Goal: Task Accomplishment & Management: Complete application form

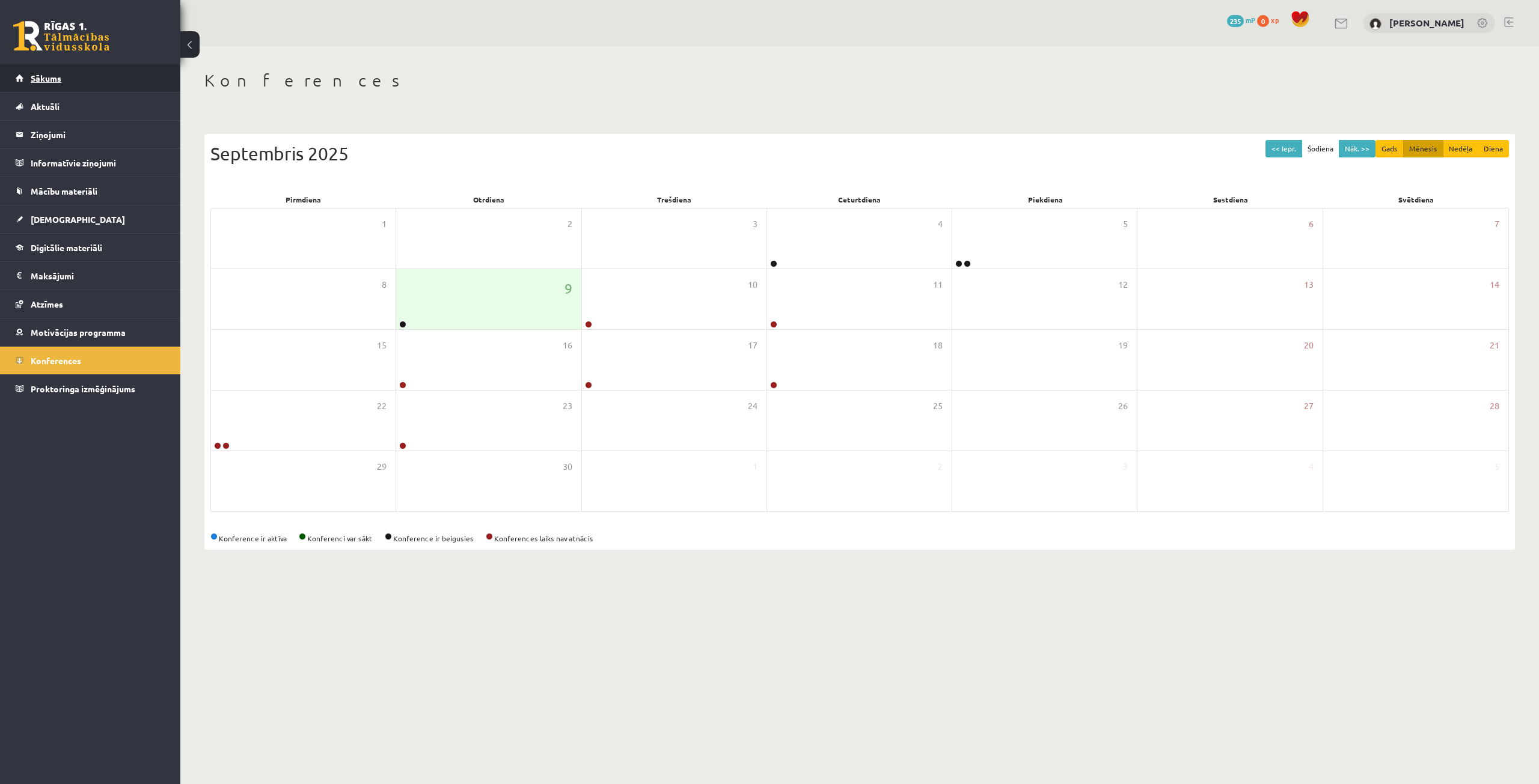
click at [79, 86] on link "Sākums" at bounding box center [90, 78] width 149 height 28
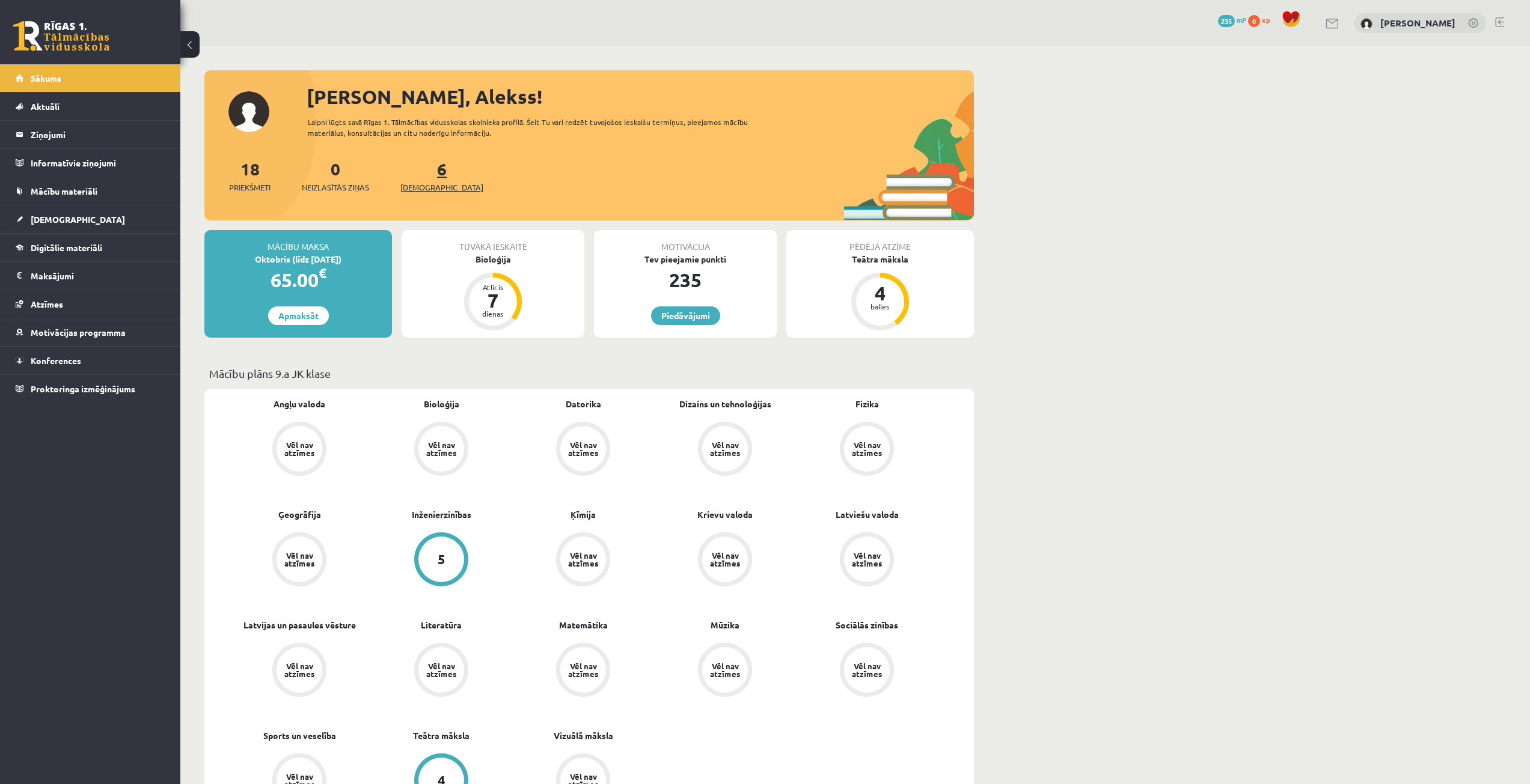
click at [419, 166] on link "6 Ieskaites" at bounding box center [442, 176] width 83 height 35
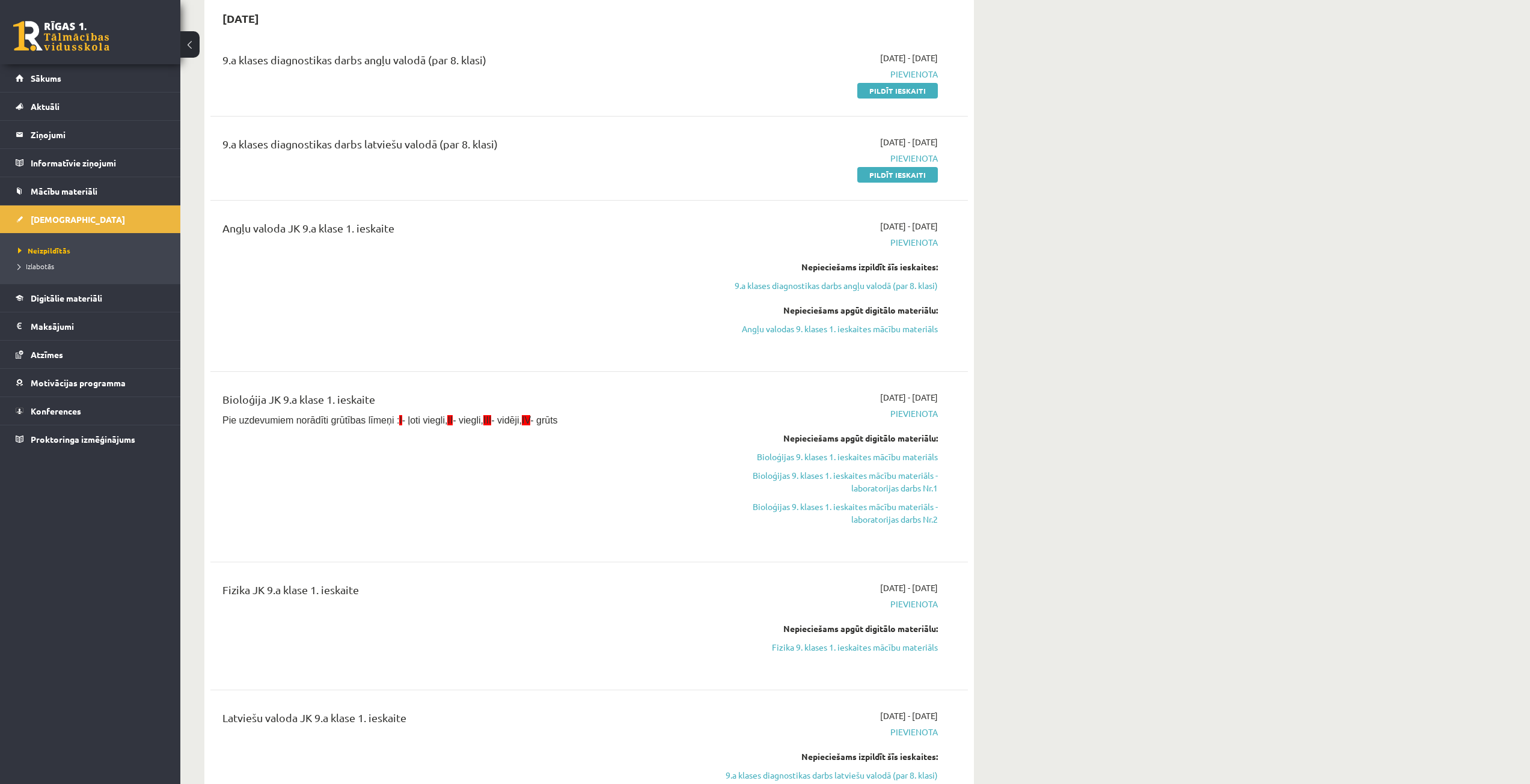
scroll to position [241, 0]
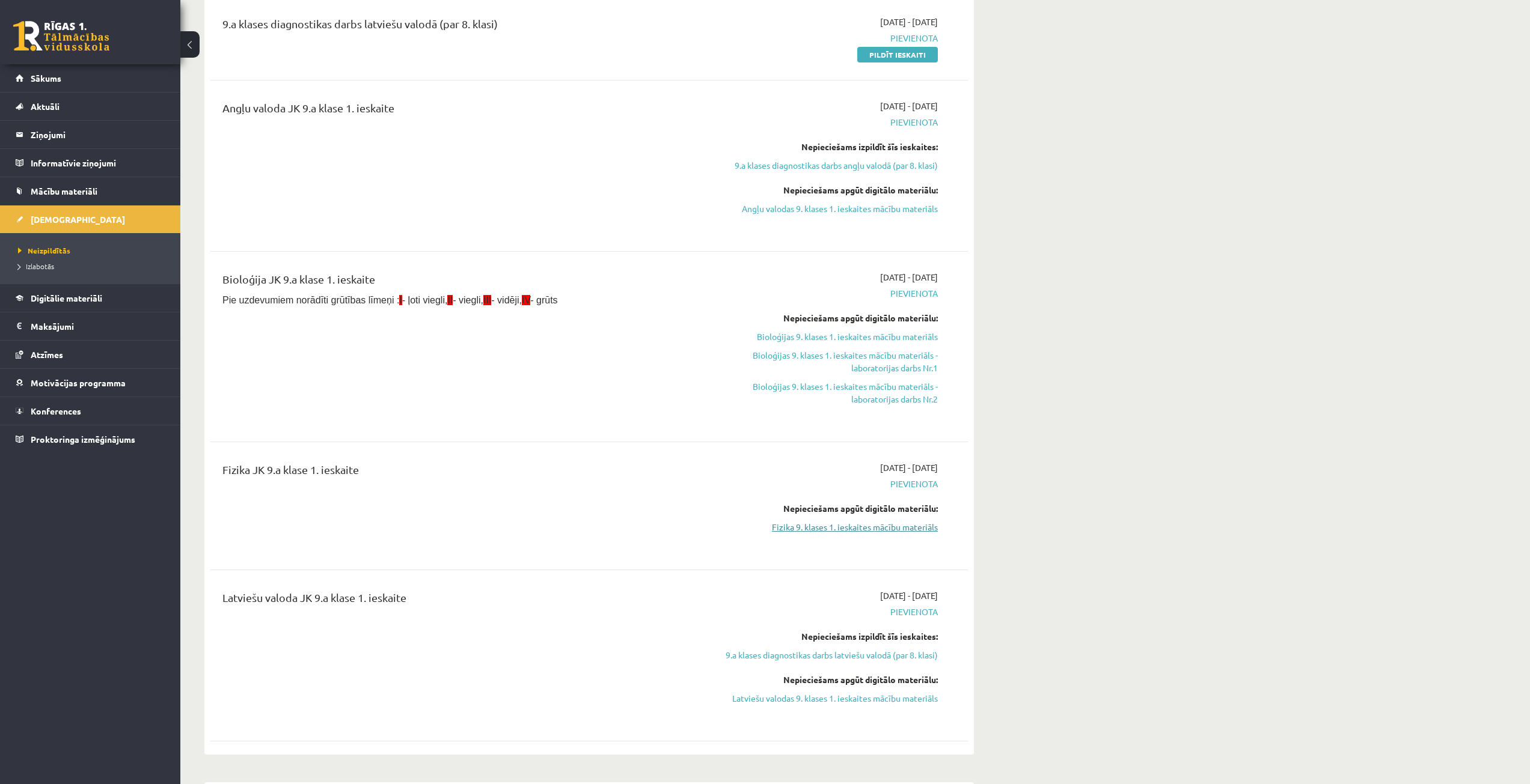
click at [793, 526] on link "Fizika 9. klases 1. ieskaites mācību materiāls" at bounding box center [824, 527] width 226 height 13
click at [128, 305] on link "Digitālie materiāli" at bounding box center [90, 298] width 149 height 28
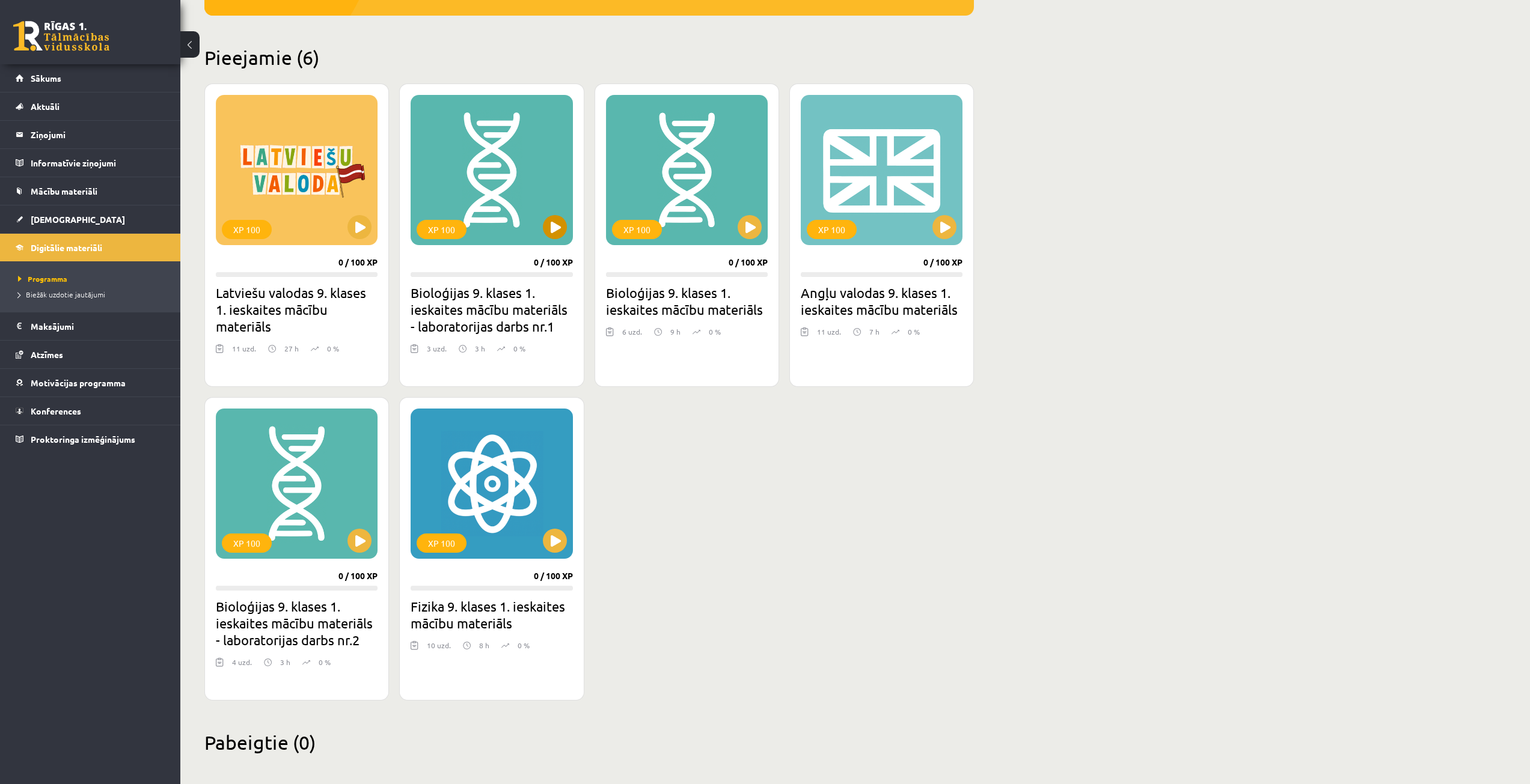
scroll to position [268, 0]
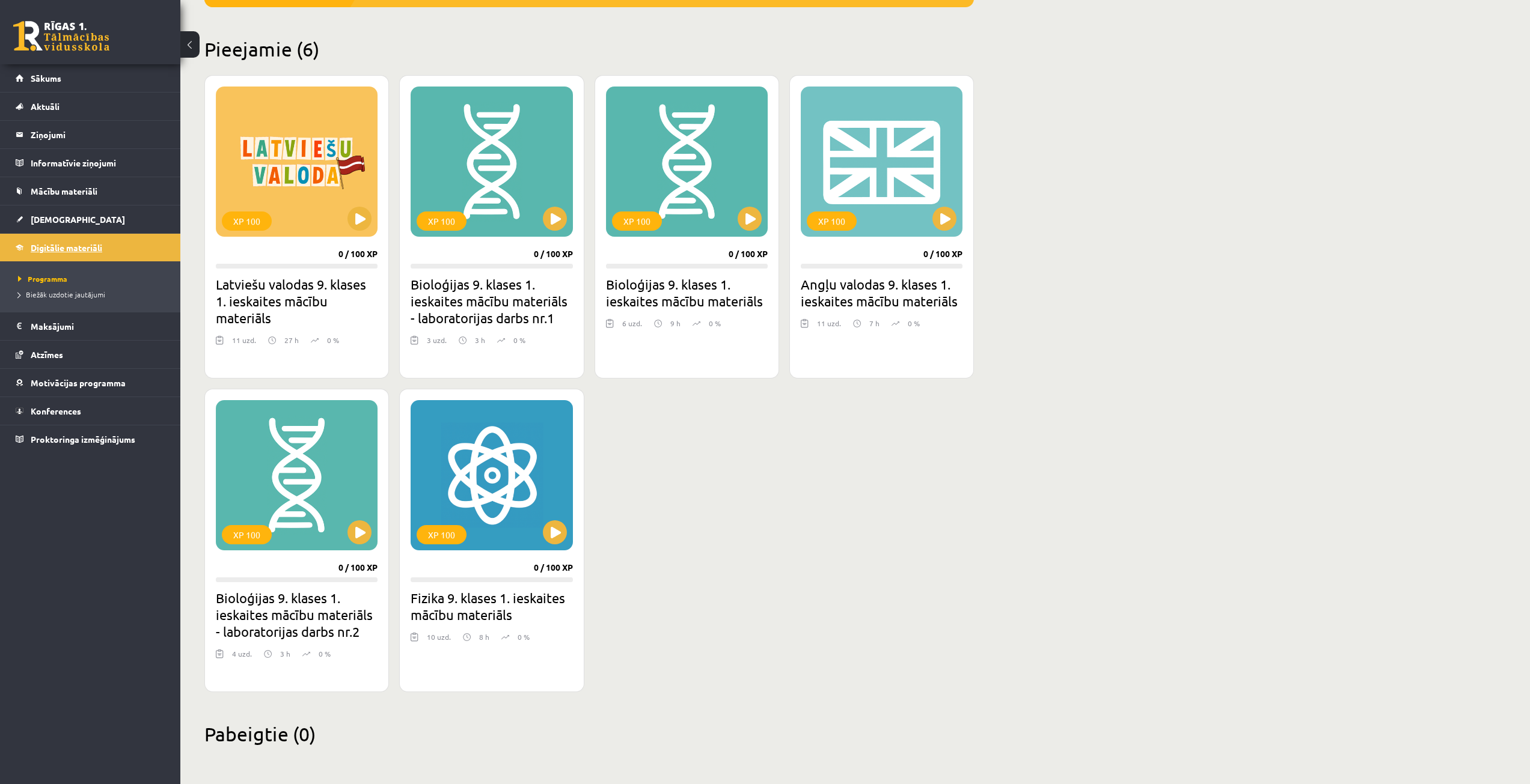
click at [115, 239] on link "Digitālie materiāli" at bounding box center [90, 247] width 149 height 28
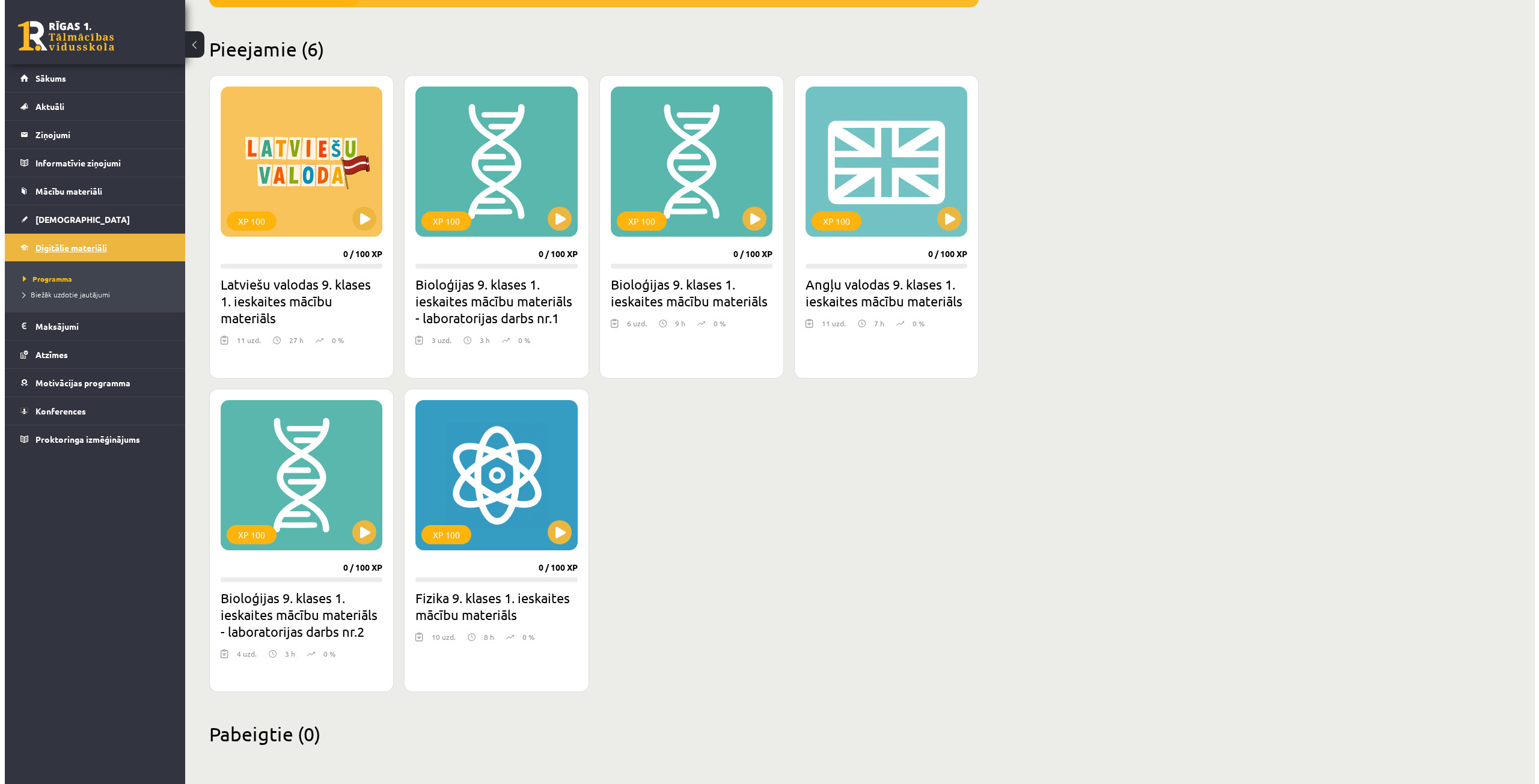
scroll to position [0, 0]
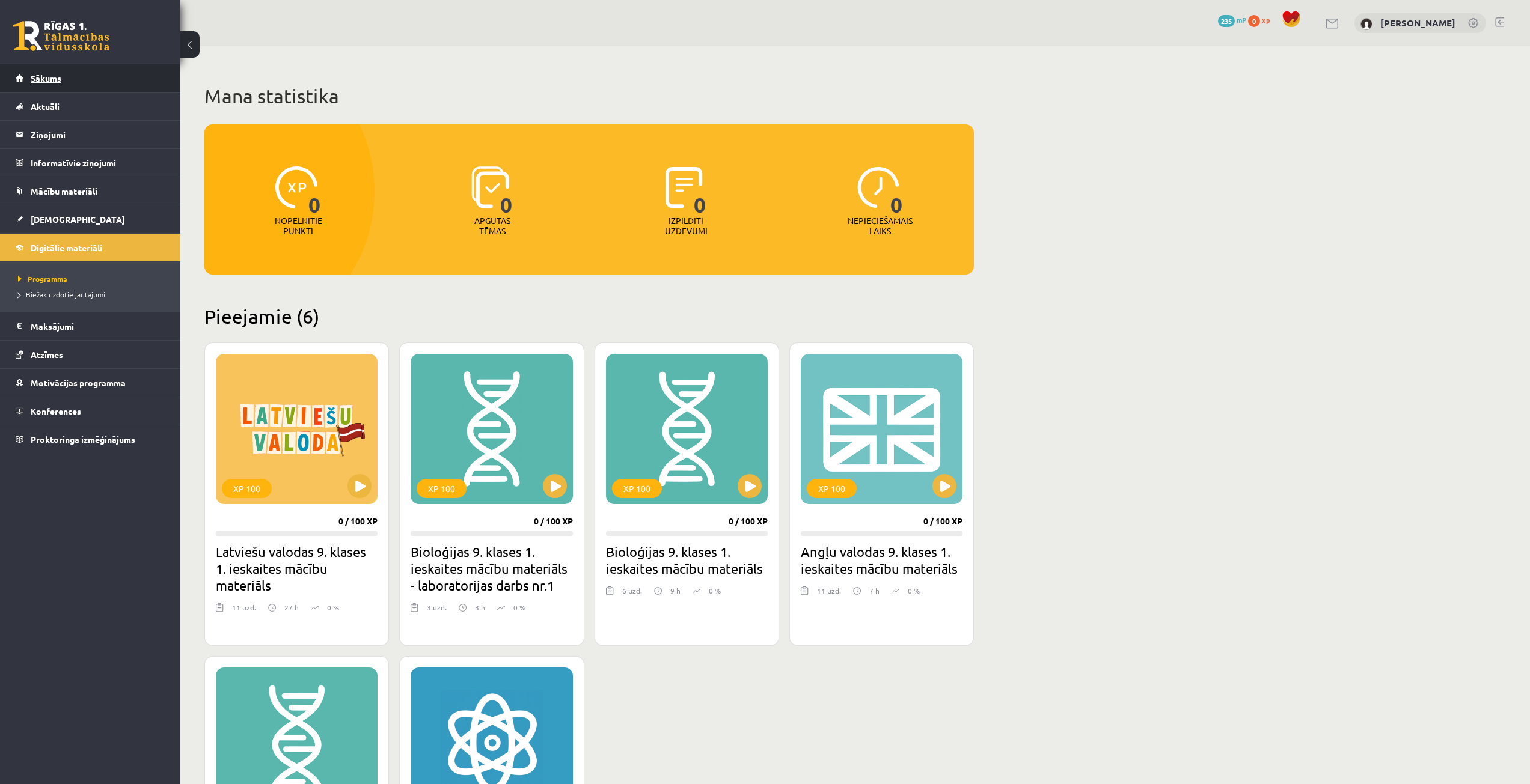
click at [79, 85] on link "Sākums" at bounding box center [90, 78] width 149 height 28
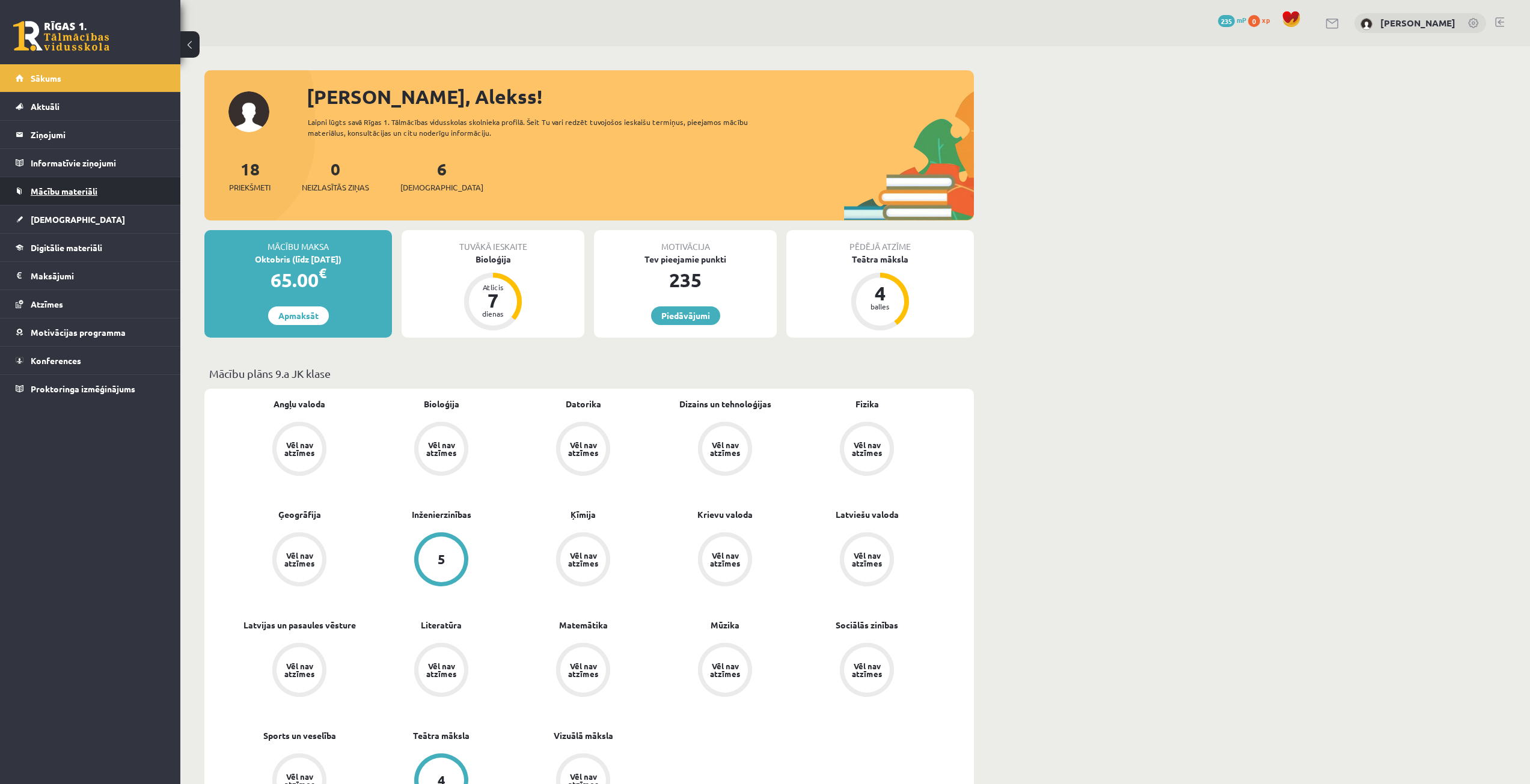
click at [127, 204] on link "Mācību materiāli" at bounding box center [90, 191] width 149 height 28
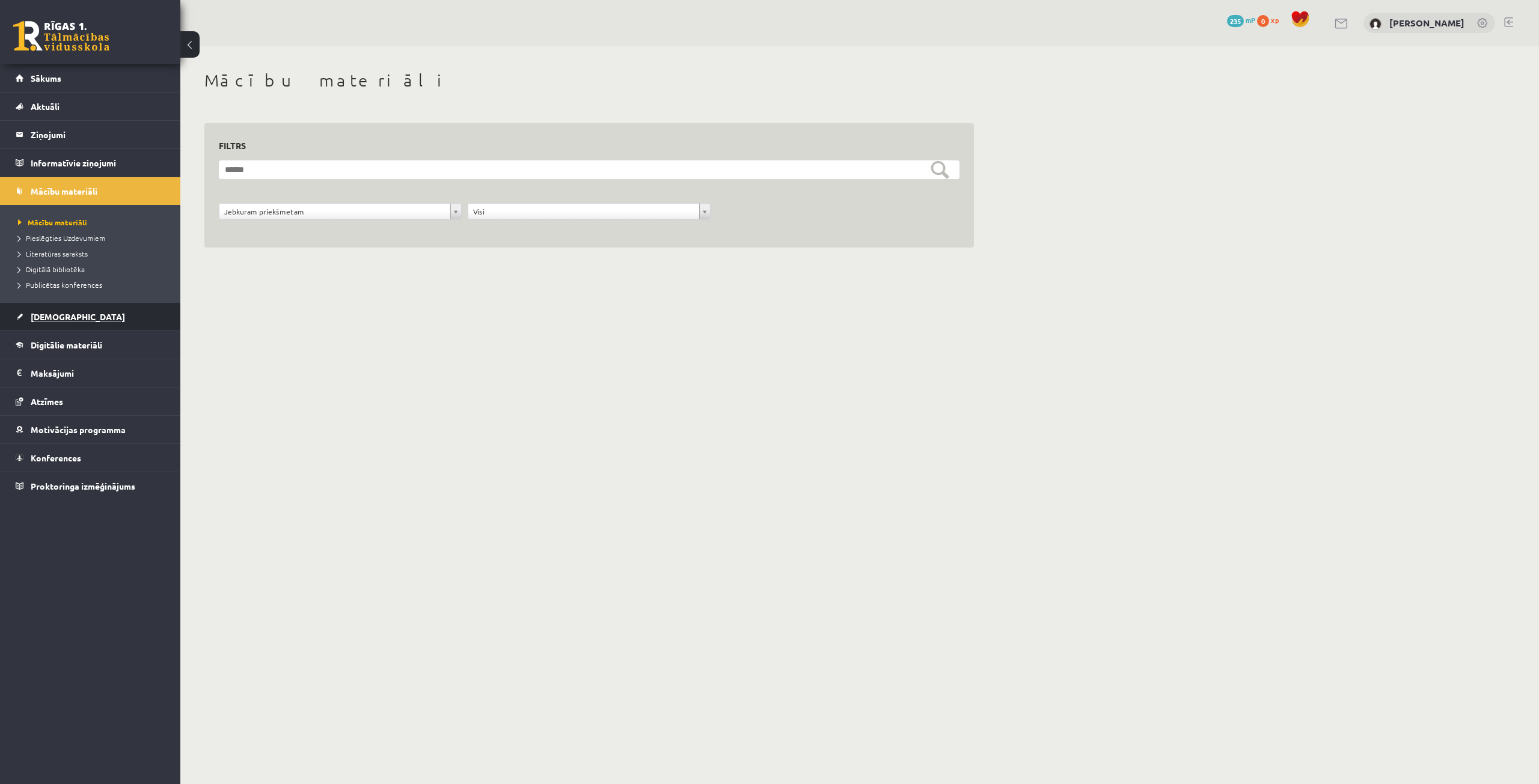
click at [120, 311] on link "[DEMOGRAPHIC_DATA]" at bounding box center [90, 316] width 149 height 28
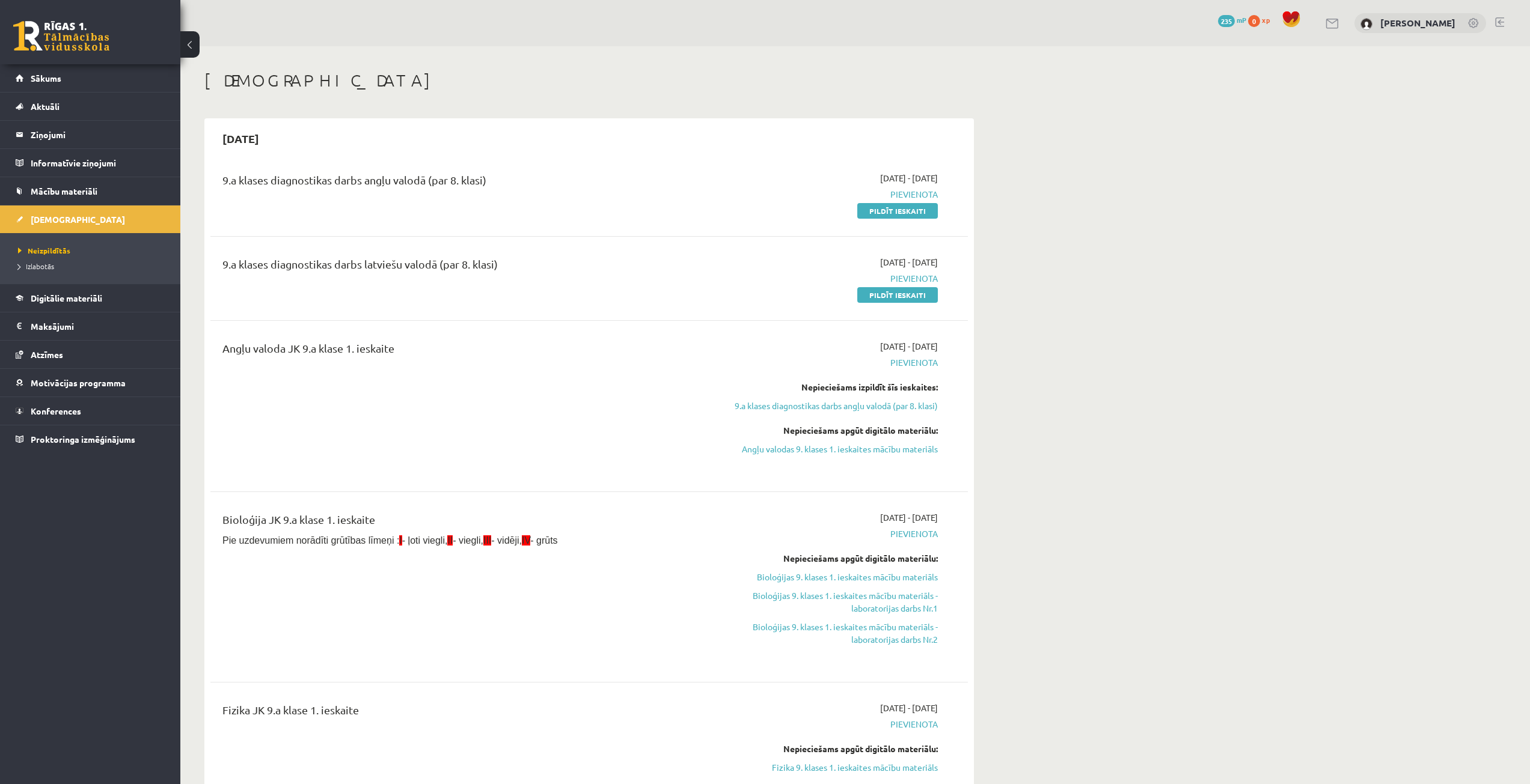
drag, startPoint x: 902, startPoint y: 211, endPoint x: 814, endPoint y: 61, distance: 173.9
click at [902, 211] on link "Pildīt ieskaiti" at bounding box center [897, 211] width 80 height 16
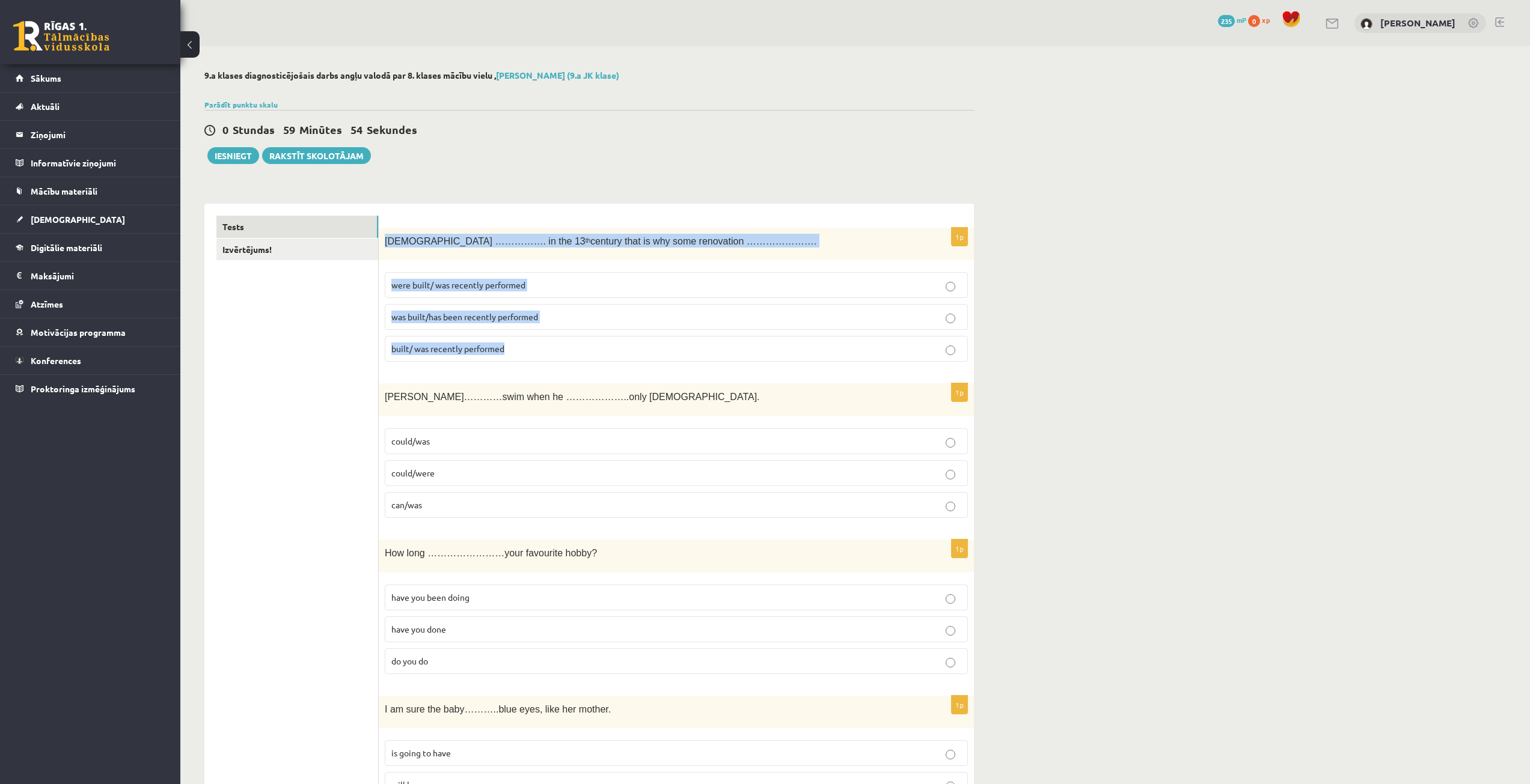
drag, startPoint x: 382, startPoint y: 238, endPoint x: 536, endPoint y: 348, distance: 189.3
click at [536, 348] on div "1p The church ……………. in the 13 th century that is why some renovation …………………. …" at bounding box center [676, 300] width 595 height 144
copy div "The church ……………. in the 13 th century that is why some renovation …………………. wer…"
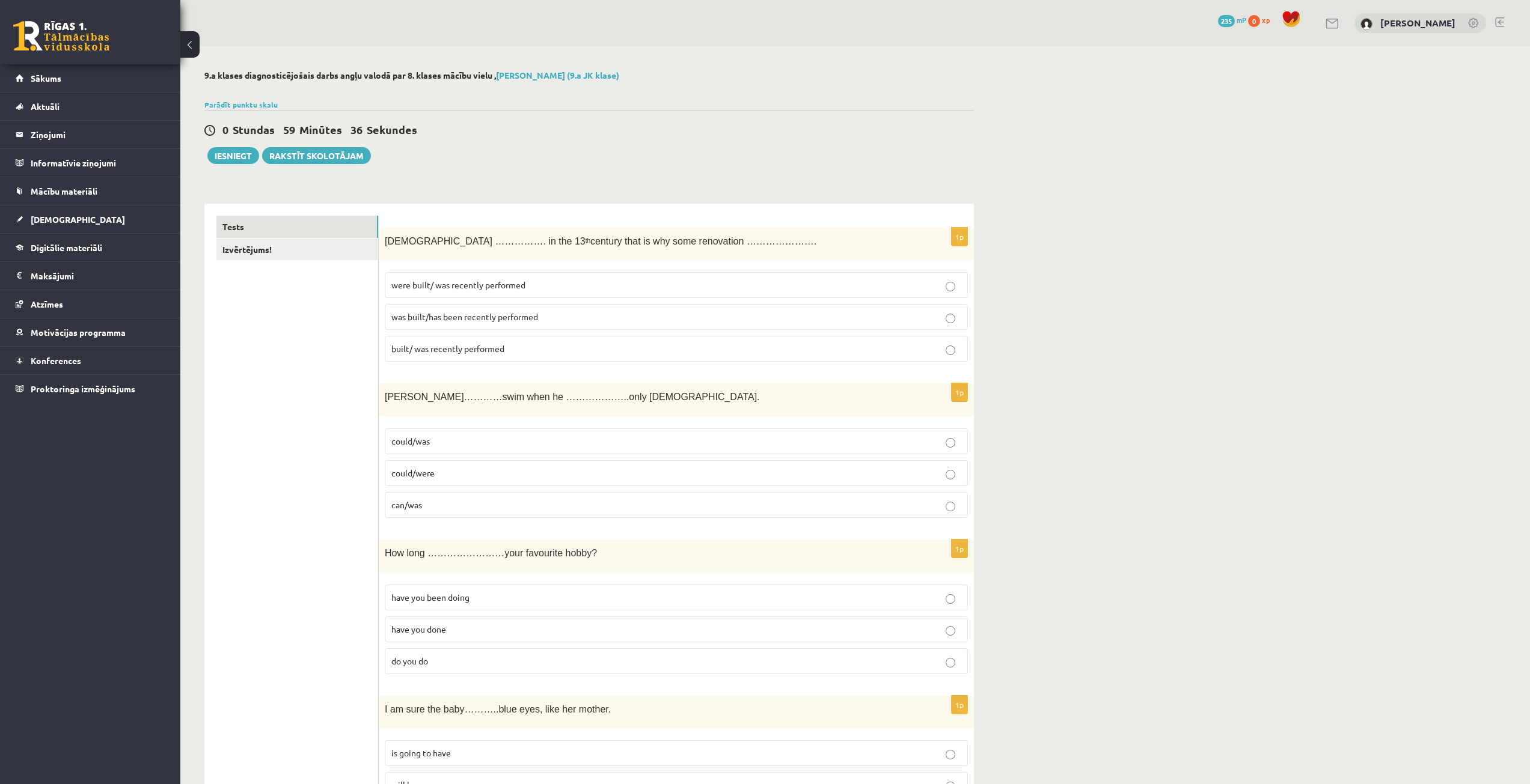
click at [453, 282] on span "were built/ was recently performed" at bounding box center [458, 284] width 134 height 11
click at [453, 322] on span "was built/has been recently performed" at bounding box center [465, 316] width 147 height 11
drag, startPoint x: 384, startPoint y: 394, endPoint x: 444, endPoint y: 502, distance: 123.5
click at [444, 502] on div "1p Tom…………swim when he ………………..only 4 years old. could/was could/were can/was" at bounding box center [676, 455] width 595 height 144
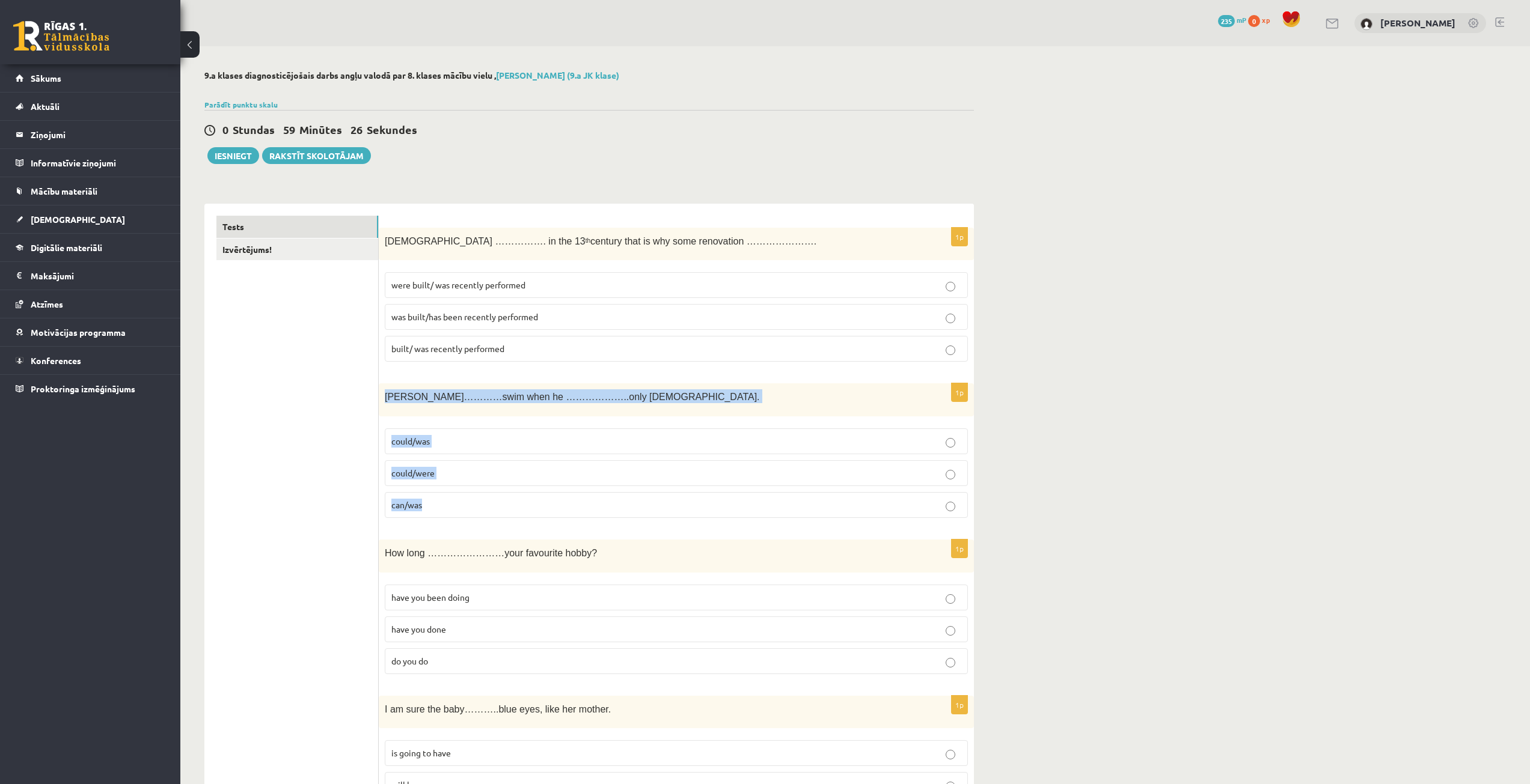
copy div "Tom…………swim when he ………………..only 4 years old. could/was could/were can/was"
click at [419, 402] on span "Tom…………swim when he ………………..only 4 years old." at bounding box center [572, 397] width 375 height 10
click at [506, 342] on label "built/ was recently performed" at bounding box center [676, 349] width 583 height 26
click at [502, 323] on p "was built/has been recently performed" at bounding box center [676, 316] width 570 height 13
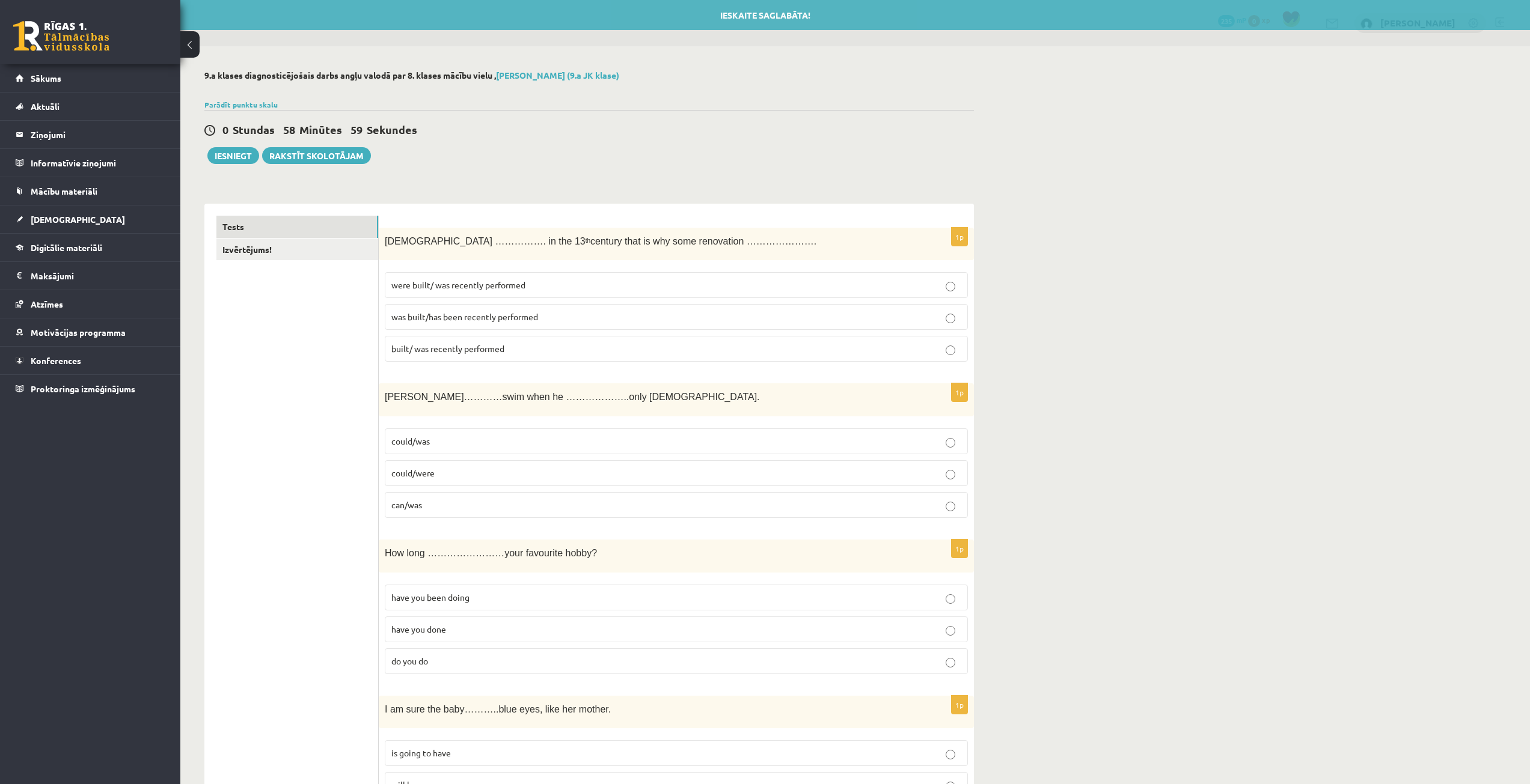
click at [479, 443] on p "could/was" at bounding box center [676, 441] width 570 height 13
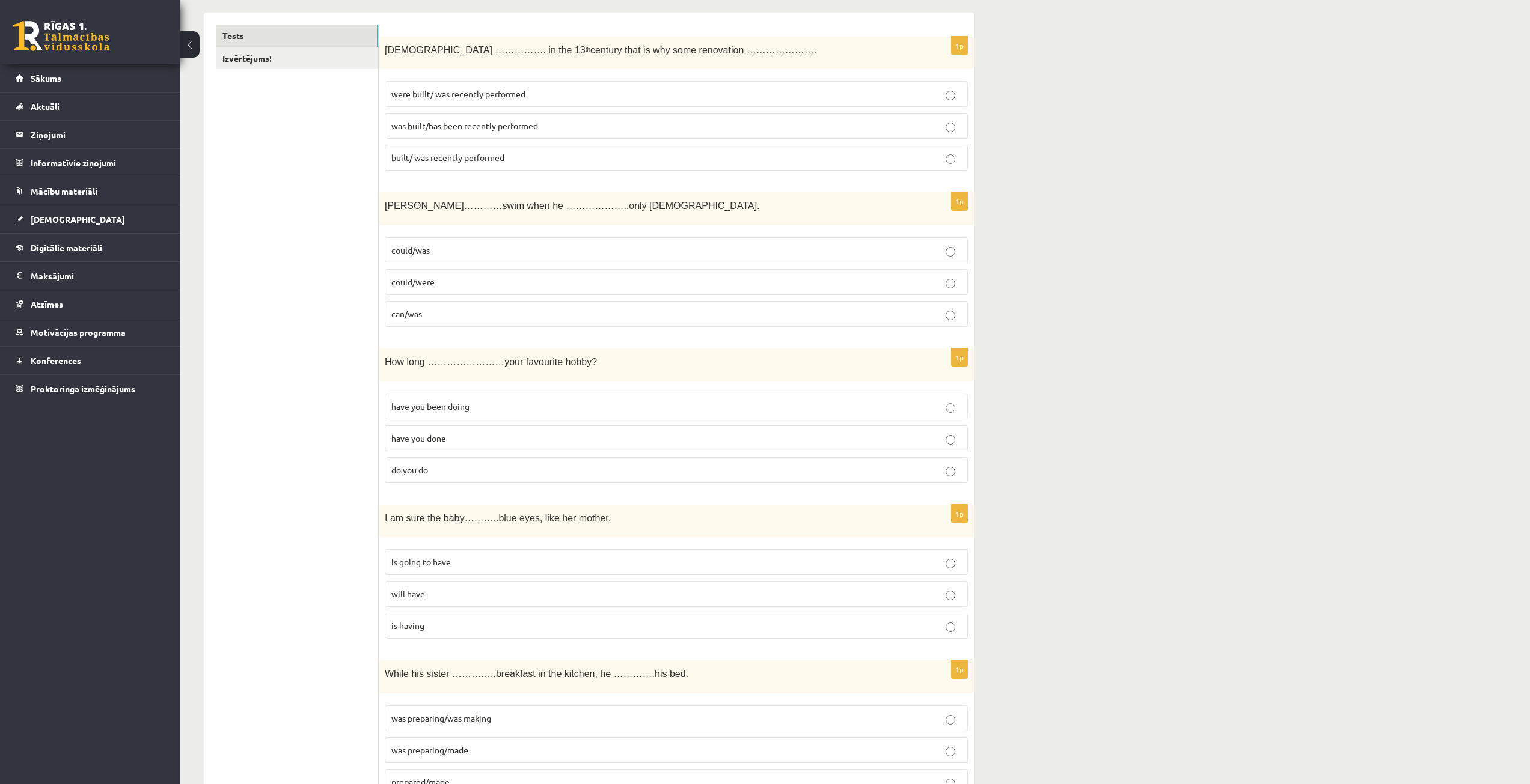
scroll to position [181, 0]
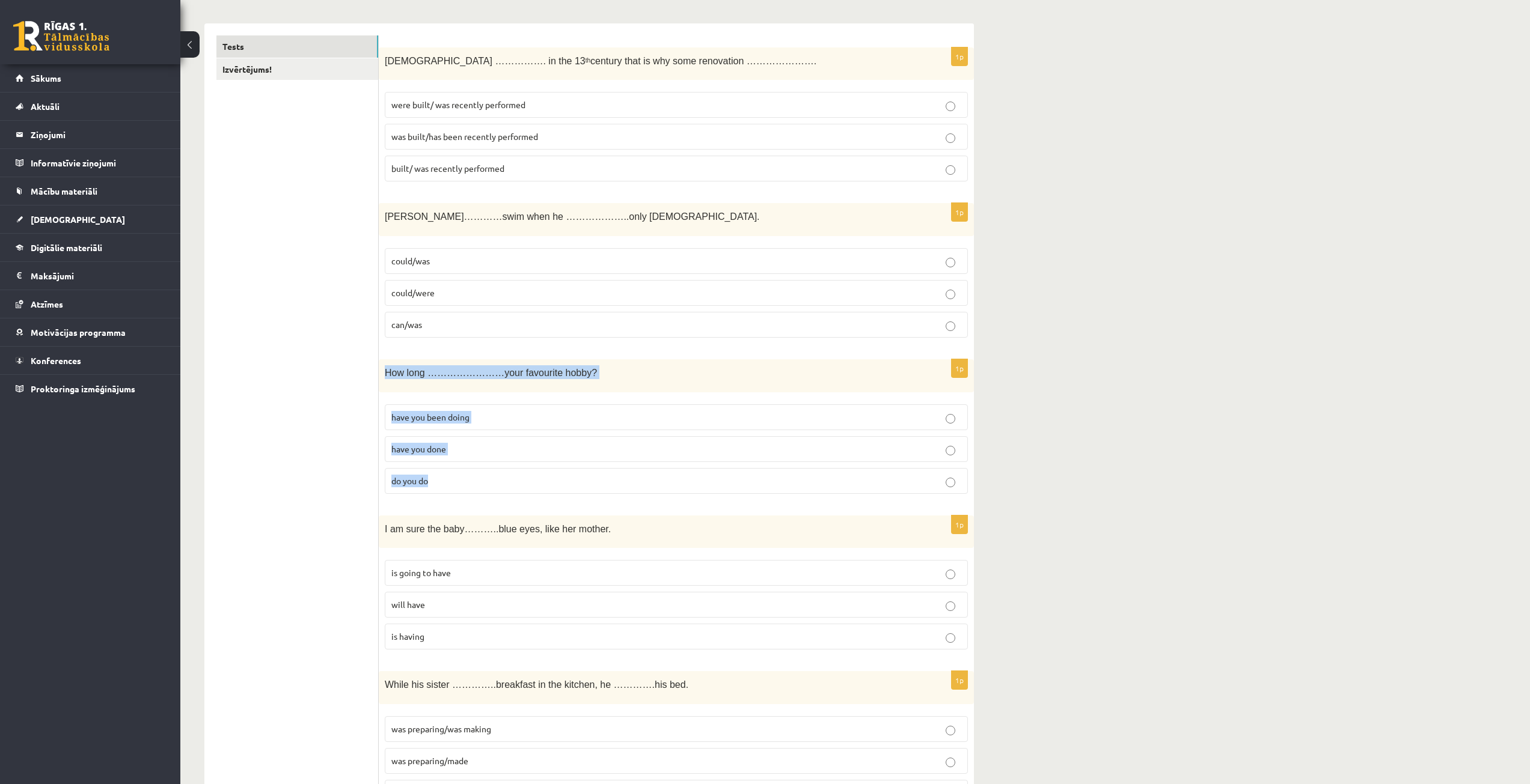
drag, startPoint x: 382, startPoint y: 372, endPoint x: 447, endPoint y: 479, distance: 125.2
click at [447, 479] on div "1p How long ……………………your favourite hobby? have you been doing have you done do …" at bounding box center [676, 431] width 595 height 144
copy div "How long ……………………your favourite hobby? have you been doing have you done do you…"
click at [485, 451] on p "have you done" at bounding box center [676, 449] width 570 height 13
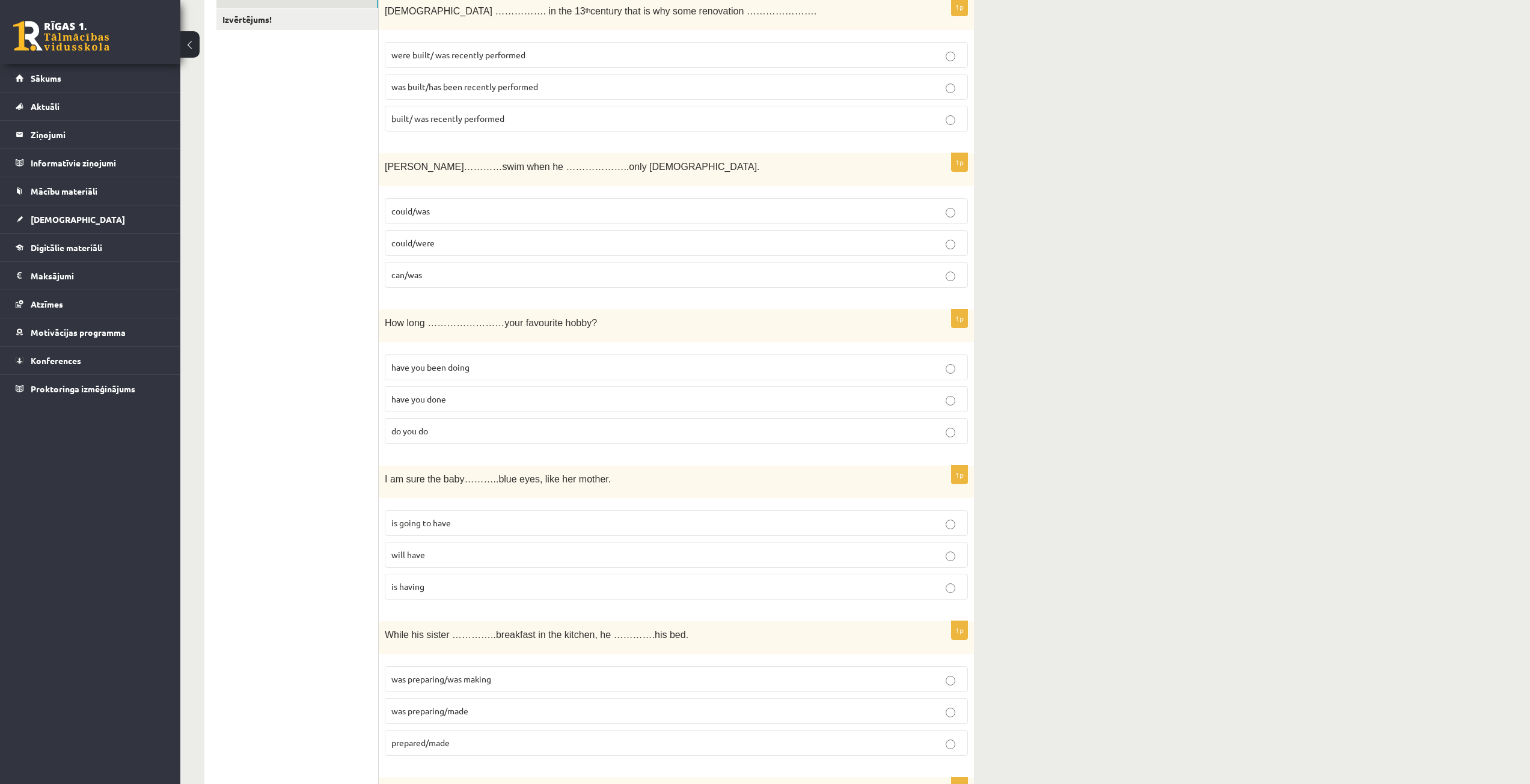
scroll to position [300, 0]
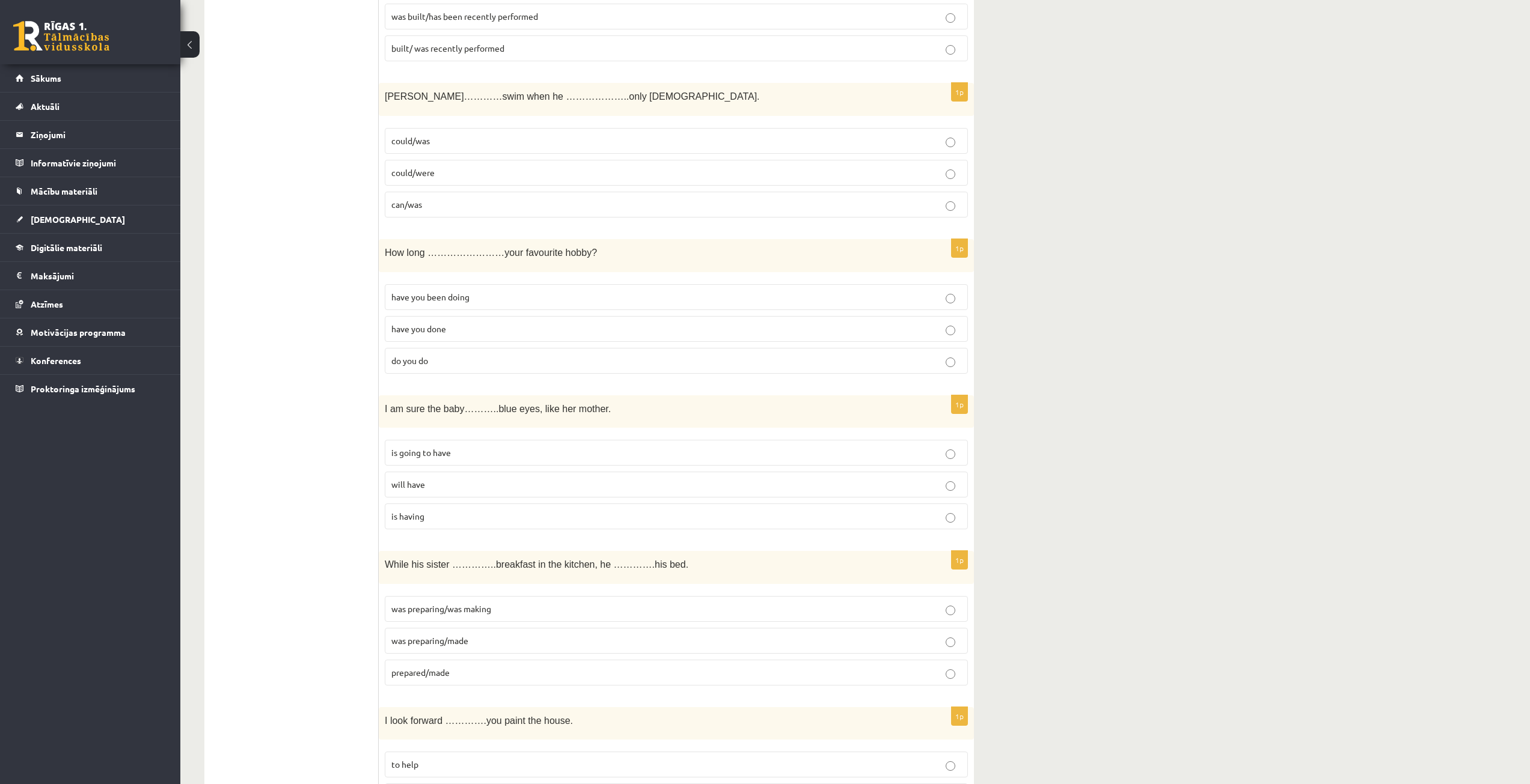
click at [908, 297] on p "have you been doing" at bounding box center [676, 297] width 570 height 13
click at [412, 425] on div "I am sure the baby………..blue eyes, like her mother." at bounding box center [676, 412] width 595 height 33
drag, startPoint x: 379, startPoint y: 404, endPoint x: 455, endPoint y: 504, distance: 125.6
click at [455, 504] on div "1p I am sure the baby………..blue eyes, like her mother. is going to have will hav…" at bounding box center [676, 468] width 595 height 144
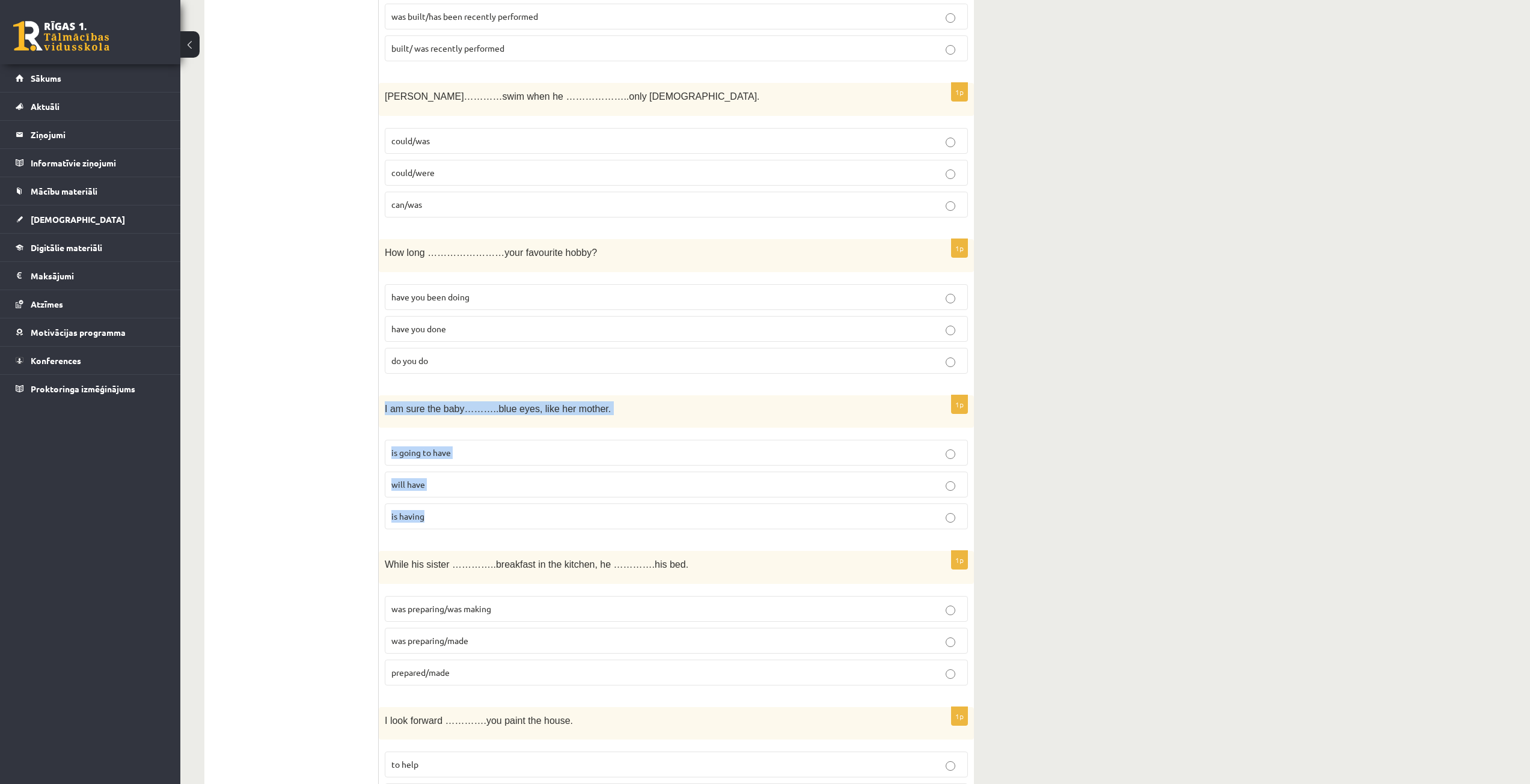
copy div "I am sure the baby………..blue eyes, like her mother. is going to have will have i…"
drag, startPoint x: 379, startPoint y: 408, endPoint x: 463, endPoint y: 516, distance: 136.8
click at [463, 516] on div "1p I am sure the baby………..blue eyes, like her mother. is going to have will hav…" at bounding box center [676, 468] width 595 height 144
copy div "I am sure the baby………..blue eyes, like her mother. is going to have will have i…"
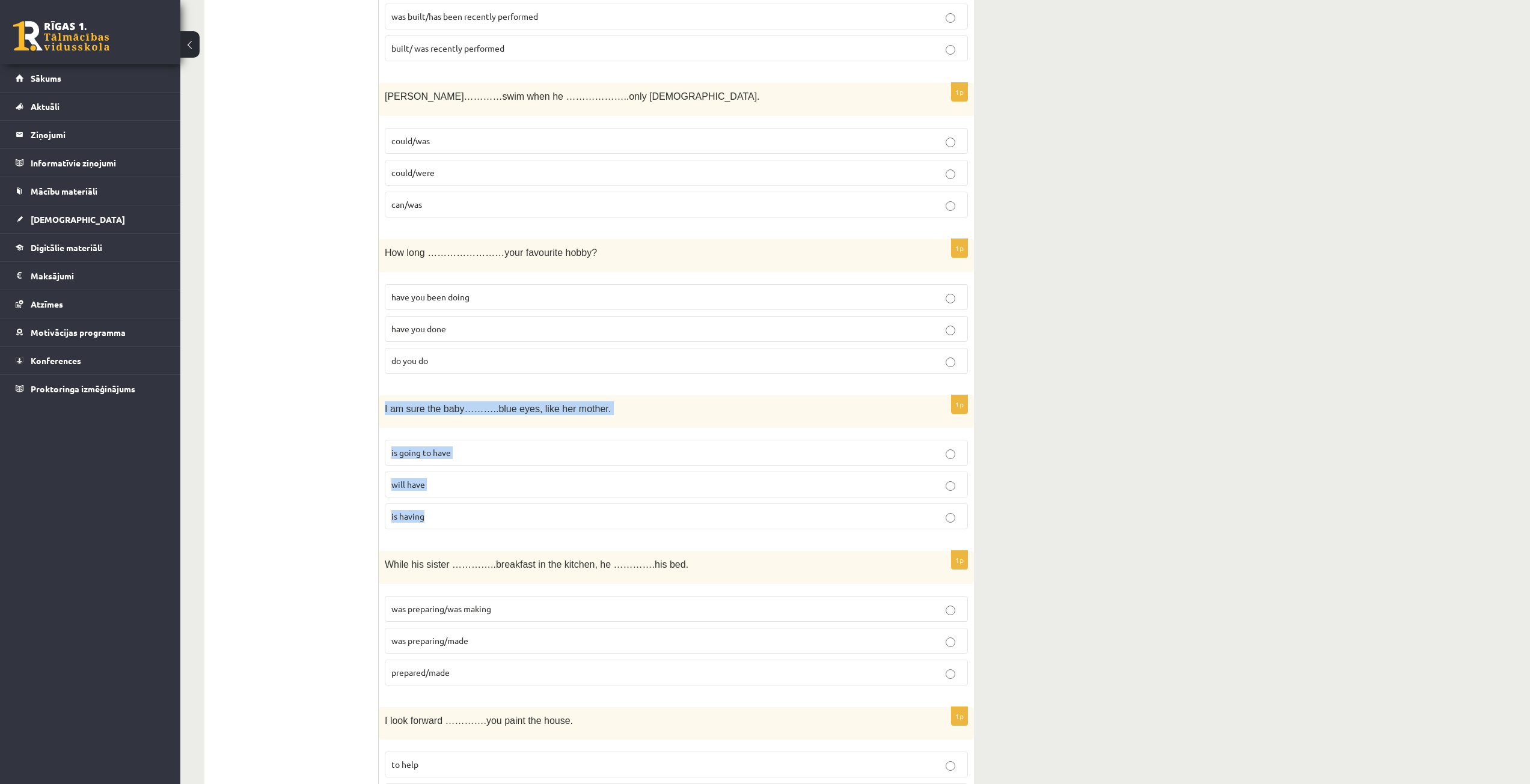
click at [573, 494] on label "will have" at bounding box center [676, 484] width 583 height 26
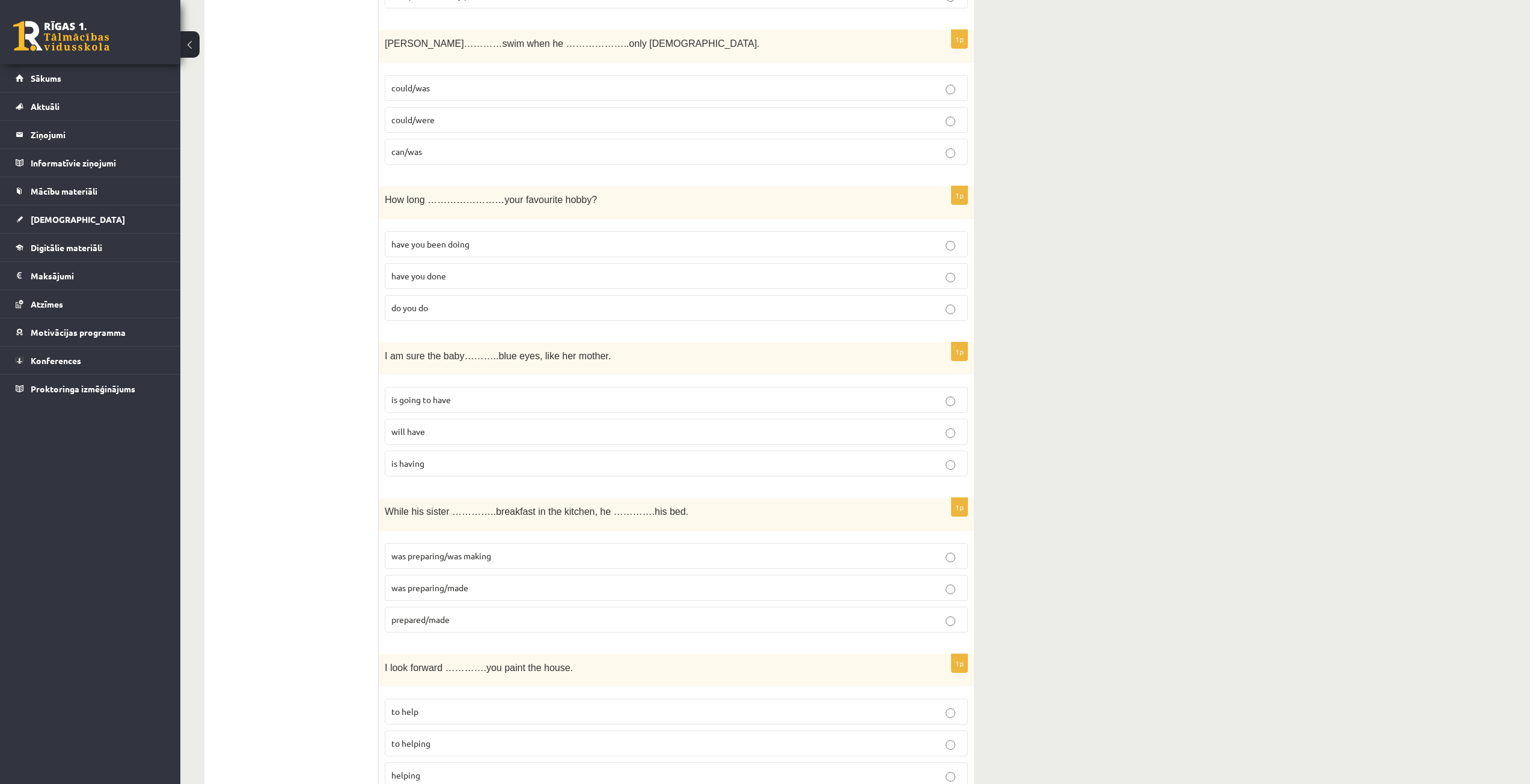
scroll to position [420, 0]
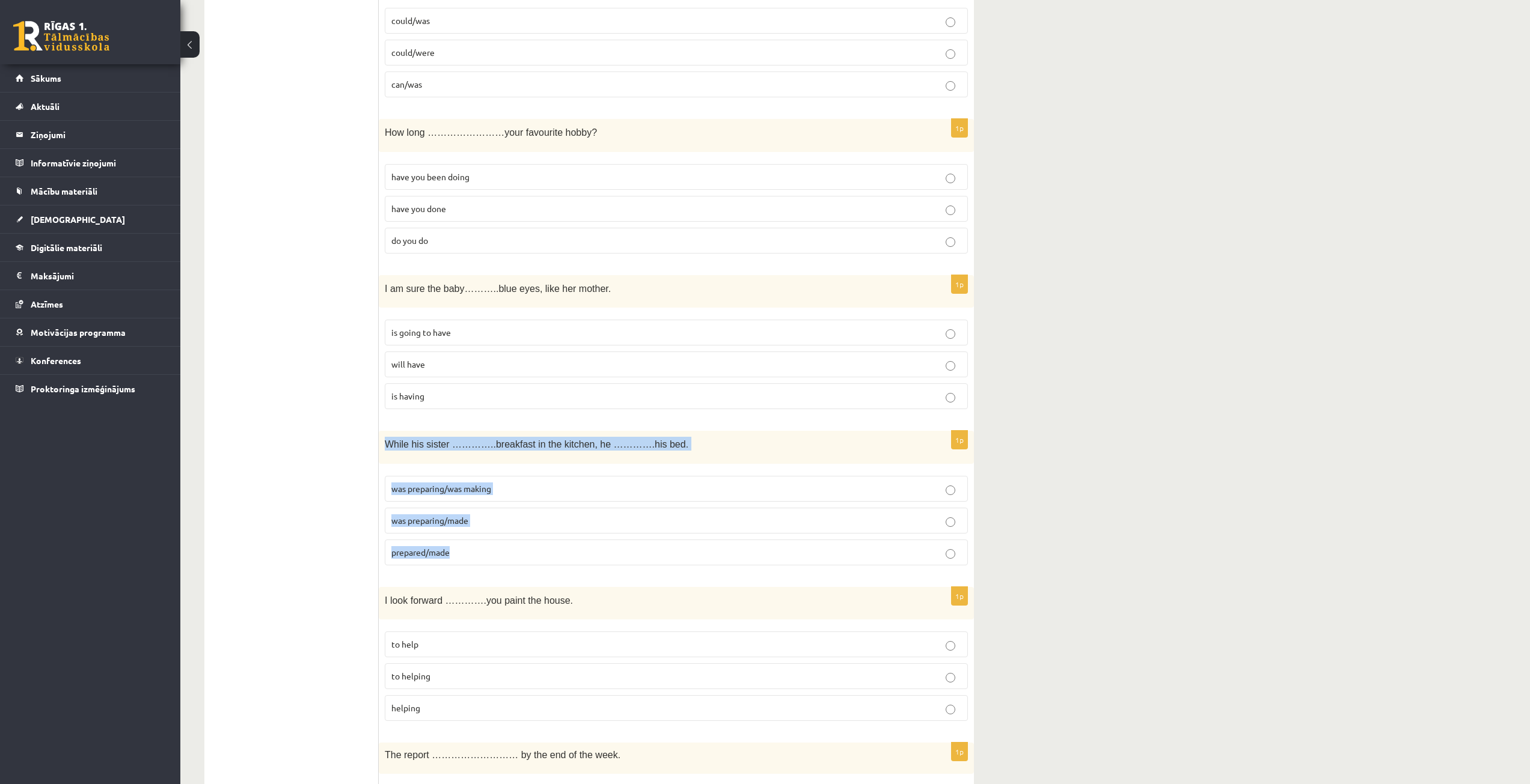
drag, startPoint x: 382, startPoint y: 443, endPoint x: 463, endPoint y: 552, distance: 135.8
click at [463, 552] on div "1p While his sister …………..breakfast in the kitchen, he ………….his bed. was prepar…" at bounding box center [676, 503] width 595 height 144
copy div "While his sister …………..breakfast in the kitchen, he ………….his bed. was preparing…"
click at [480, 507] on fieldset "was preparing/was making was preparing/made prepared/made" at bounding box center [676, 519] width 583 height 99
click at [485, 525] on p "was preparing/made" at bounding box center [676, 521] width 570 height 13
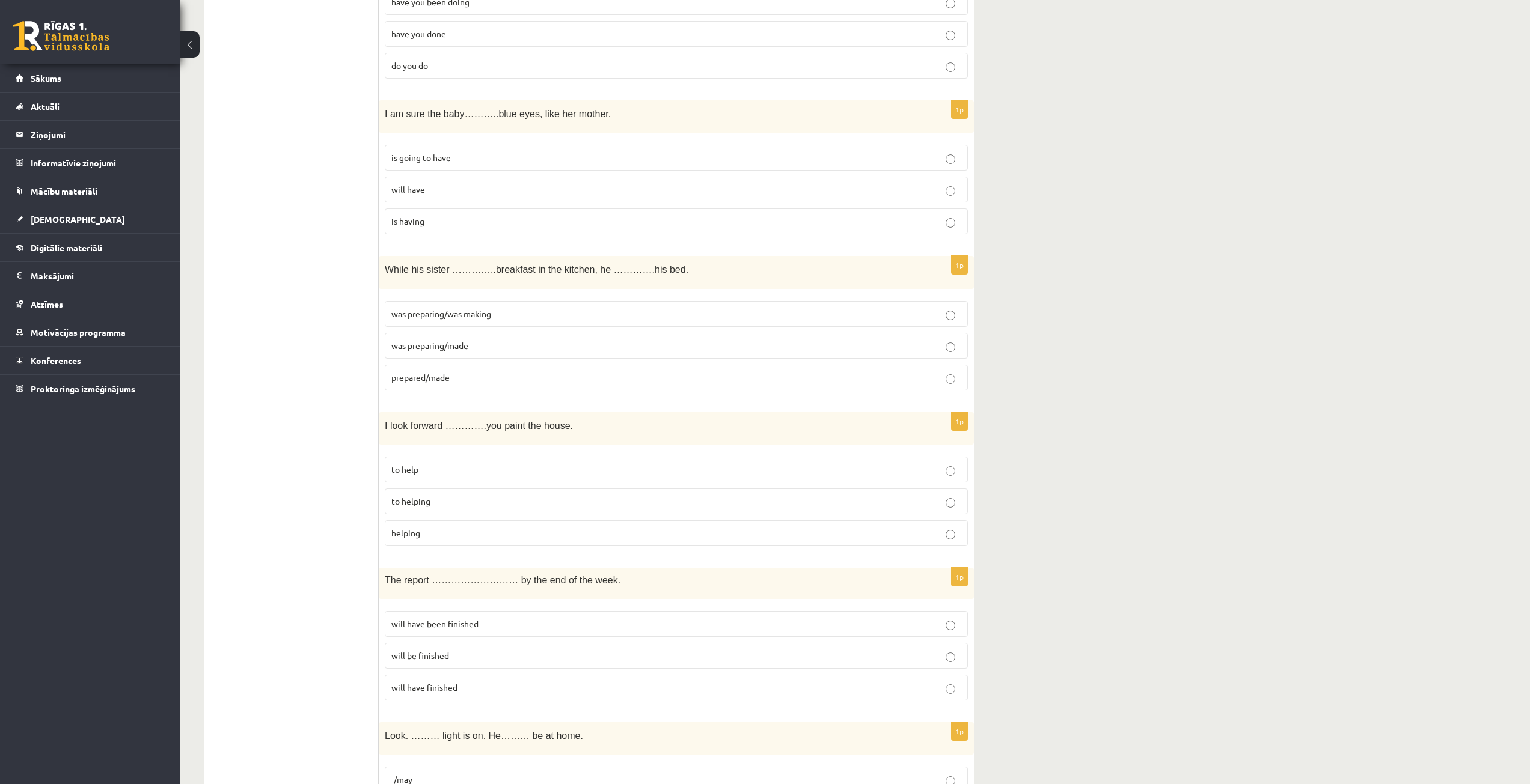
scroll to position [601, 0]
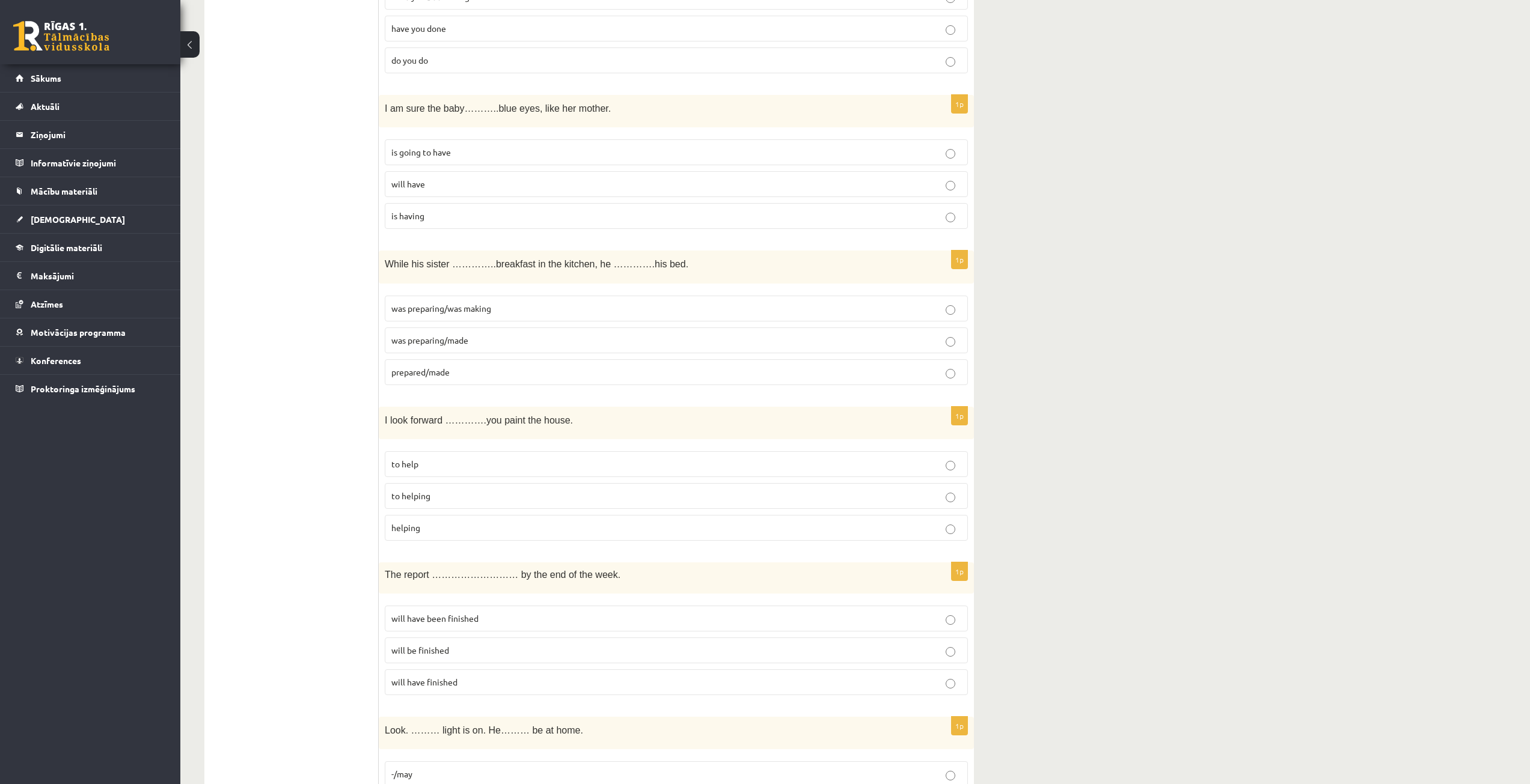
click at [512, 310] on p "was preparing/was making" at bounding box center [676, 308] width 570 height 13
drag, startPoint x: 383, startPoint y: 416, endPoint x: 449, endPoint y: 521, distance: 124.0
click at [449, 521] on div "1p I look forward ………….you paint the house. to help to helping helping" at bounding box center [676, 479] width 595 height 144
copy div "I look forward ………….you paint the house. to help to helping helping"
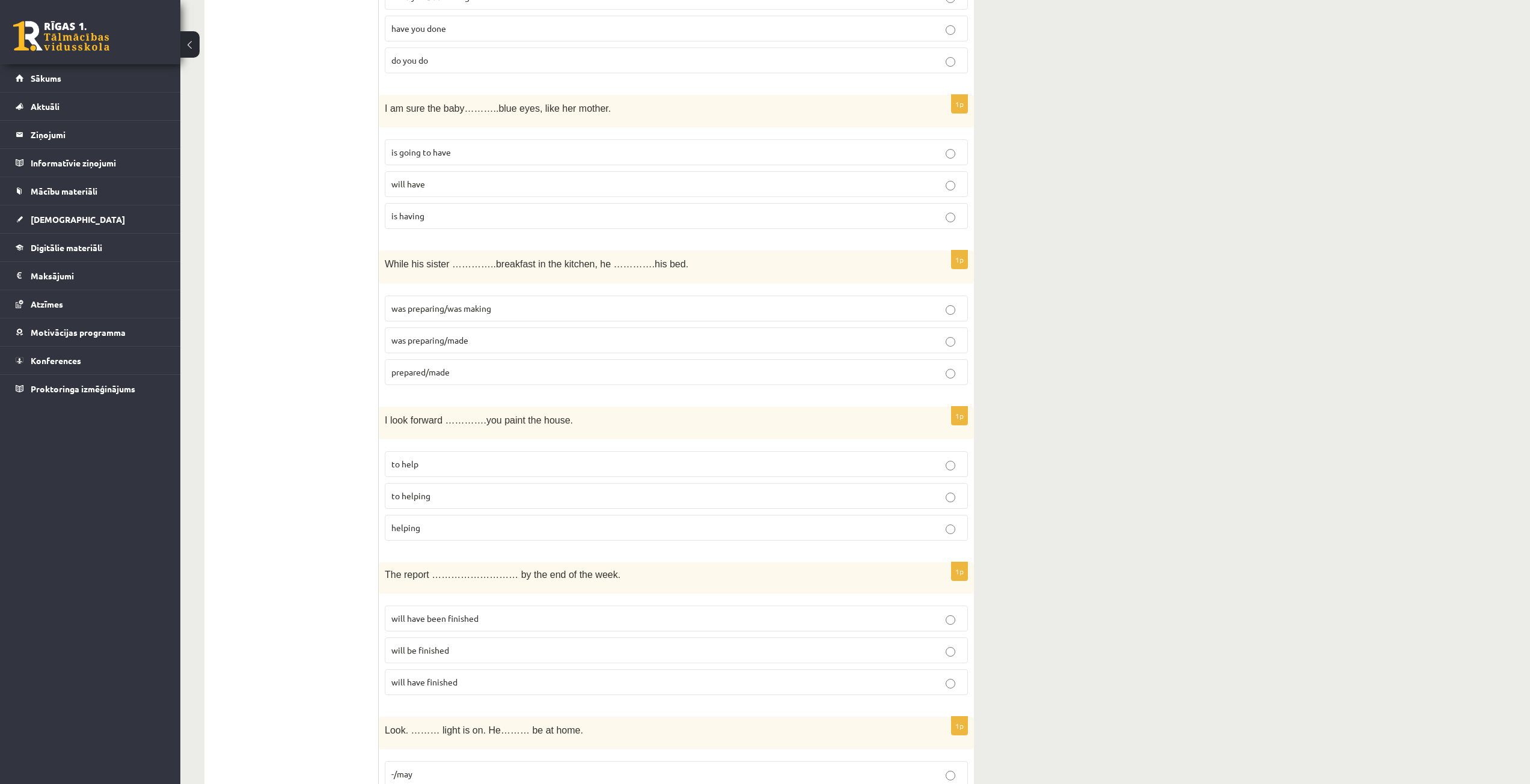
click at [460, 501] on p "to helping" at bounding box center [676, 495] width 570 height 13
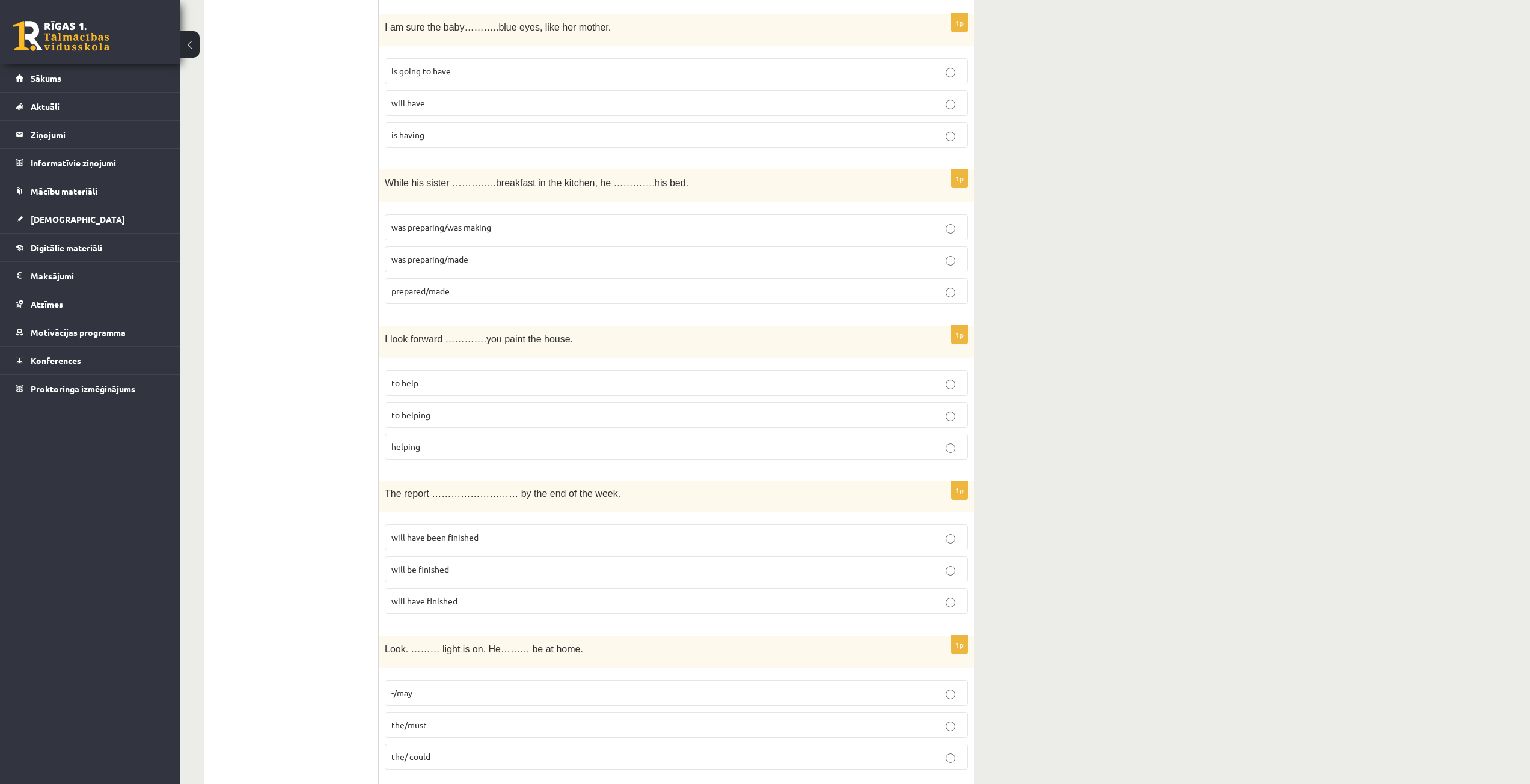
scroll to position [722, 0]
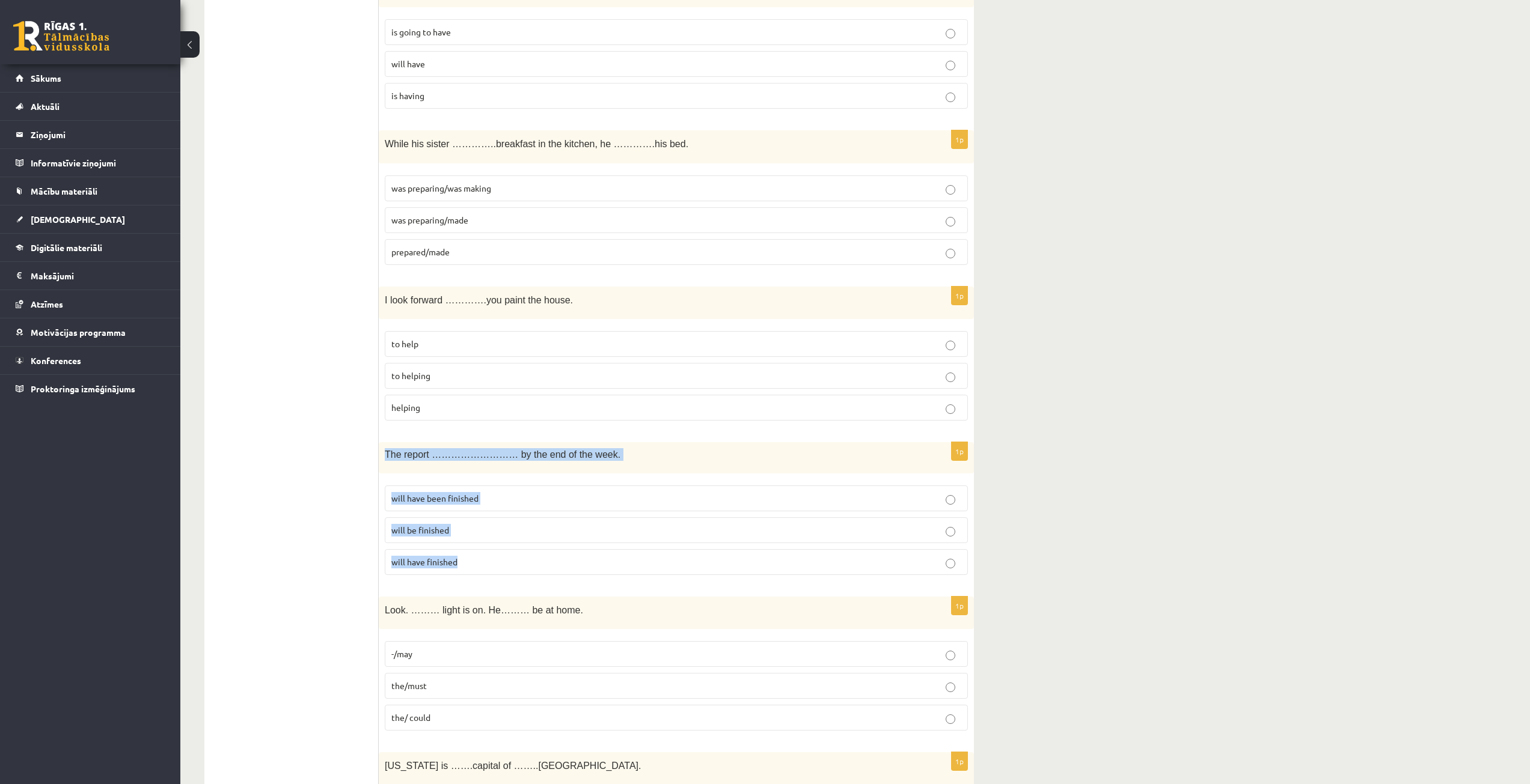
drag, startPoint x: 381, startPoint y: 451, endPoint x: 487, endPoint y: 548, distance: 143.7
click at [487, 548] on div "1p The report ……………………… by the end of the week. will have been finished will be…" at bounding box center [676, 513] width 595 height 142
copy div "The report ……………………… by the end of the week. will have been finished will be fi…"
click at [418, 511] on label "will have been finished" at bounding box center [676, 498] width 583 height 26
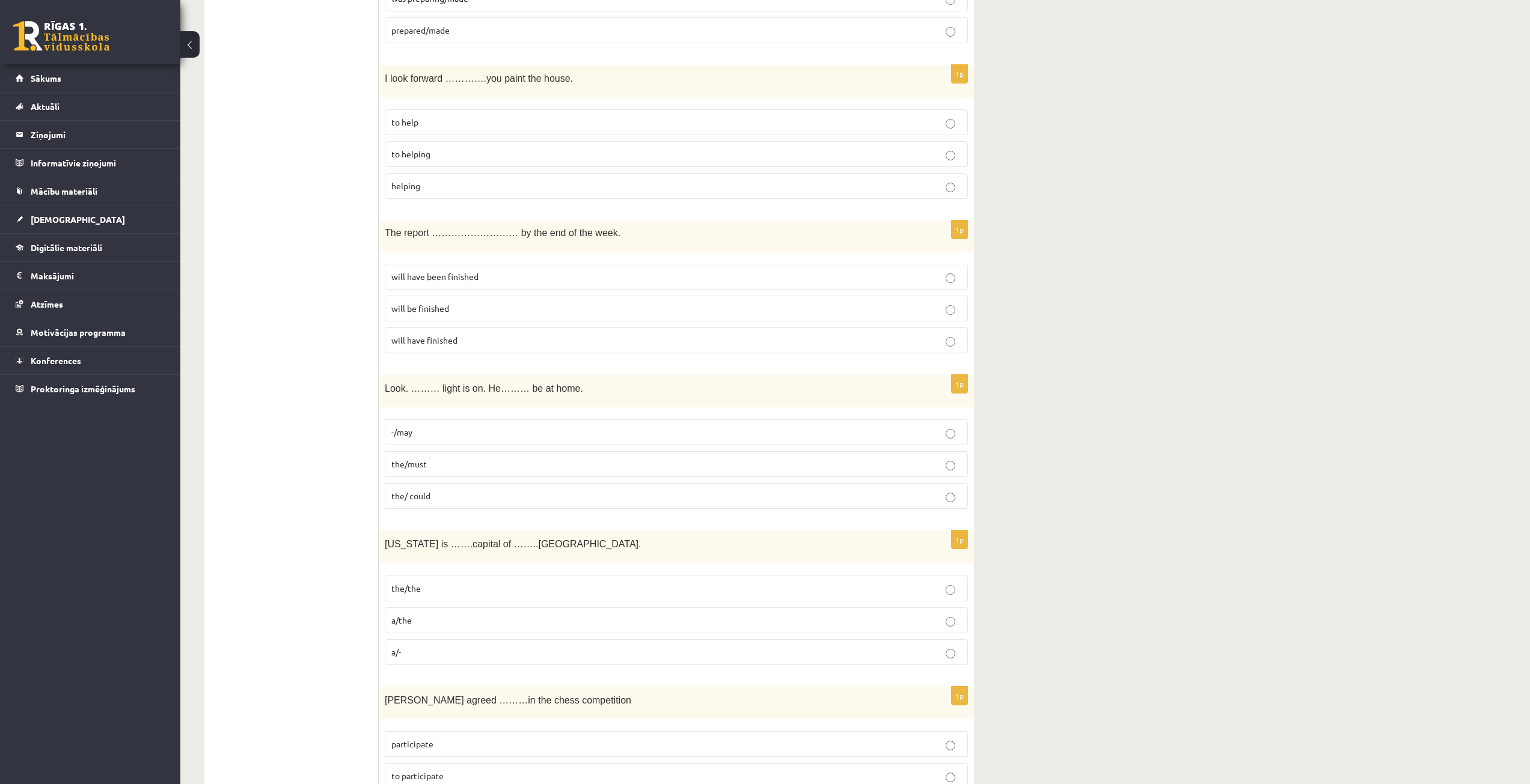
scroll to position [961, 0]
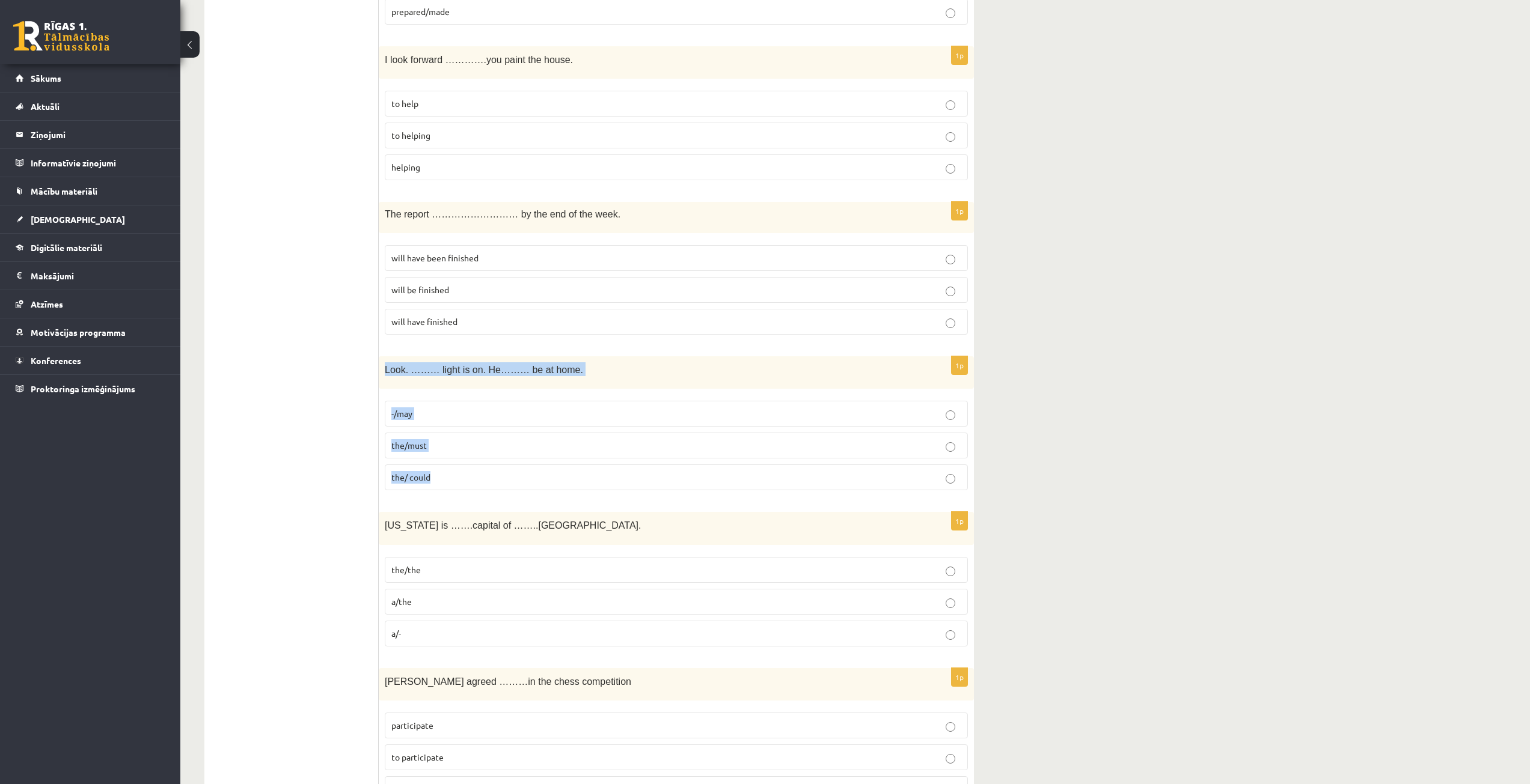
drag, startPoint x: 383, startPoint y: 370, endPoint x: 456, endPoint y: 471, distance: 124.6
click at [456, 471] on div "1p Look. ……… light is on. He……… be at home. -/may the/must the/ could" at bounding box center [676, 428] width 595 height 144
copy div "Look. ……… light is on. He……… be at home. -/may the/must the/ could"
drag, startPoint x: 302, startPoint y: 213, endPoint x: 415, endPoint y: 309, distance: 148.3
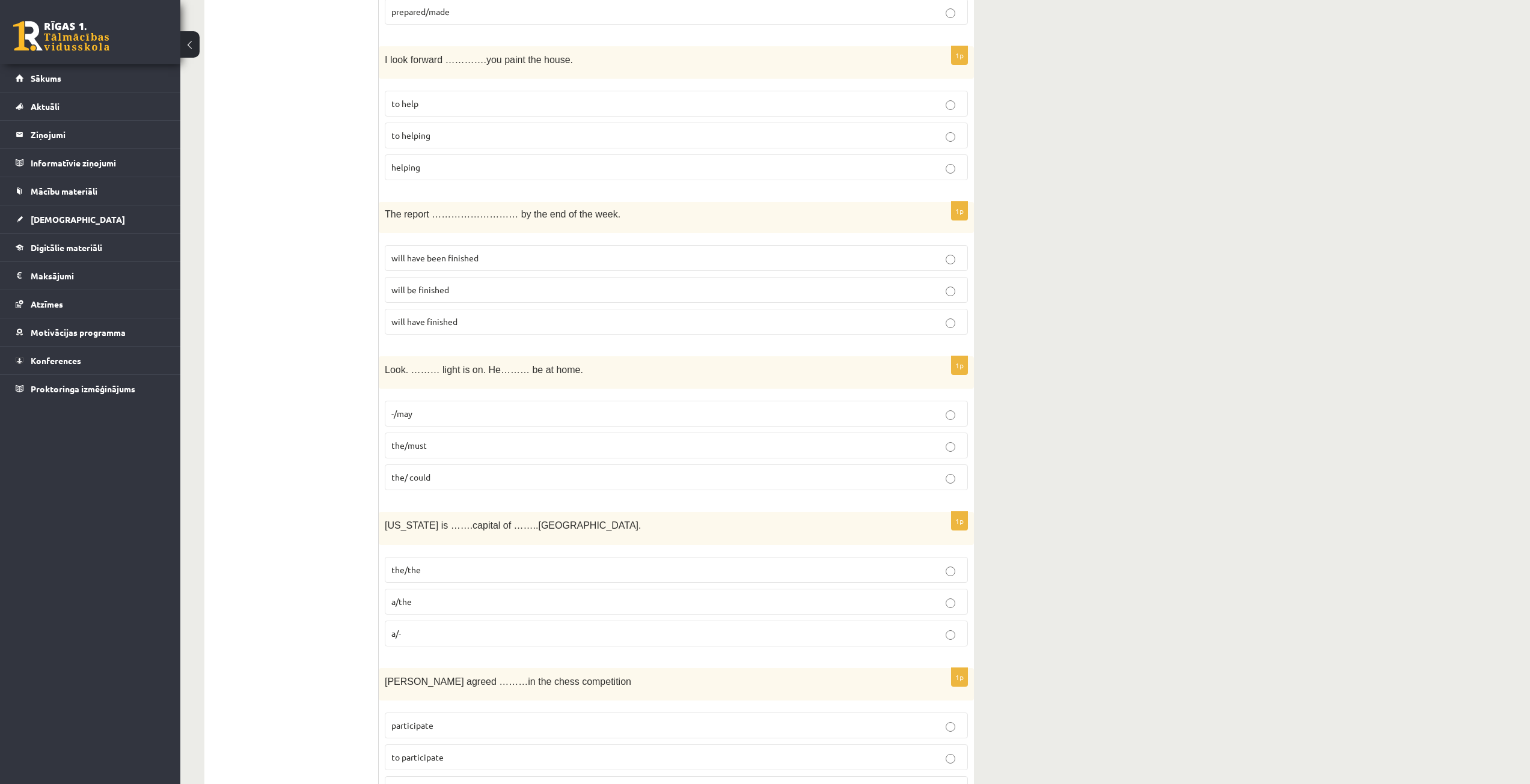
click at [484, 445] on p "the/must" at bounding box center [676, 446] width 570 height 13
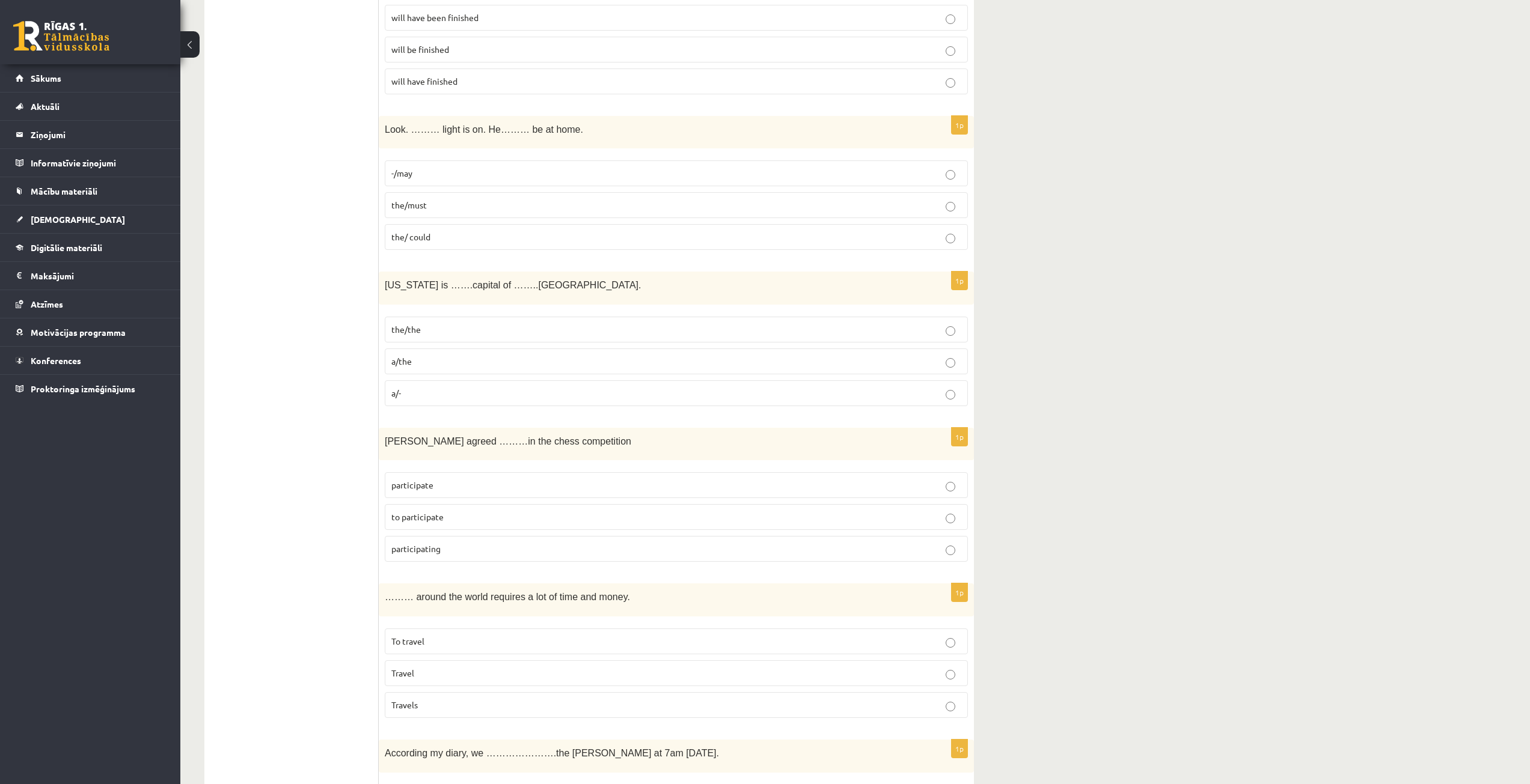
scroll to position [1262, 0]
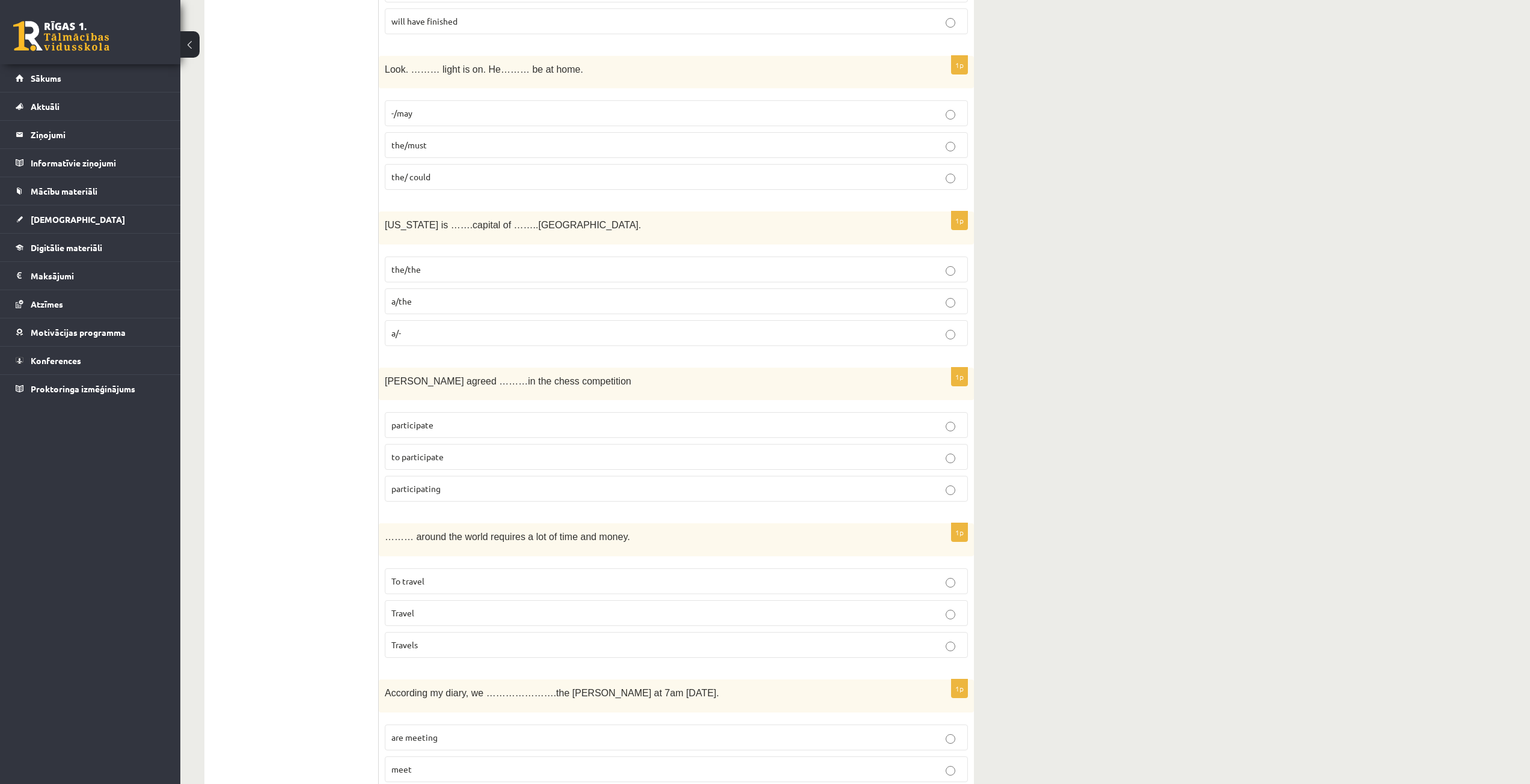
click at [388, 220] on span "Washington is …….capital of ……..USA." at bounding box center [513, 225] width 256 height 10
drag, startPoint x: 387, startPoint y: 220, endPoint x: 453, endPoint y: 329, distance: 127.4
click at [453, 329] on div "1p Washington is …….capital of ……..USA. the/the a/the a/-" at bounding box center [676, 284] width 595 height 144
copy form "Washington is …….capital of ……..USA. the/the a/the a/-"
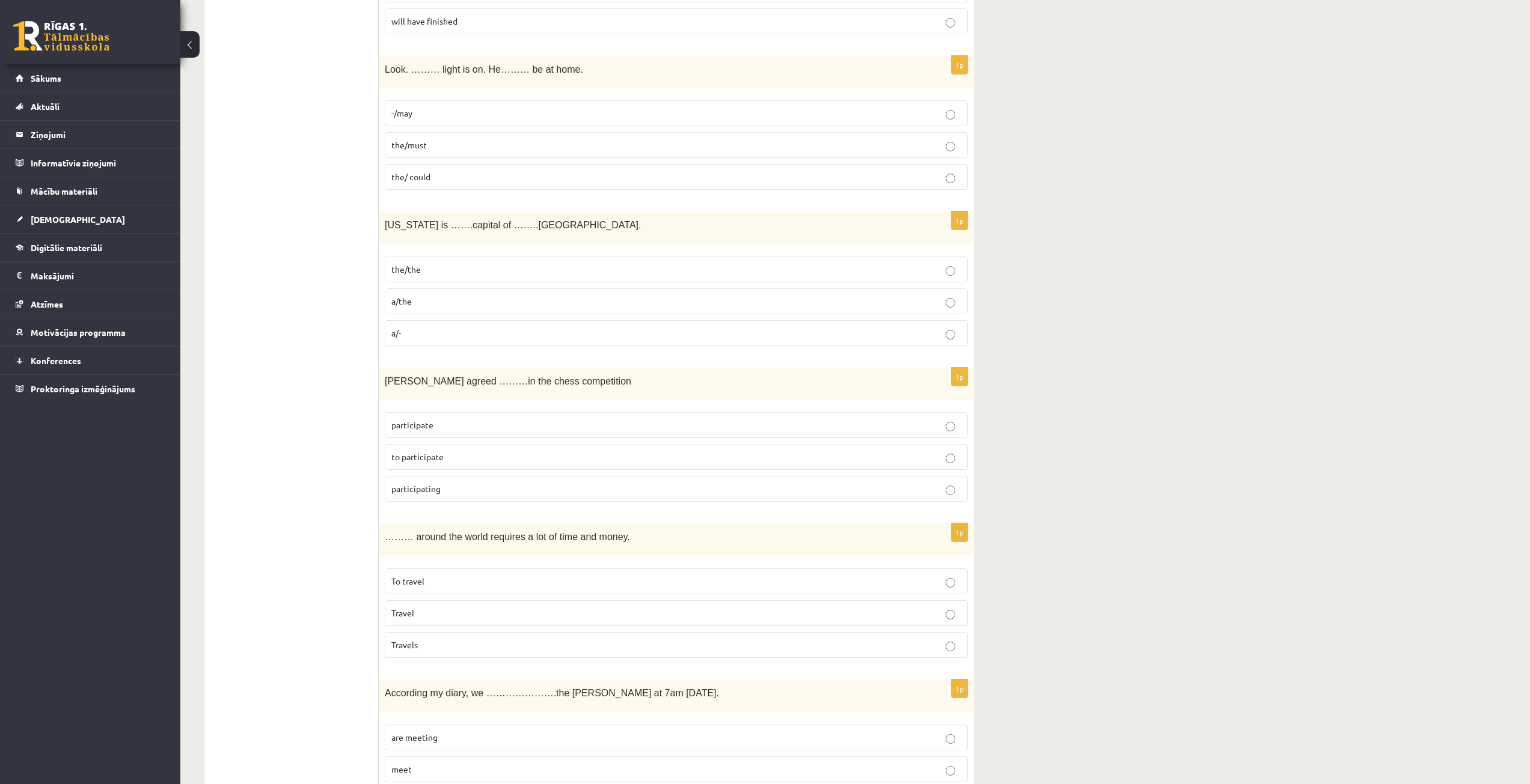
click at [456, 300] on p "a/the" at bounding box center [676, 301] width 570 height 13
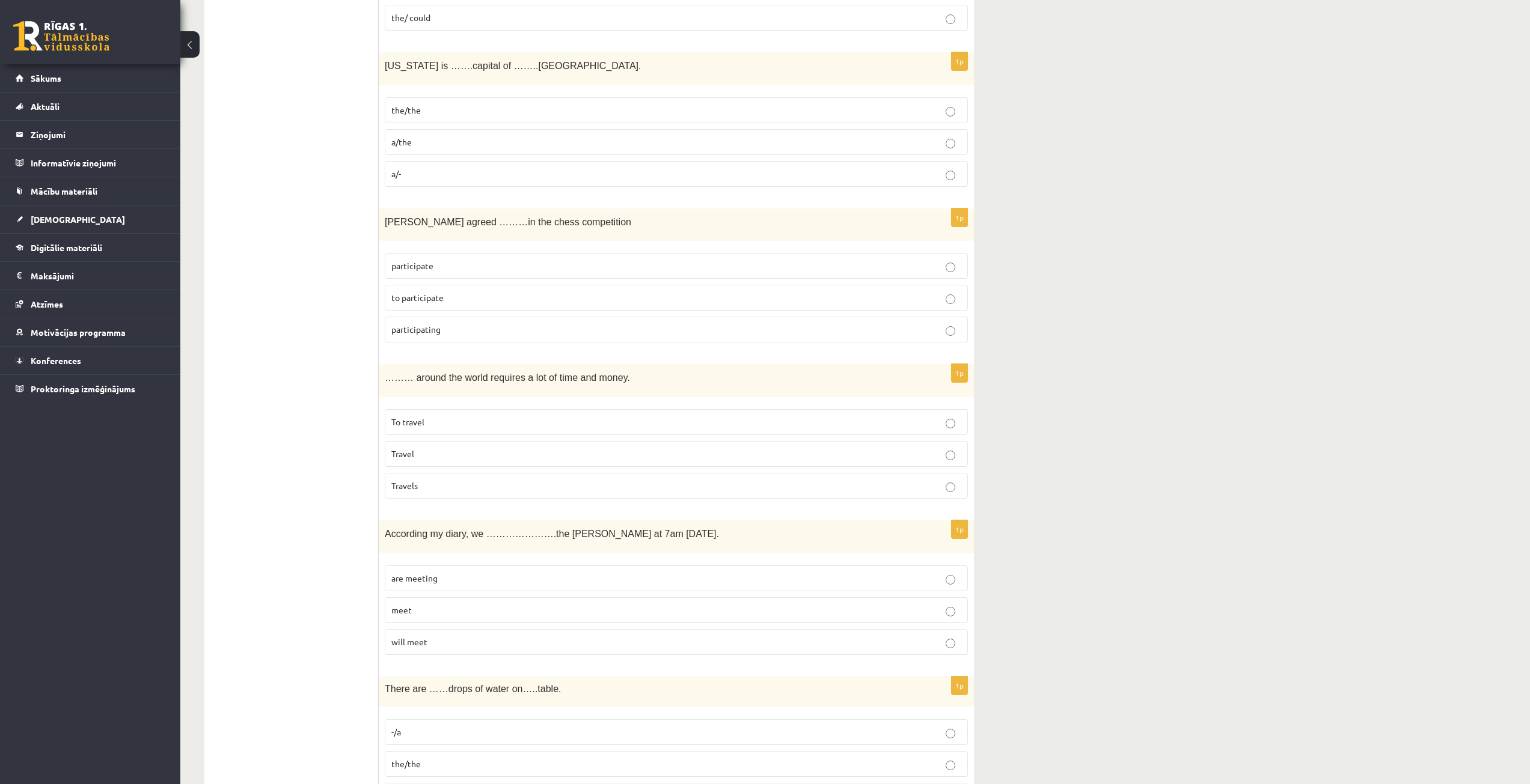
scroll to position [1442, 0]
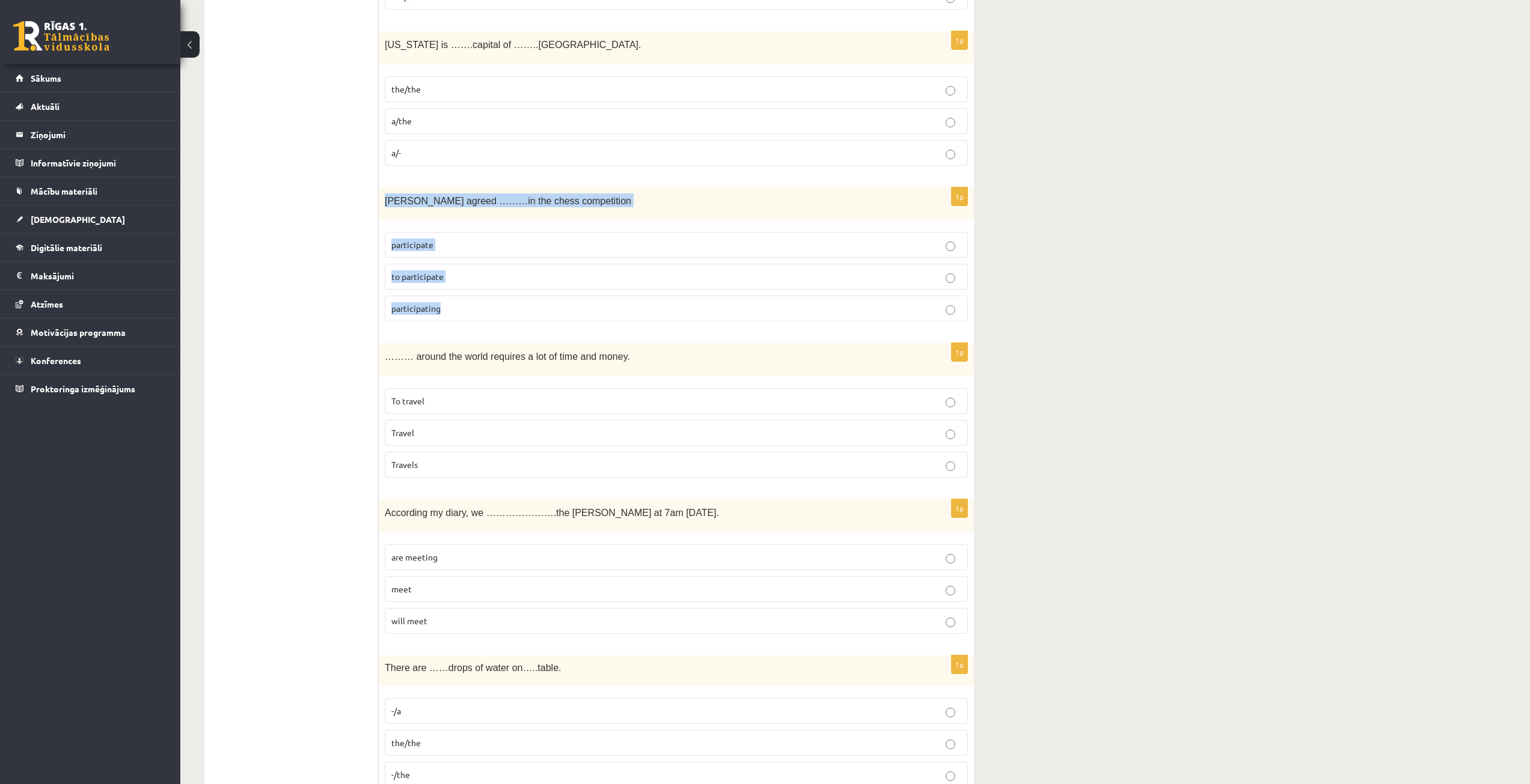
drag, startPoint x: 383, startPoint y: 202, endPoint x: 473, endPoint y: 306, distance: 137.5
click at [475, 308] on div "1p Sally agreed ………in the chess competition participate to participate particip…" at bounding box center [676, 259] width 595 height 144
click at [433, 291] on fieldset "participate to participate participating" at bounding box center [676, 275] width 583 height 99
click at [434, 282] on span "to participate" at bounding box center [418, 276] width 52 height 11
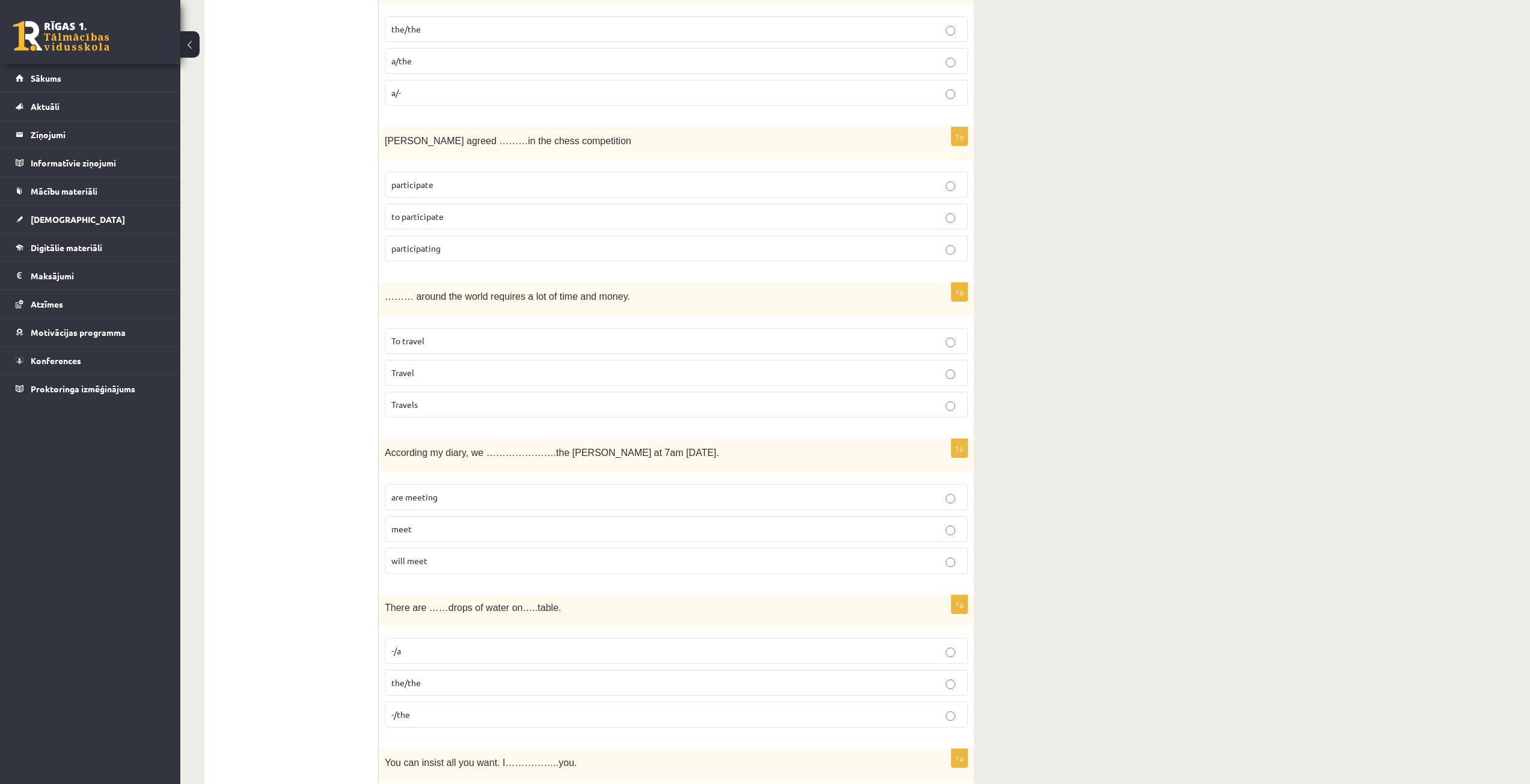
scroll to position [1562, 0]
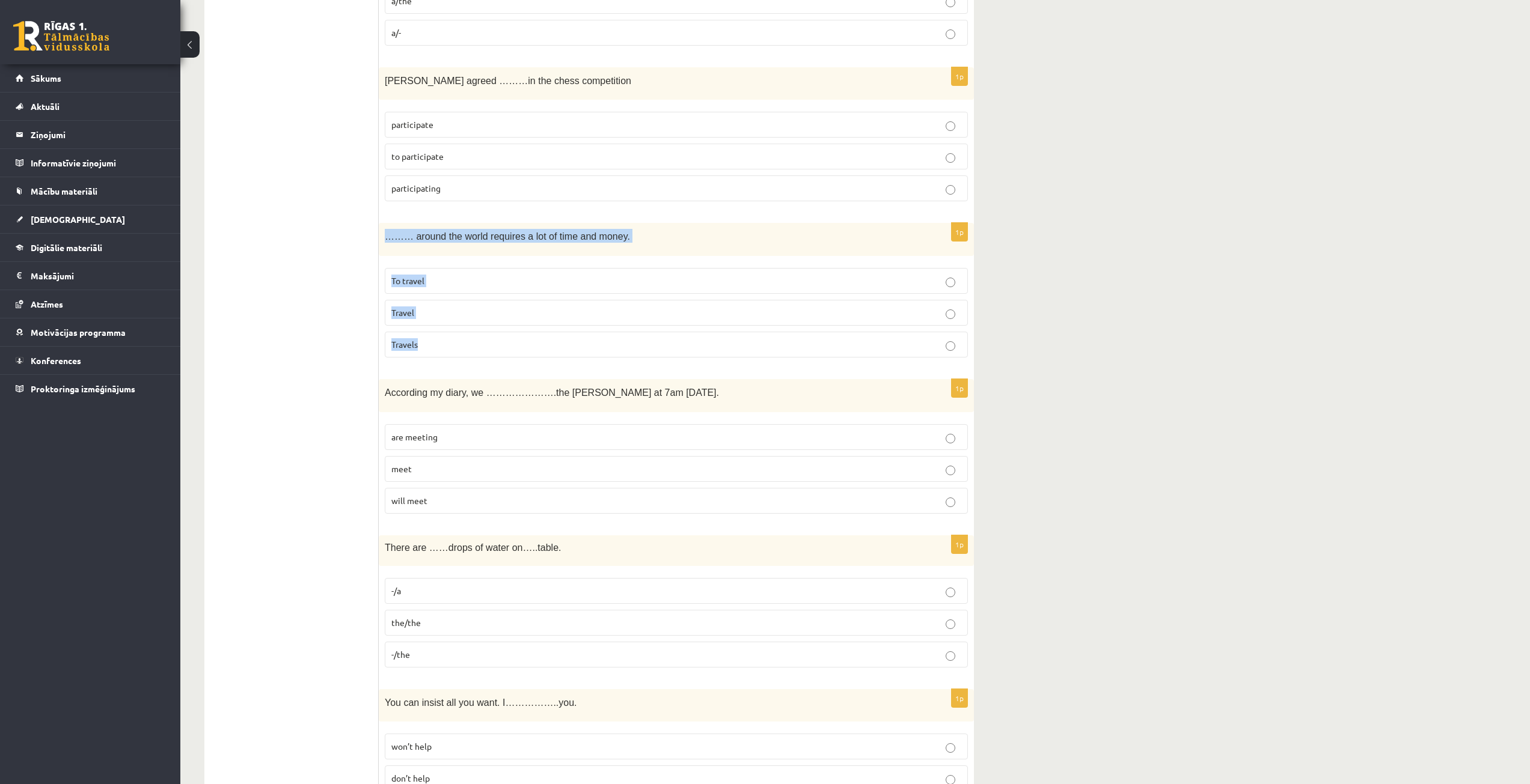
drag, startPoint x: 382, startPoint y: 237, endPoint x: 456, endPoint y: 327, distance: 116.5
click at [456, 327] on div "1p ……… around the world requires a lot of time and money. To travel Travel Trav…" at bounding box center [676, 295] width 595 height 144
click at [444, 314] on p "Travel" at bounding box center [676, 312] width 570 height 13
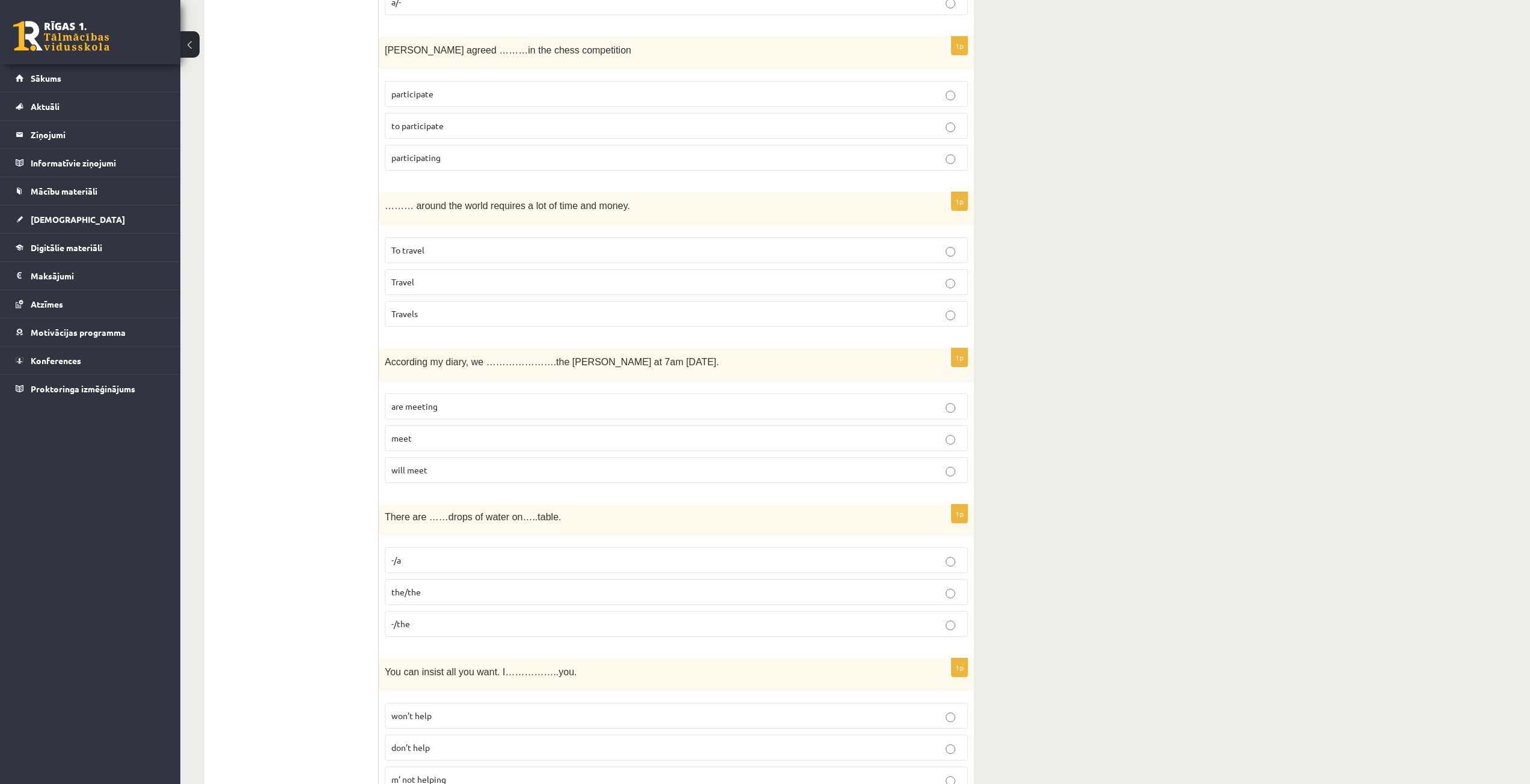
scroll to position [1623, 0]
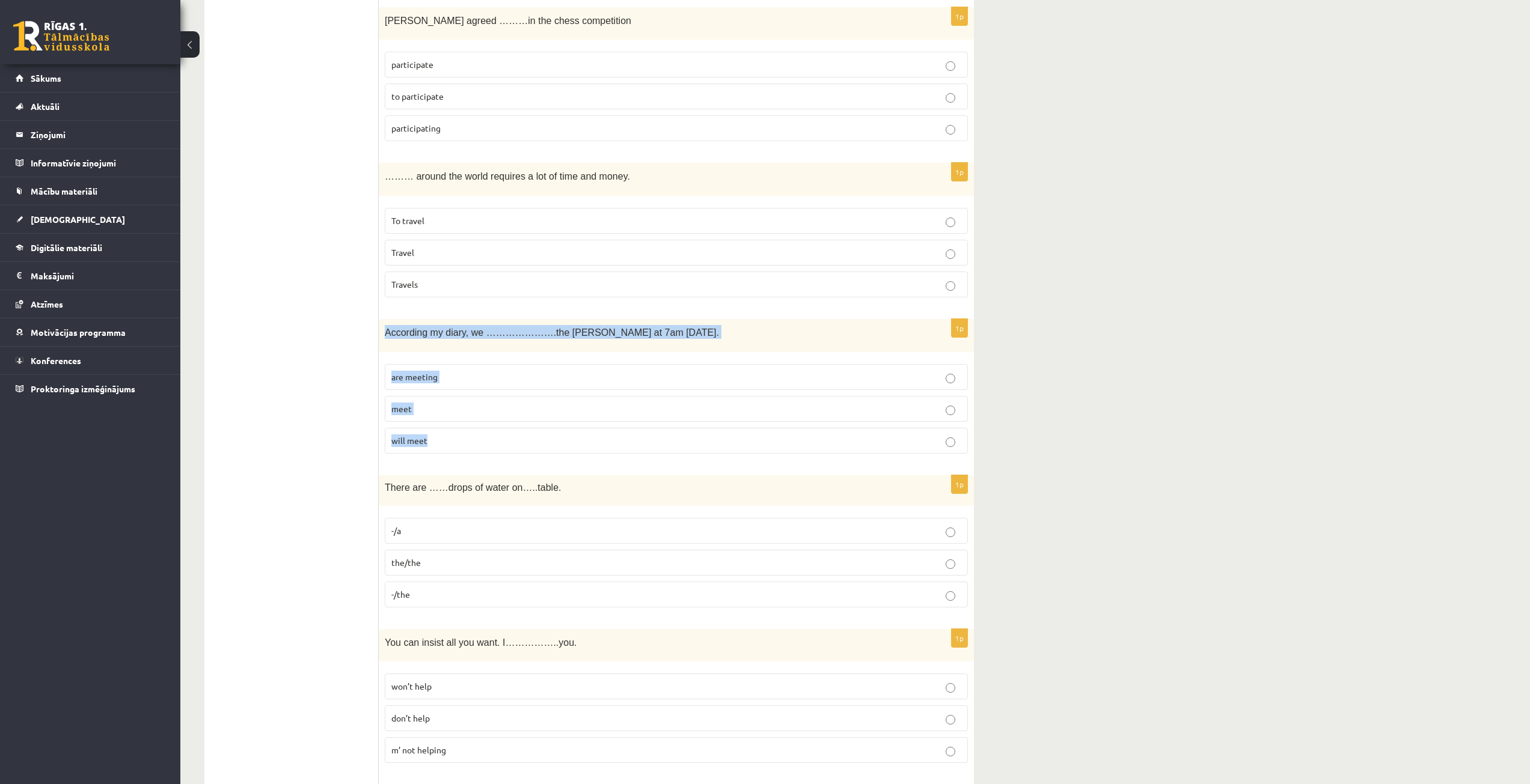
drag, startPoint x: 385, startPoint y: 335, endPoint x: 469, endPoint y: 440, distance: 134.5
click at [469, 440] on div "1p According my diary, we ………………….the byers at 7am tomorrow. are meeting meet w…" at bounding box center [676, 391] width 595 height 144
click at [444, 380] on p "are meeting" at bounding box center [676, 376] width 570 height 13
click at [496, 219] on p "To travel" at bounding box center [676, 220] width 570 height 13
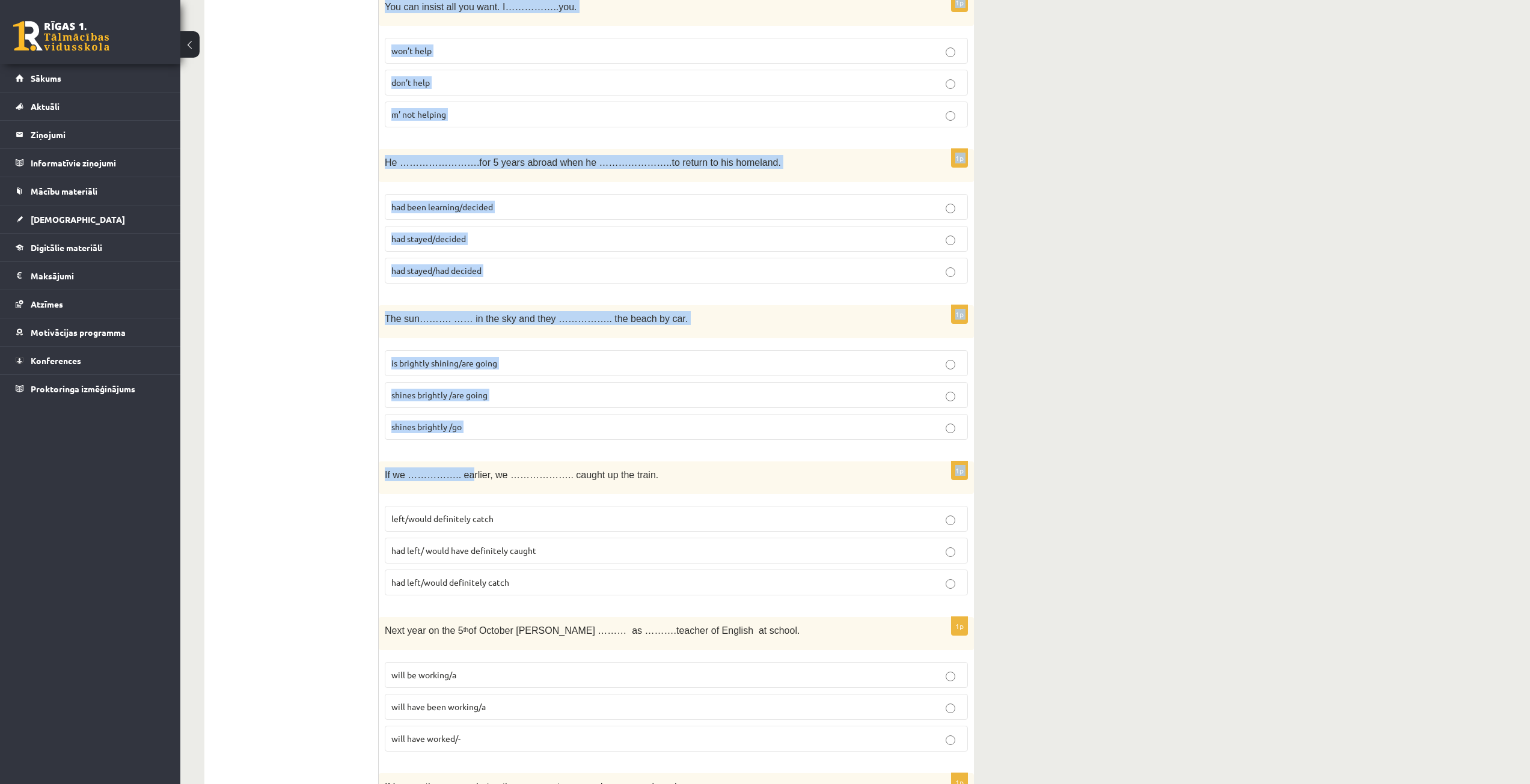
scroll to position [2284, 0]
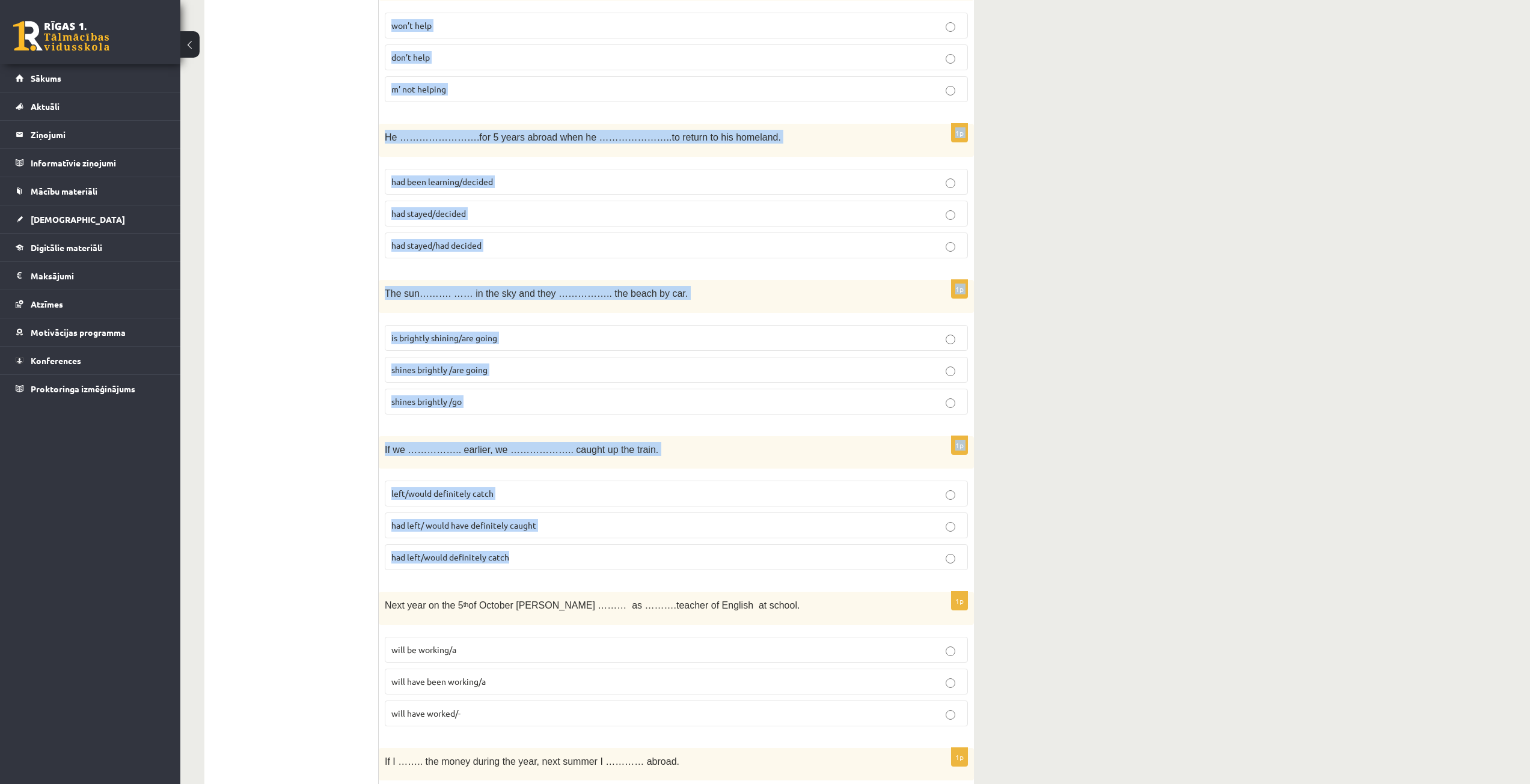
drag, startPoint x: 385, startPoint y: 305, endPoint x: 531, endPoint y: 554, distance: 288.6
click at [531, 554] on form "1p The church ……………. in the 13 th century that is why some renovation …………………. …" at bounding box center [676, 198] width 571 height 4532
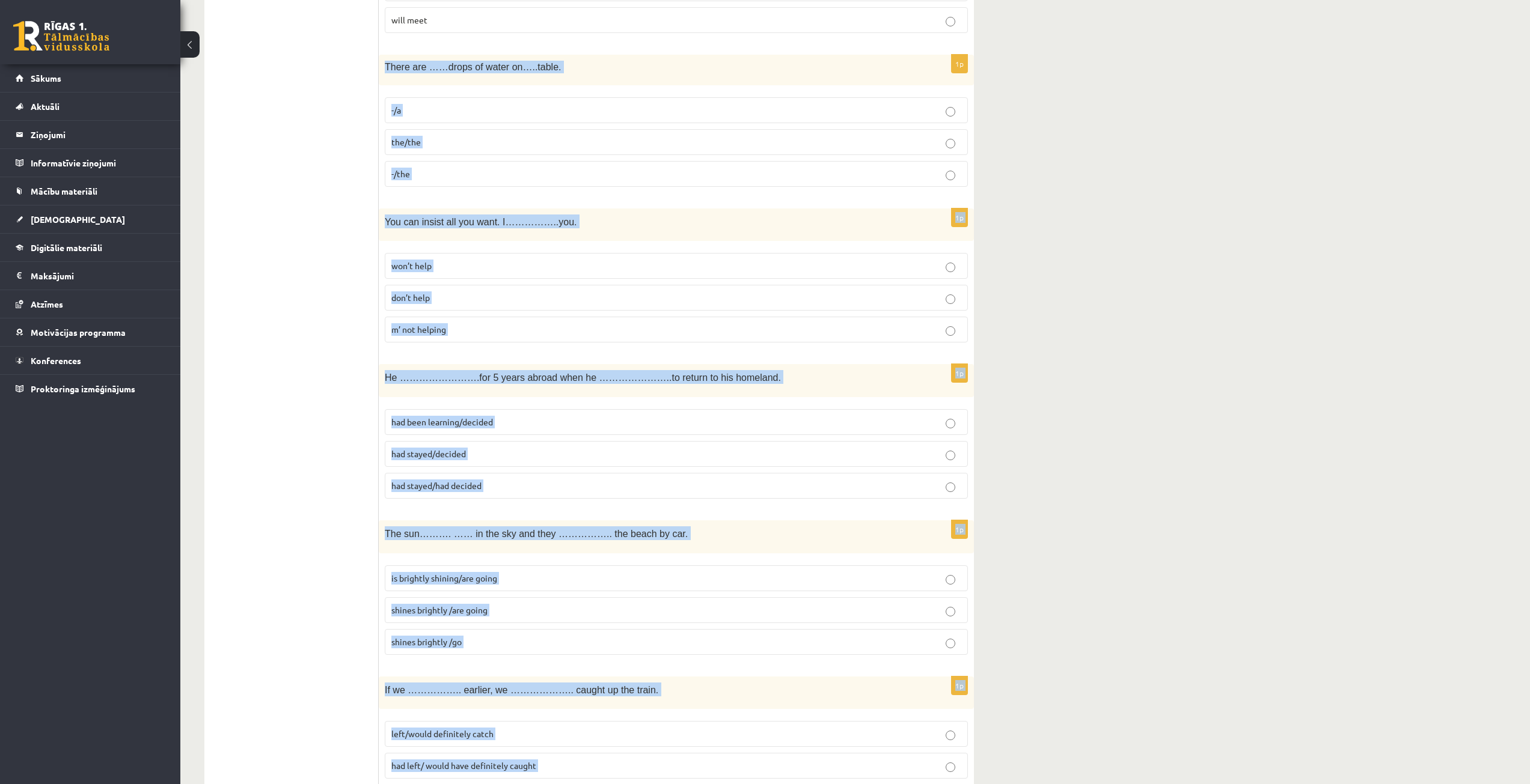
scroll to position [2103, 0]
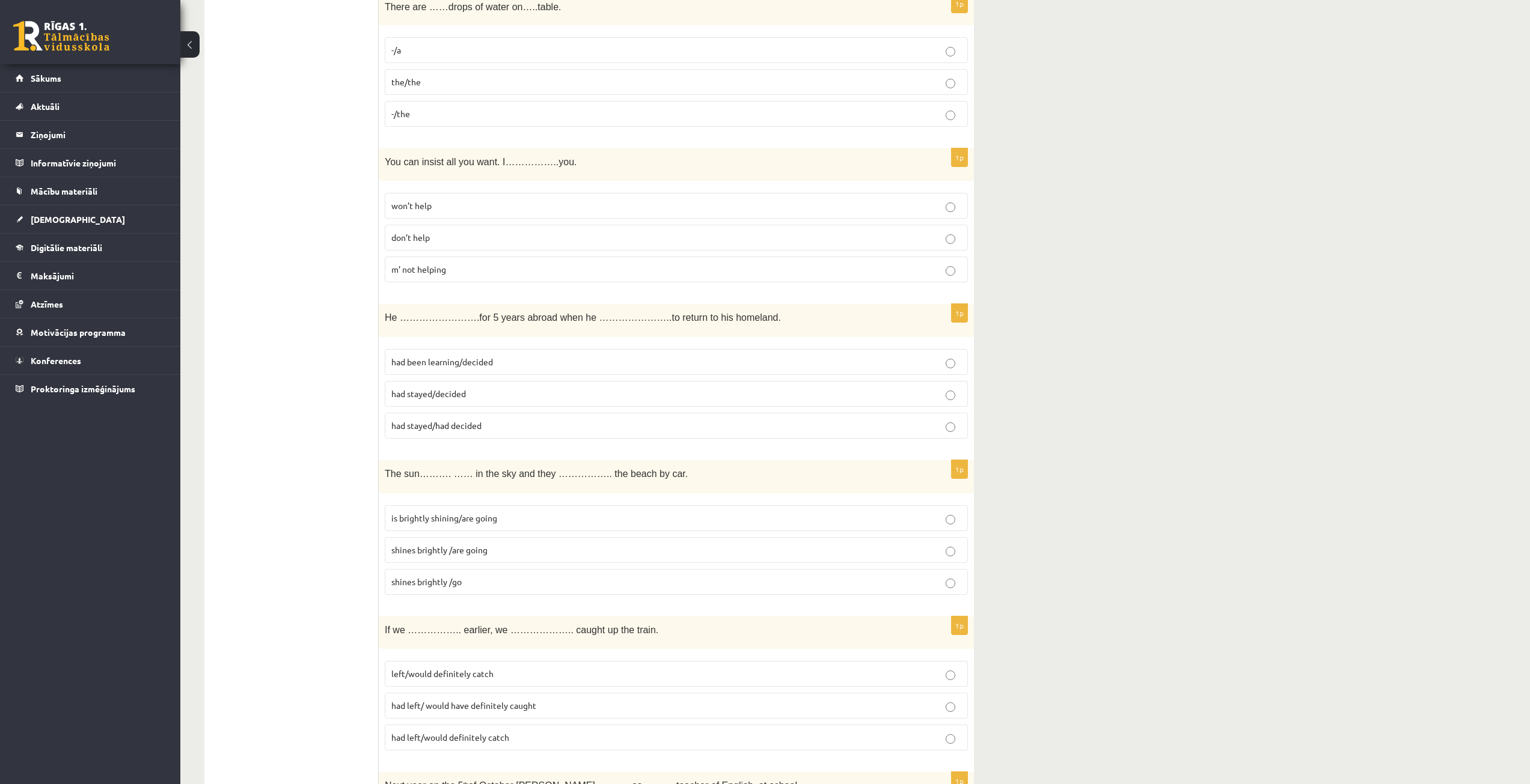
click at [305, 404] on ul "Tests Izvērtējums!" at bounding box center [297, 378] width 162 height 4532
click at [458, 114] on p "-/the" at bounding box center [676, 113] width 570 height 13
click at [487, 205] on p "won’t help" at bounding box center [676, 205] width 570 height 13
click at [508, 387] on label "had stayed/decided" at bounding box center [676, 393] width 583 height 26
click at [504, 519] on p "is brightly shining/are going" at bounding box center [676, 518] width 570 height 13
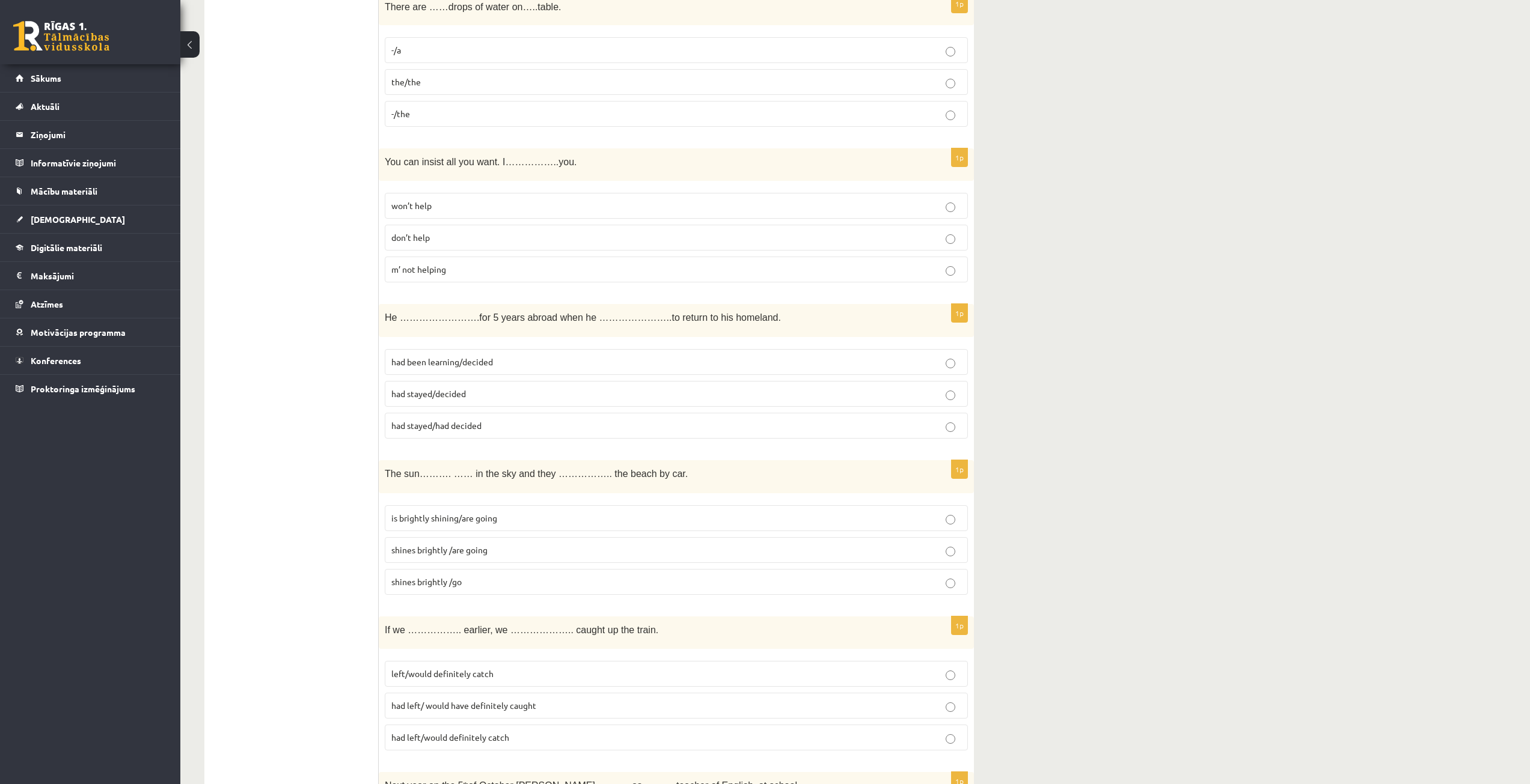
click at [538, 729] on label "had left/would definitely catch" at bounding box center [676, 738] width 583 height 26
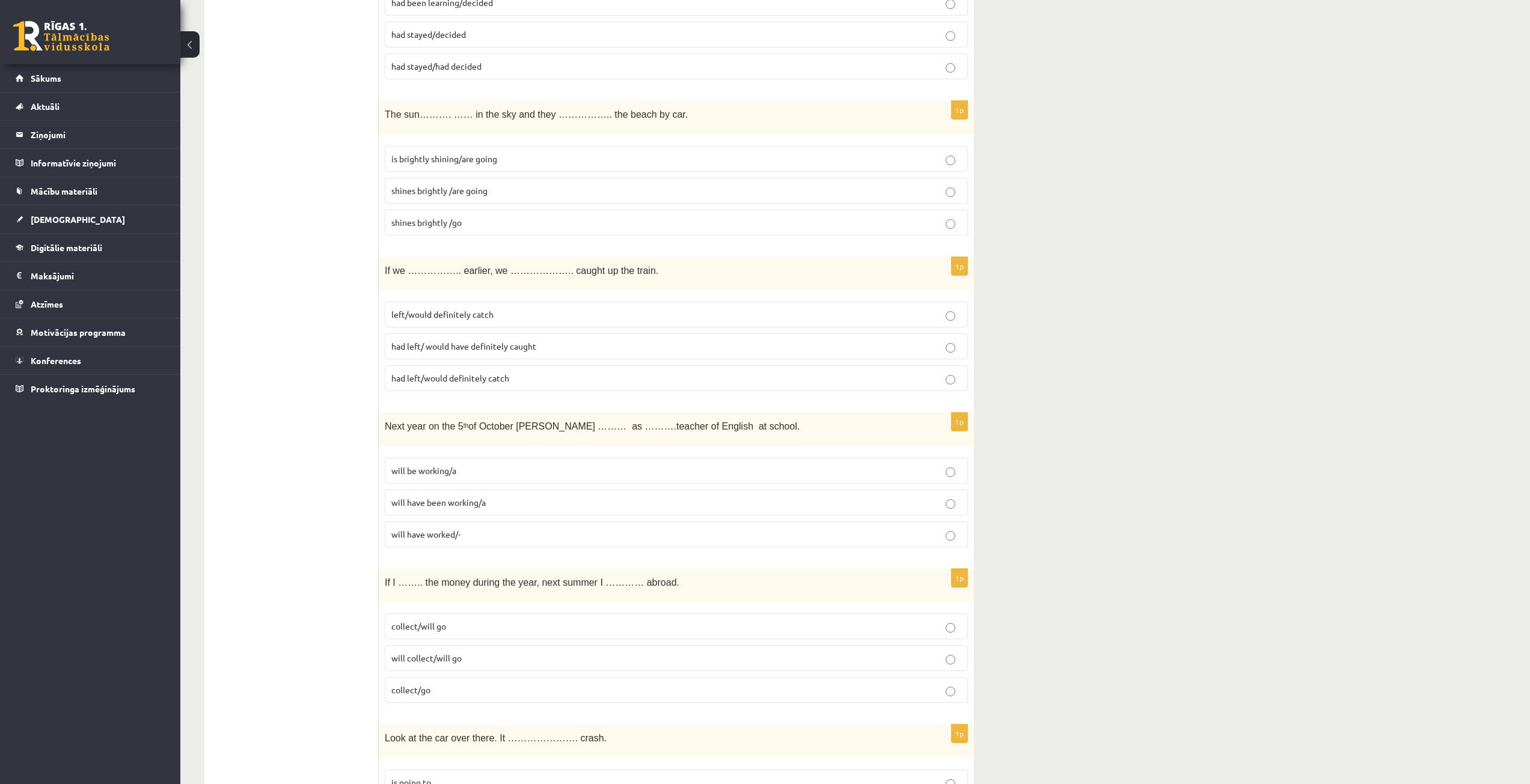
scroll to position [2464, 0]
drag, startPoint x: 382, startPoint y: 423, endPoint x: 469, endPoint y: 535, distance: 141.8
click at [469, 535] on div "1p Next year on the 5 th of October Ann ……… as ……….teacher of English at school…" at bounding box center [676, 484] width 595 height 144
click at [451, 467] on span "will be working/a" at bounding box center [424, 469] width 65 height 11
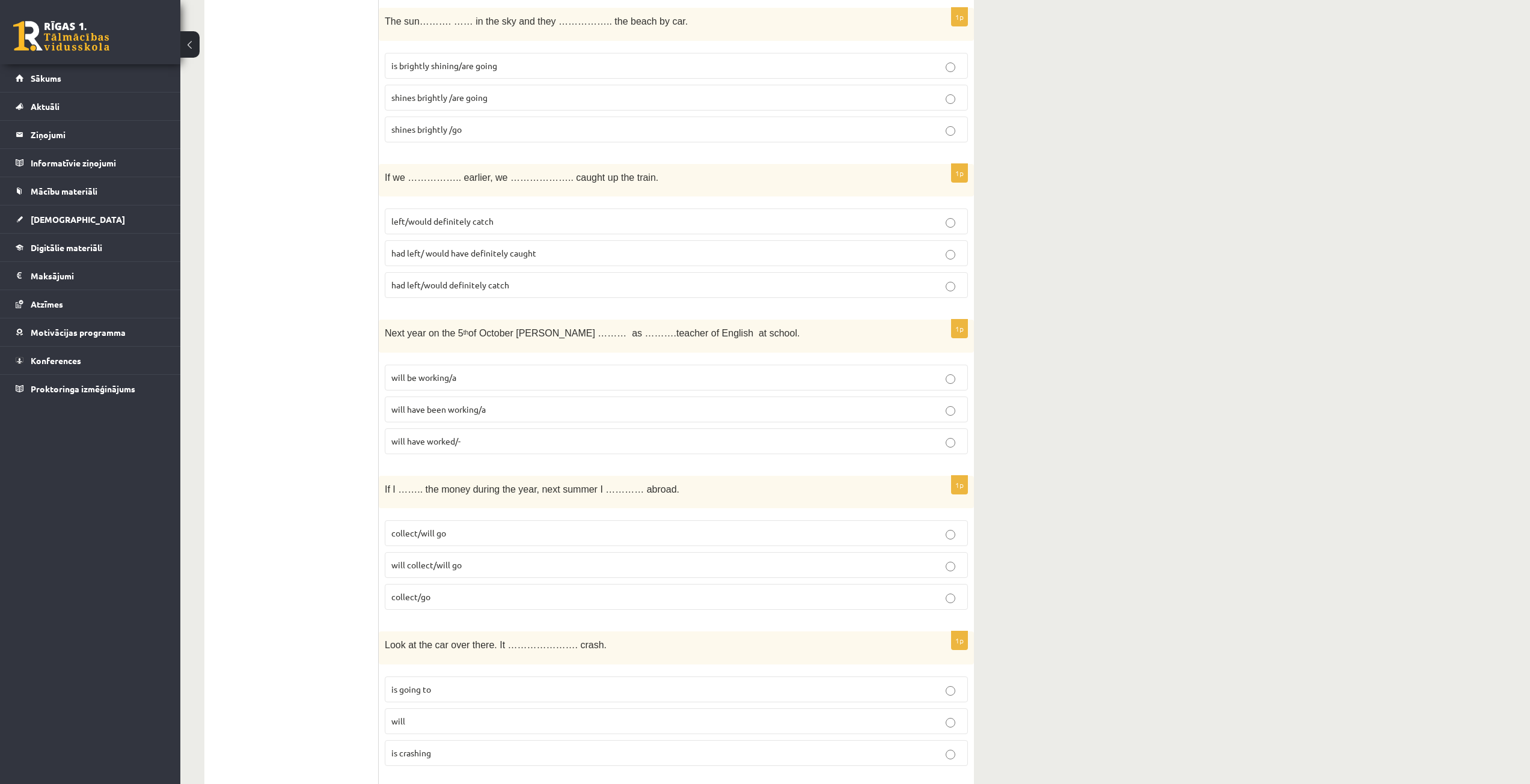
scroll to position [2584, 0]
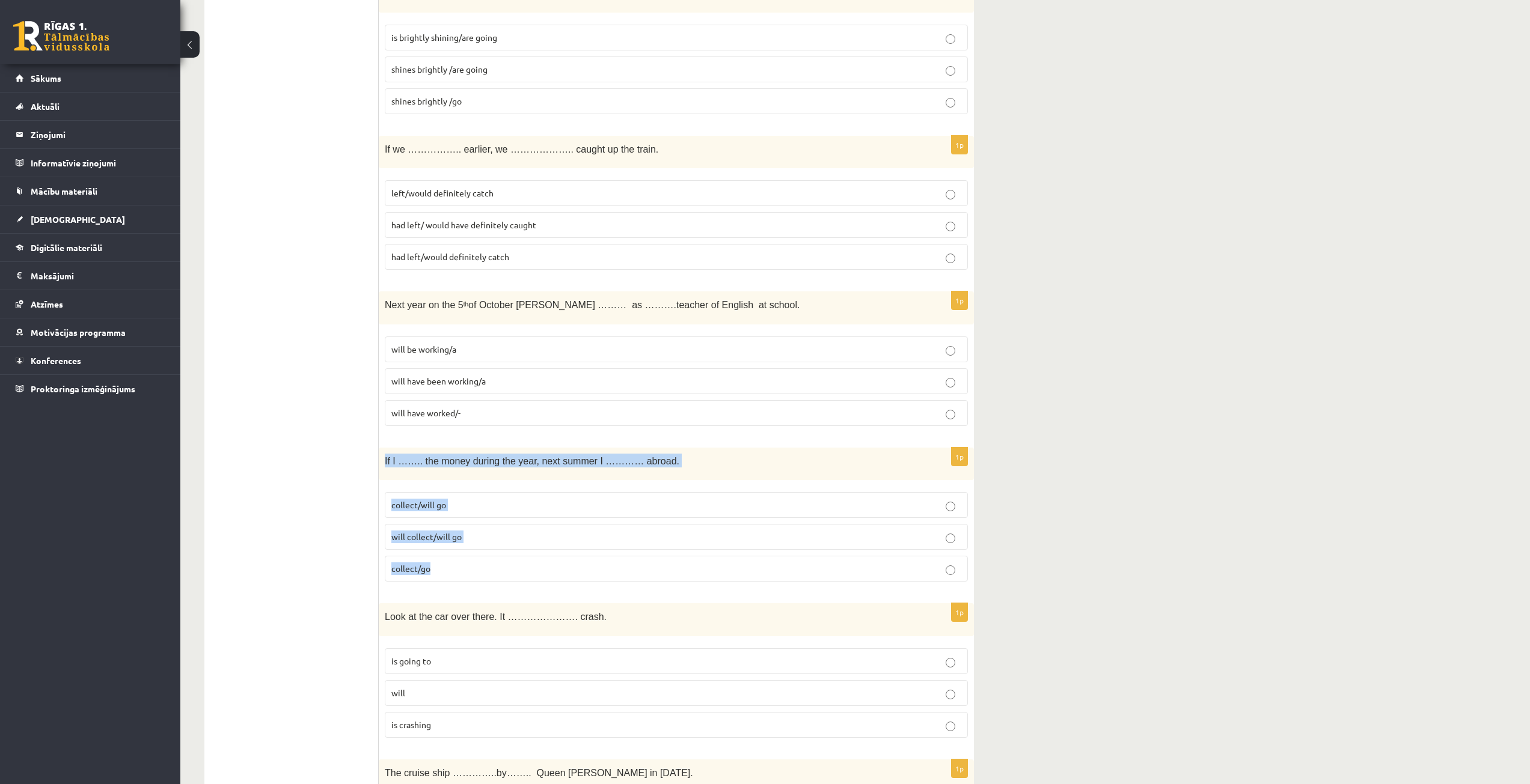
drag, startPoint x: 382, startPoint y: 462, endPoint x: 451, endPoint y: 560, distance: 119.9
click at [451, 560] on div "1p If I …….. the money during the year, next summer I ………… abroad. collect/will…" at bounding box center [676, 520] width 595 height 144
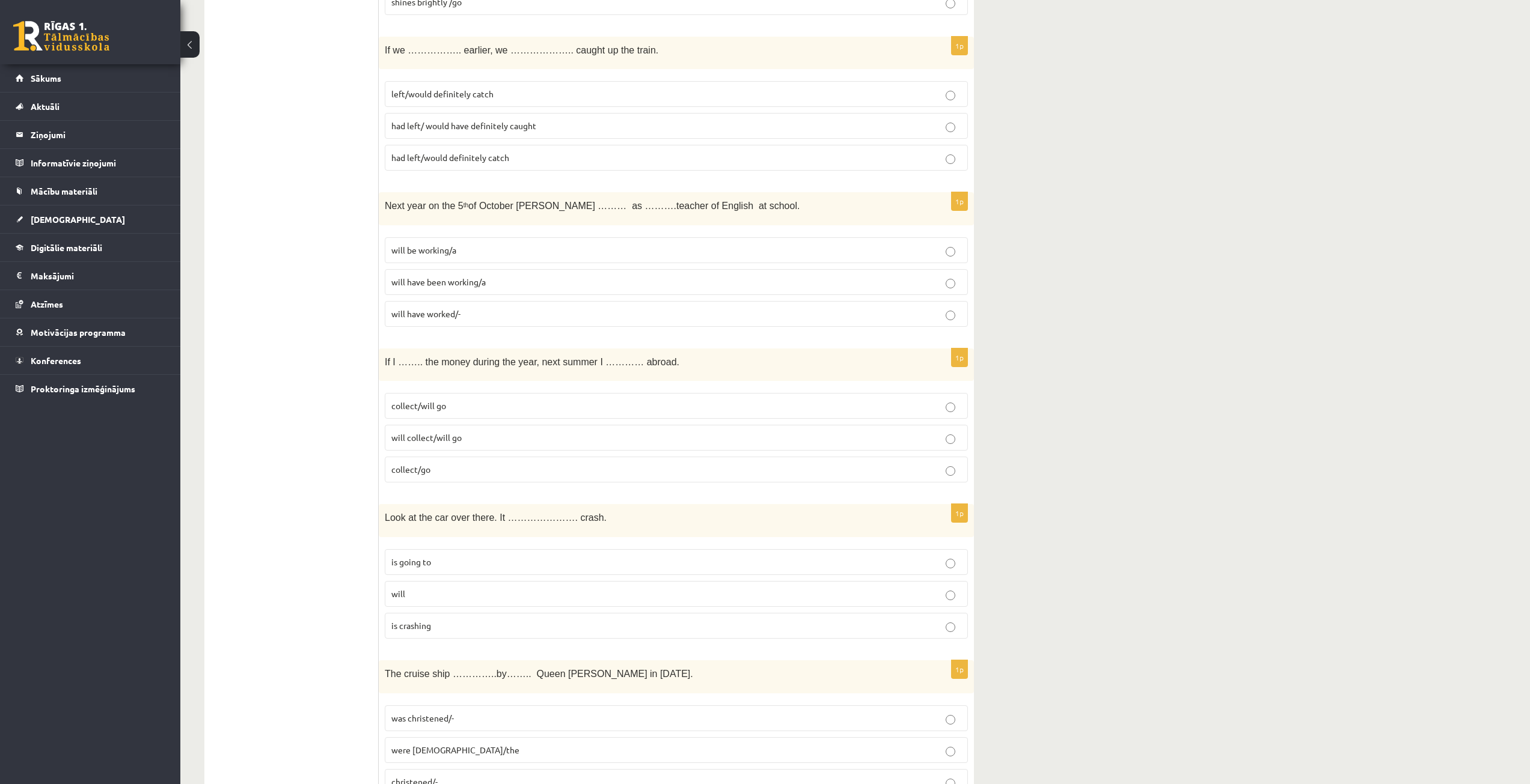
scroll to position [2704, 0]
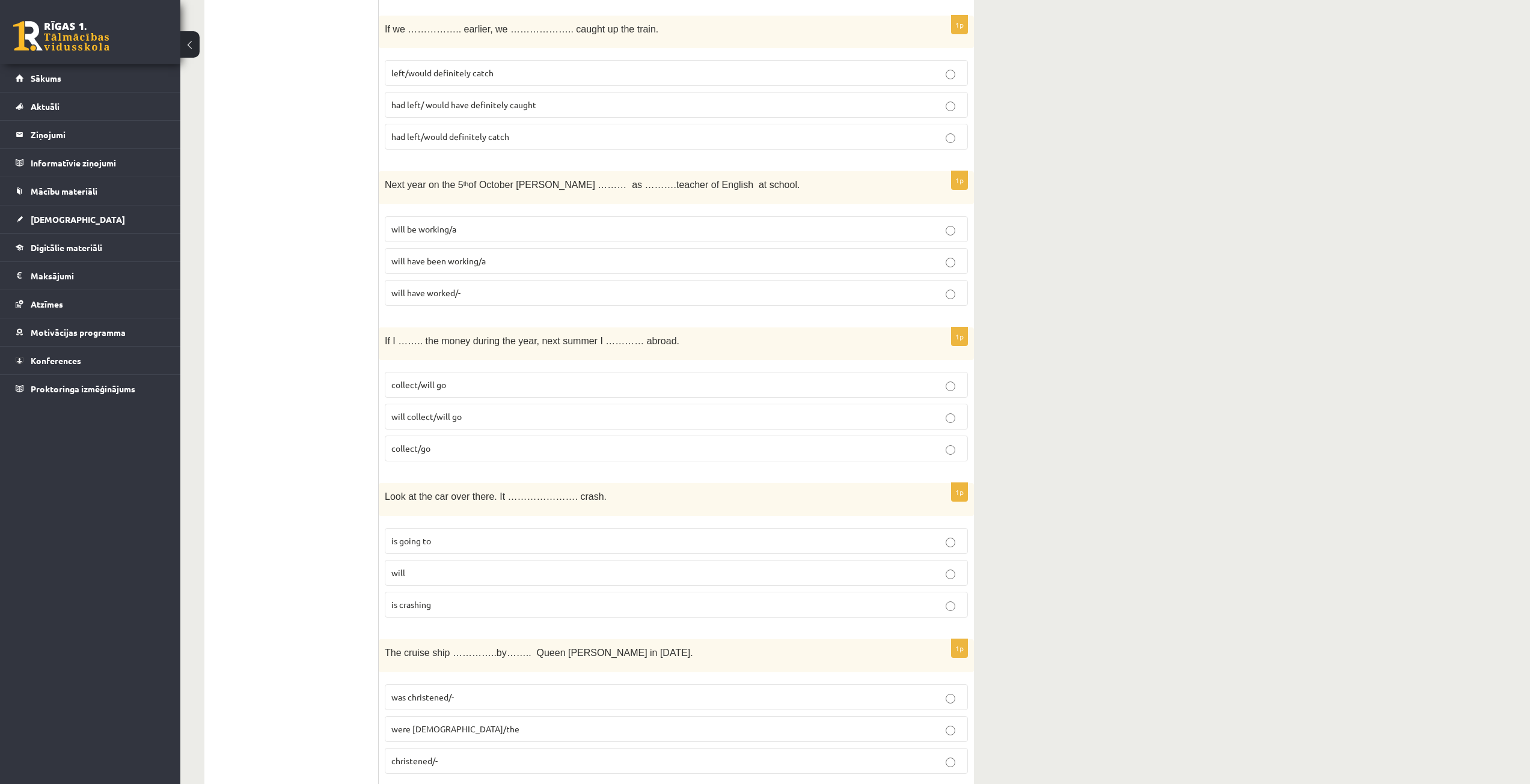
click at [459, 383] on p "collect/will go" at bounding box center [676, 385] width 570 height 13
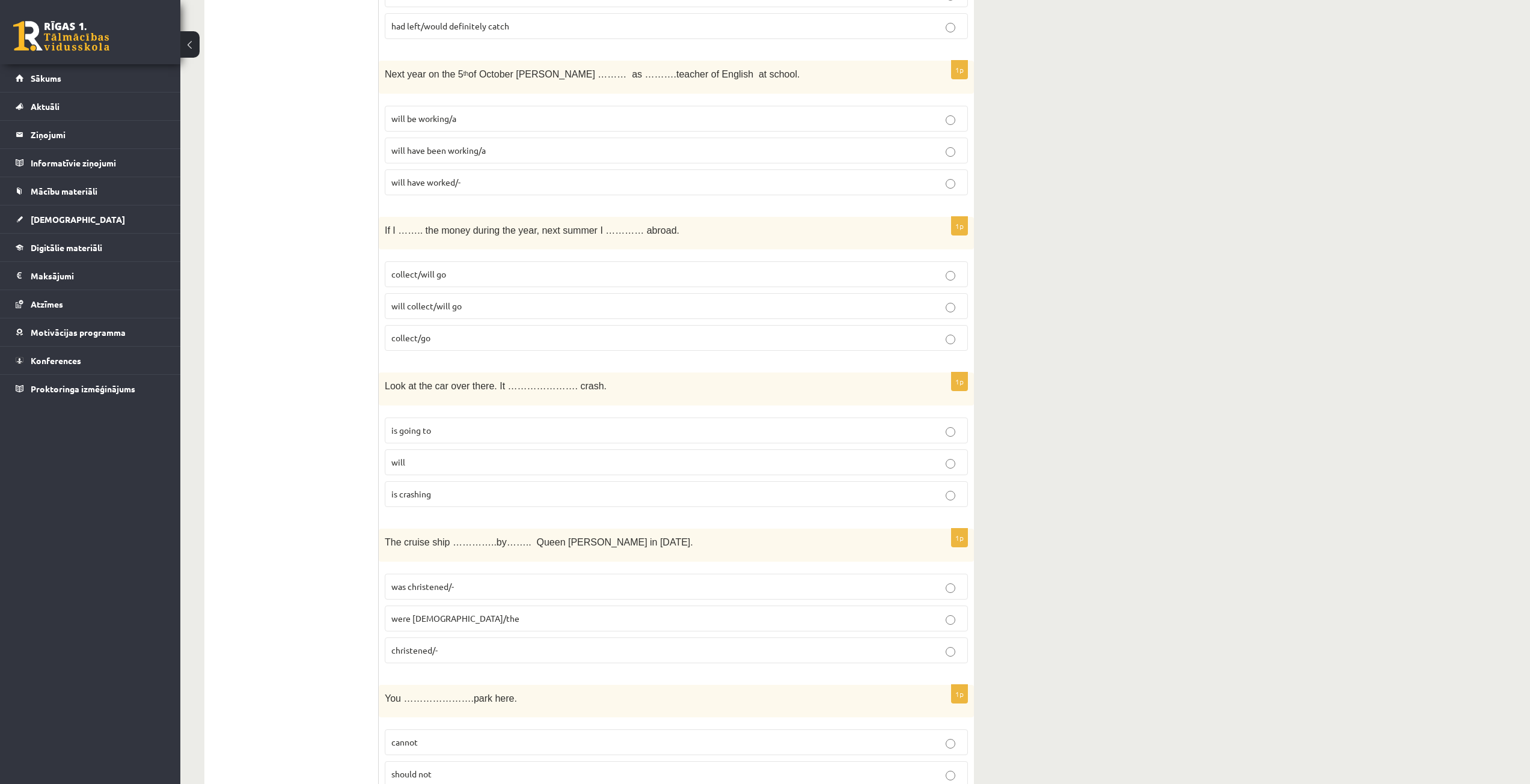
scroll to position [2885, 0]
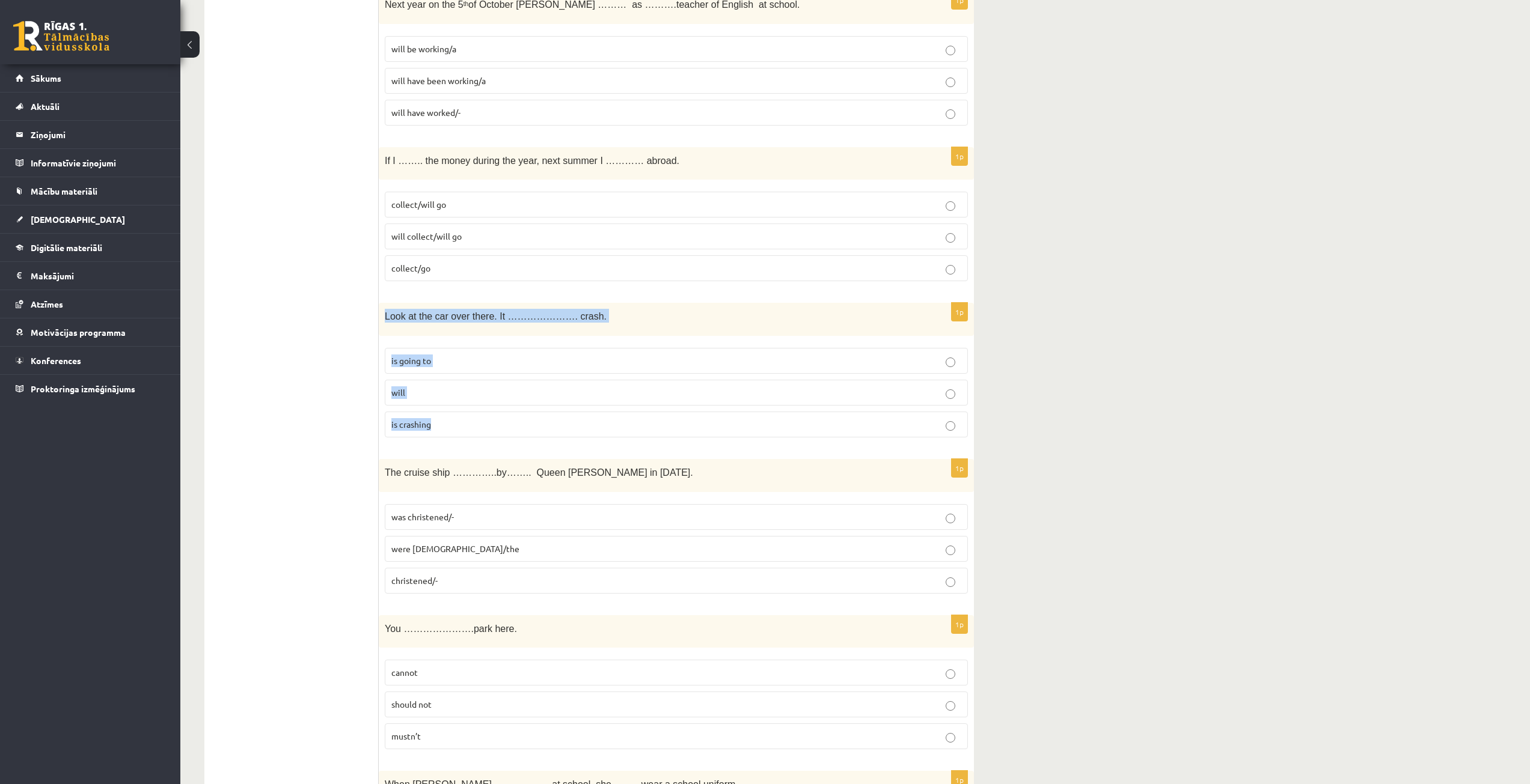
drag, startPoint x: 383, startPoint y: 316, endPoint x: 446, endPoint y: 416, distance: 118.2
click at [446, 416] on div "1p Look at the car over there. It …………………. crash. is going to will is crashing" at bounding box center [676, 375] width 595 height 144
click at [431, 500] on fieldset "was christened/- were christened/the christened/-" at bounding box center [676, 547] width 583 height 99
click at [500, 354] on p "is going to" at bounding box center [676, 360] width 570 height 13
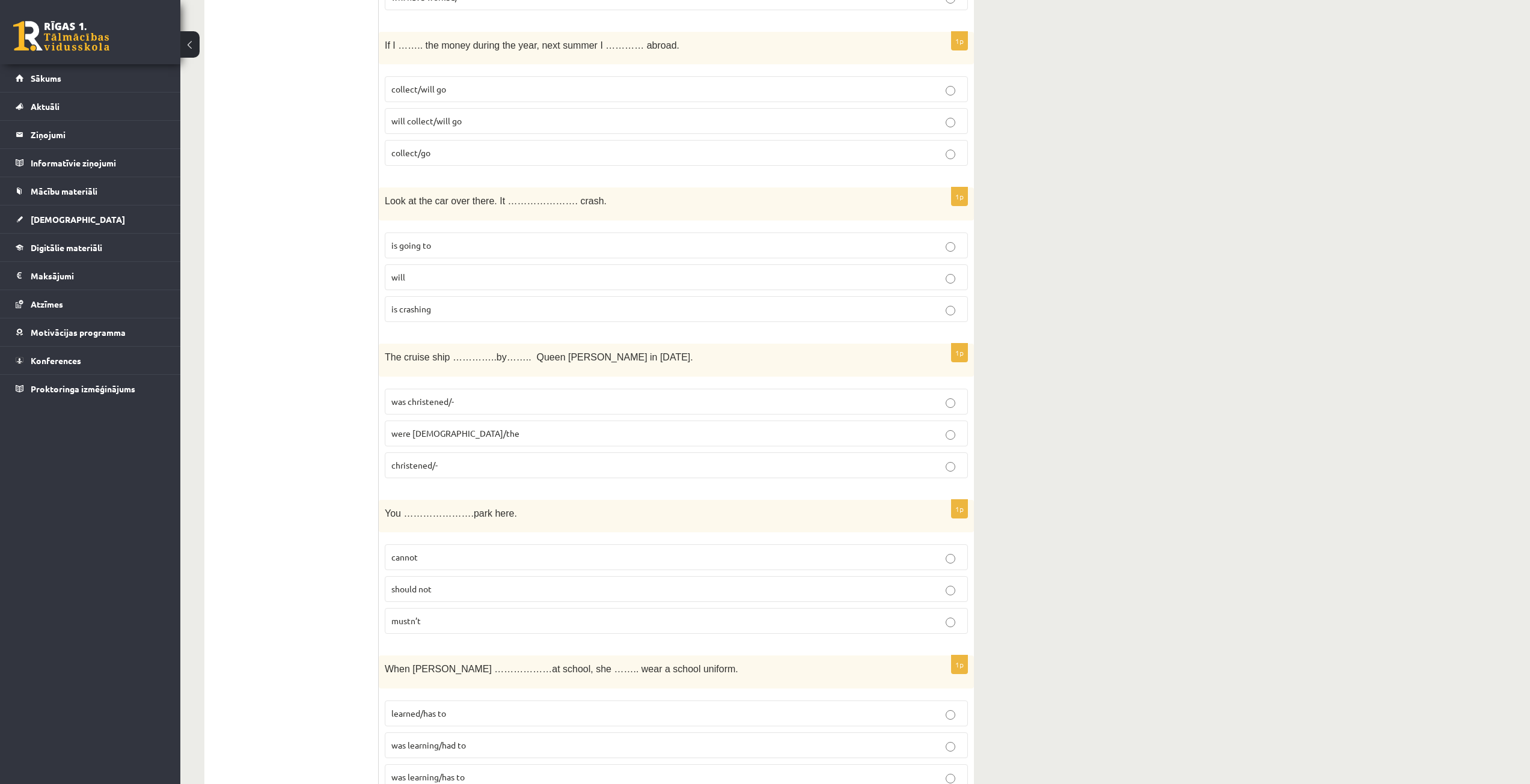
scroll to position [3004, 0]
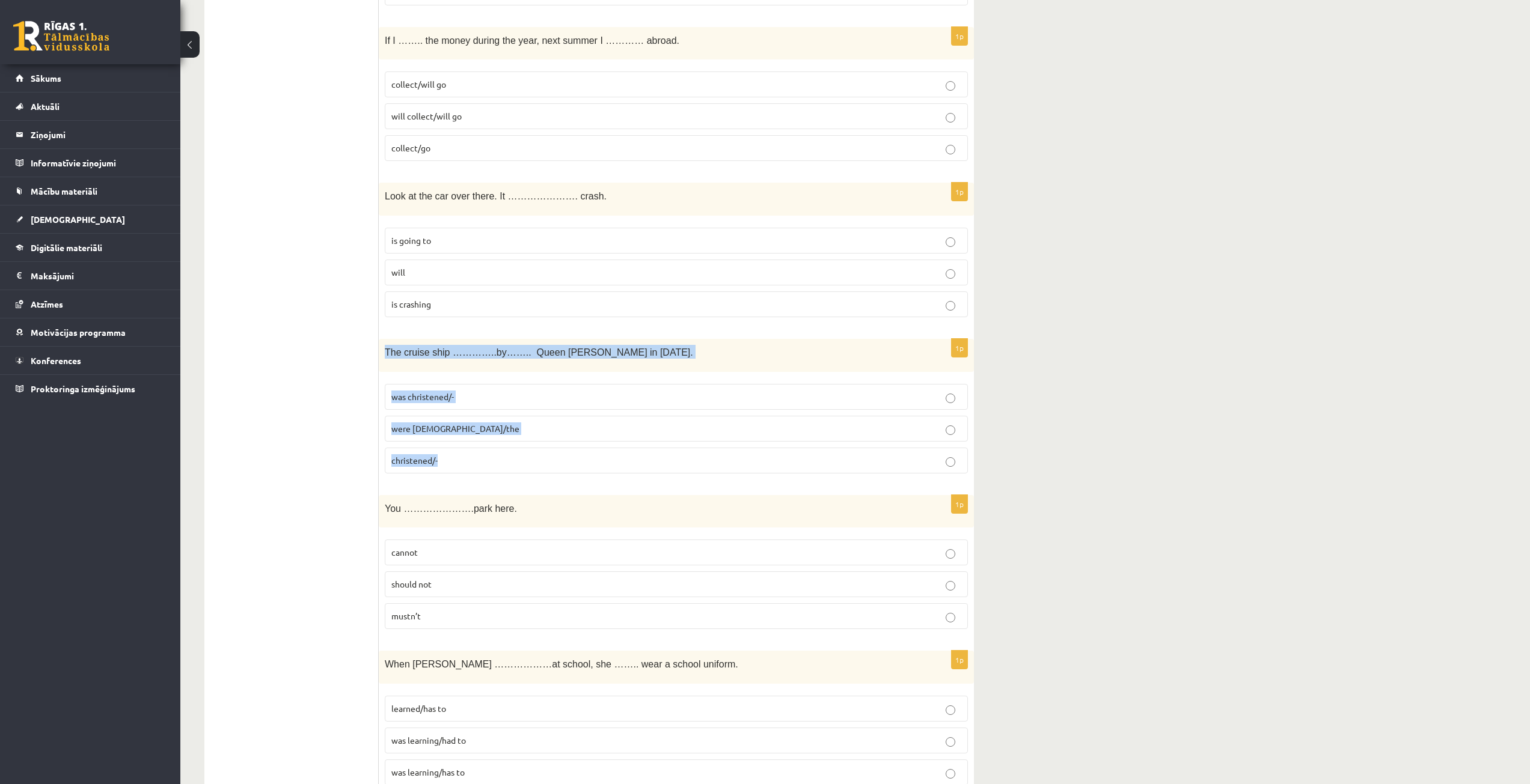
drag, startPoint x: 386, startPoint y: 348, endPoint x: 490, endPoint y: 460, distance: 152.8
click at [490, 460] on div "1p The cruise ship …………..by…….. Queen Elizabeth in 1987. was christened/- were …" at bounding box center [676, 411] width 595 height 144
click at [502, 402] on p "was christened/-" at bounding box center [676, 397] width 570 height 13
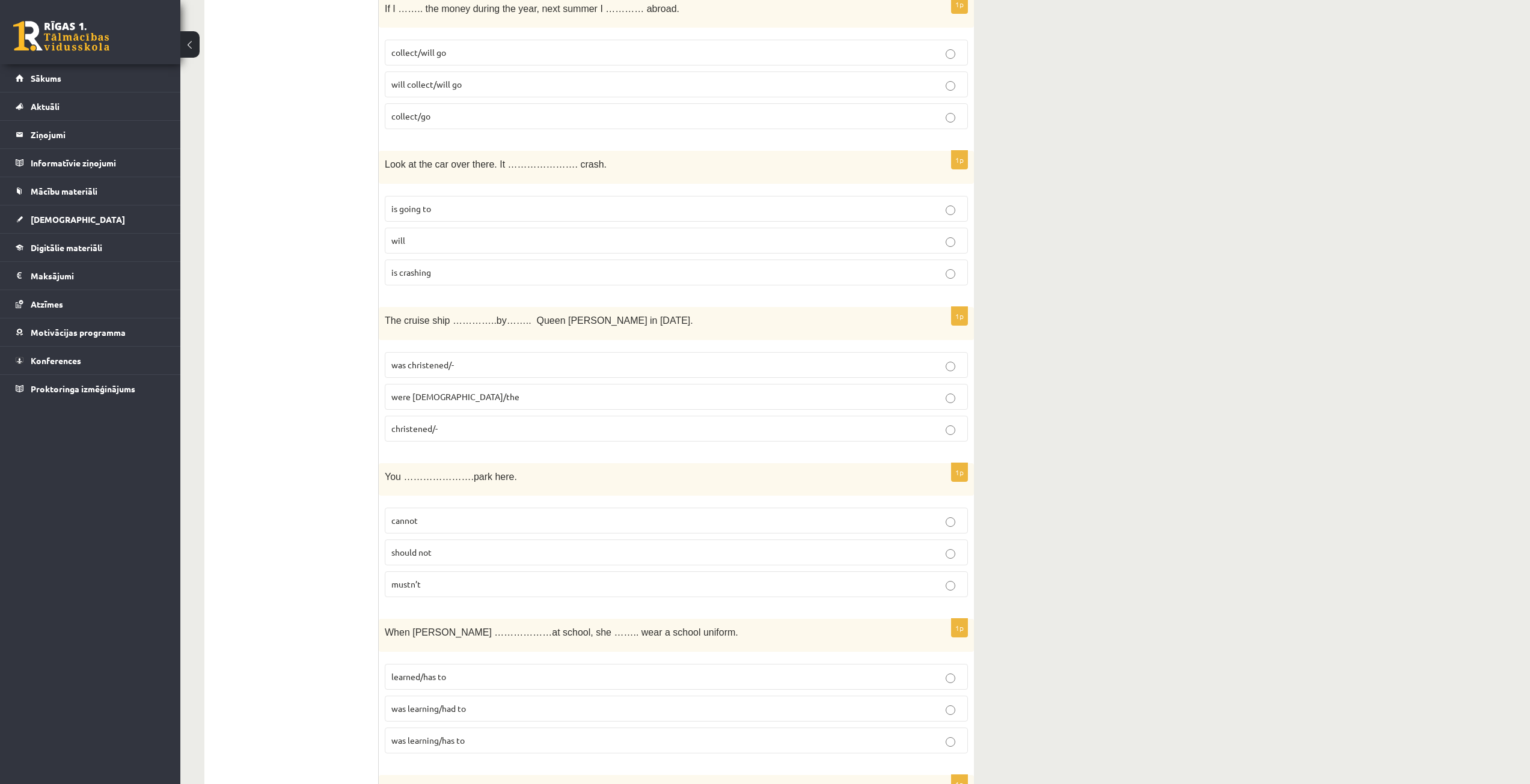
scroll to position [3065, 0]
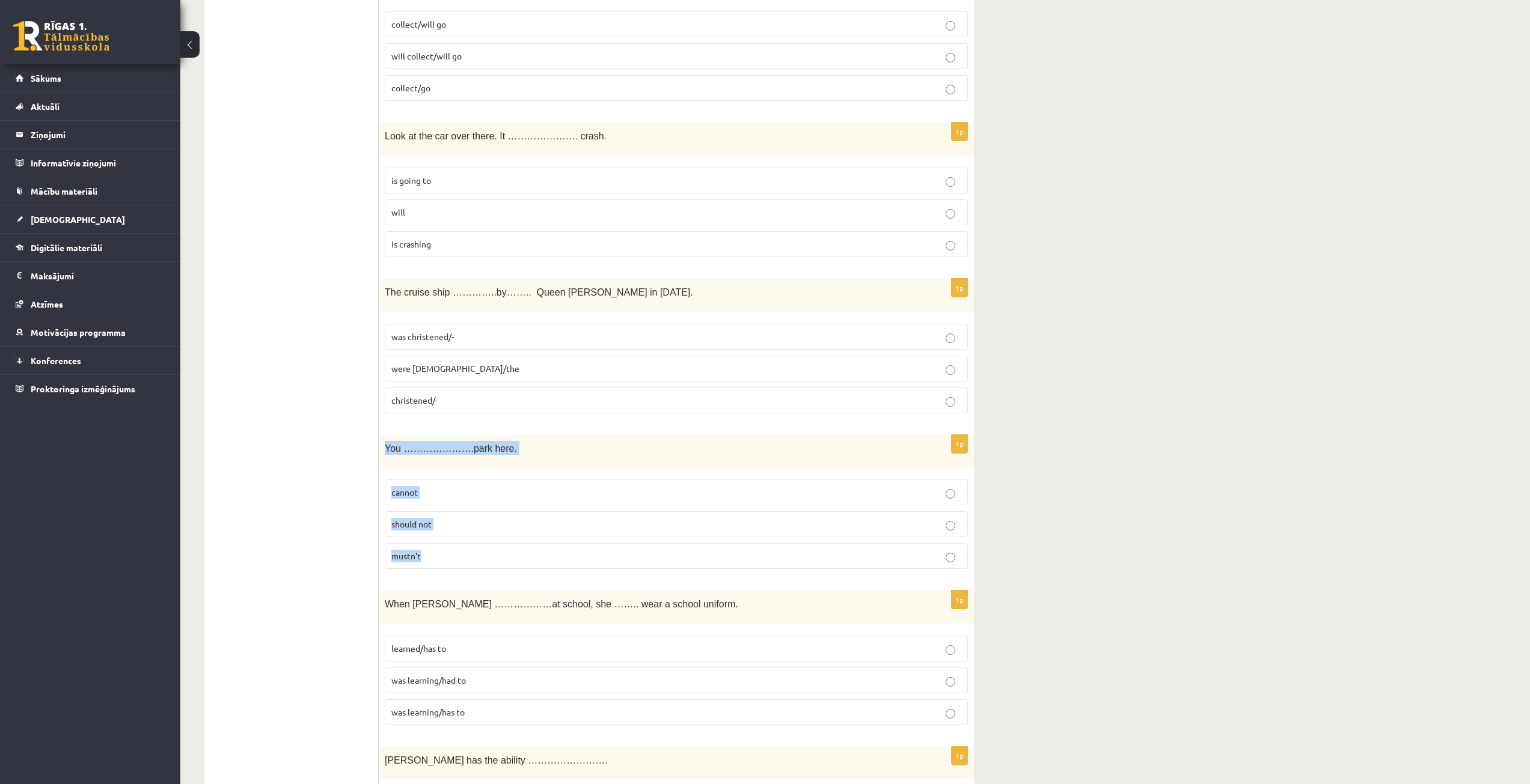
drag, startPoint x: 385, startPoint y: 450, endPoint x: 431, endPoint y: 560, distance: 119.2
click at [431, 560] on div "1p You ………………….park here. cannot should not mustn’t" at bounding box center [676, 507] width 595 height 144
click at [460, 558] on p "mustn’t" at bounding box center [676, 556] width 570 height 13
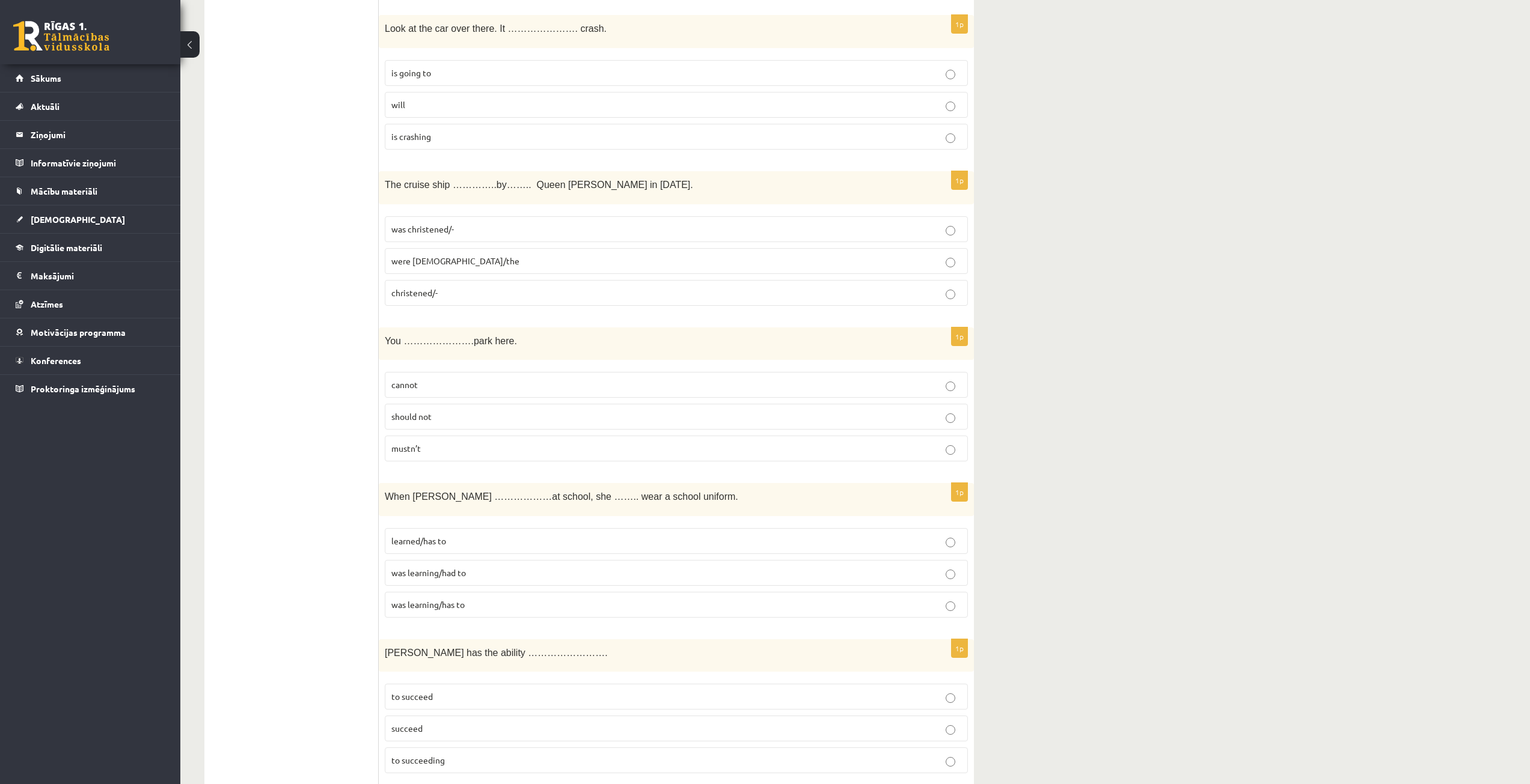
scroll to position [3185, 0]
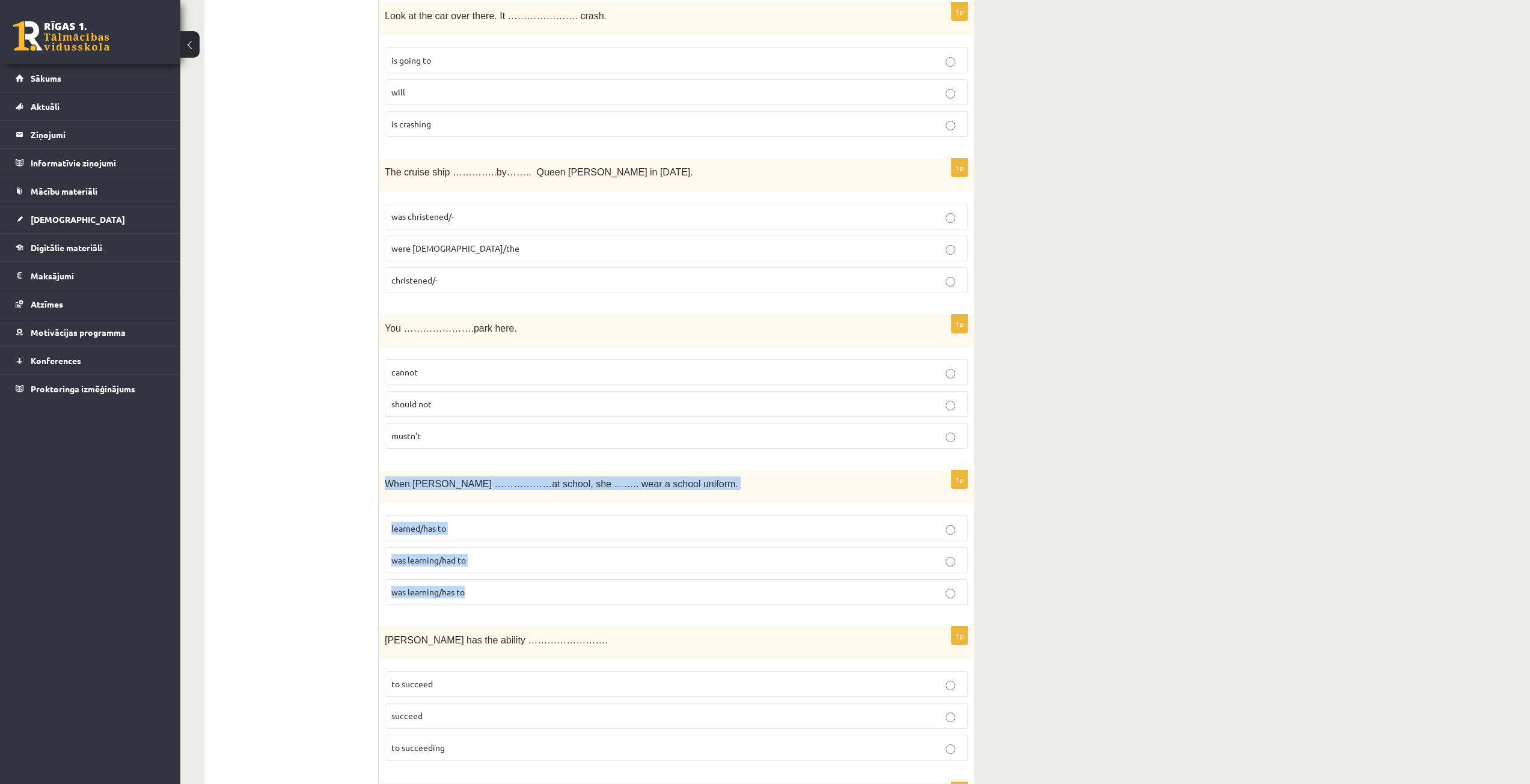
drag, startPoint x: 384, startPoint y: 479, endPoint x: 480, endPoint y: 587, distance: 144.5
click at [480, 587] on div "1p When Helen ………………at school, she …….. wear a school uniform. learned/has to w…" at bounding box center [676, 543] width 595 height 144
click at [531, 557] on p "was learning/had to" at bounding box center [676, 560] width 570 height 13
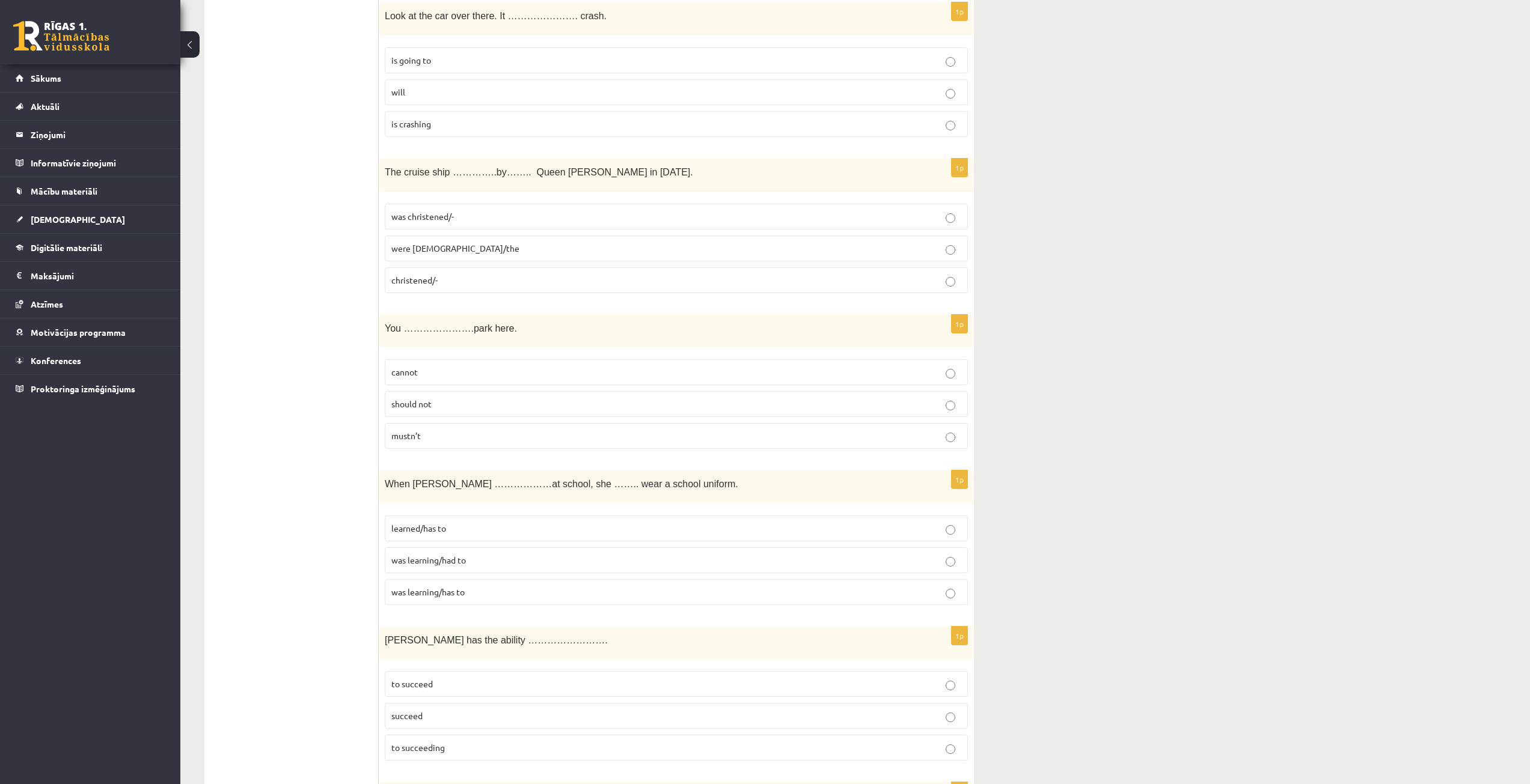
click at [440, 565] on span "was learning/had to" at bounding box center [429, 560] width 74 height 11
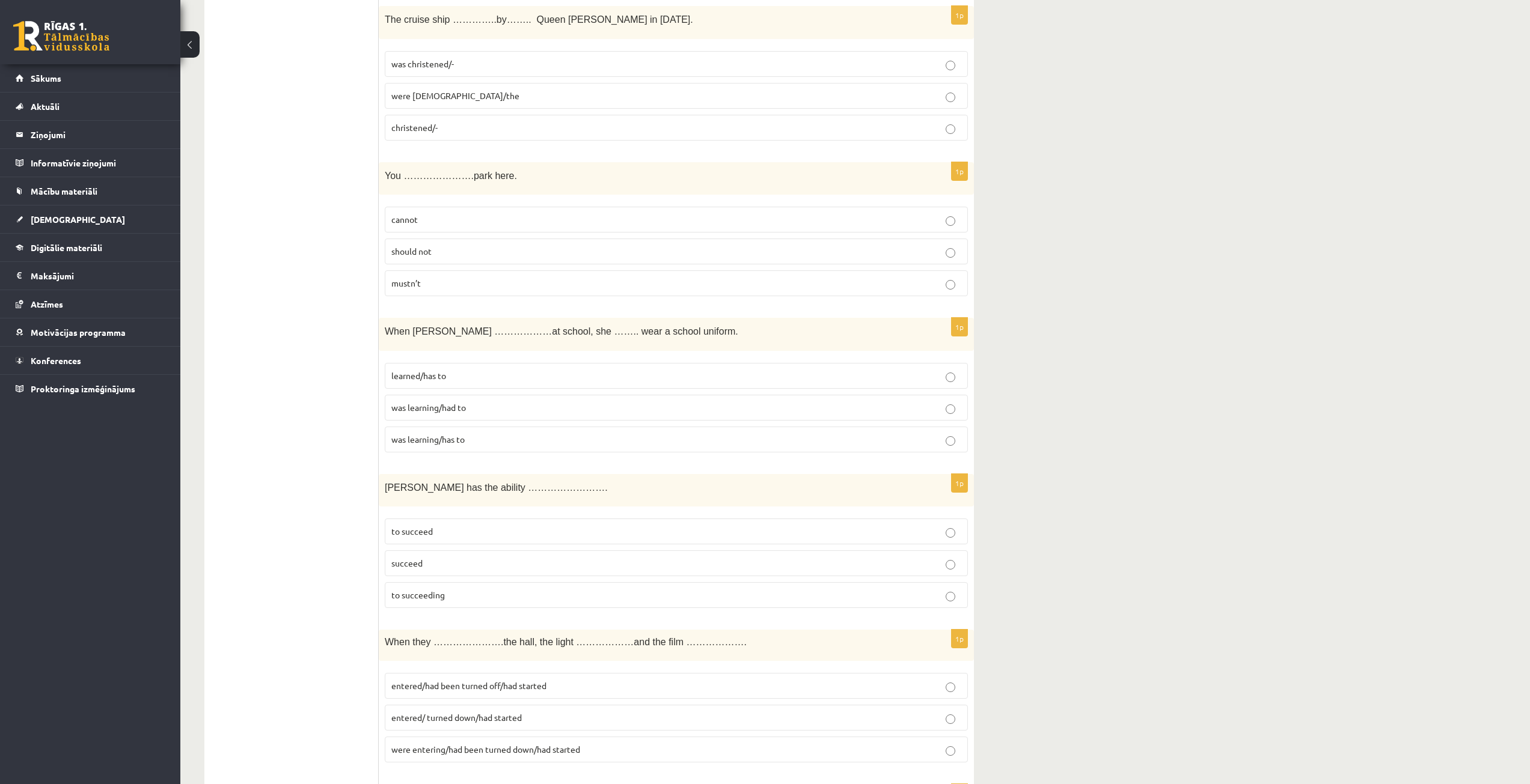
scroll to position [3366, 0]
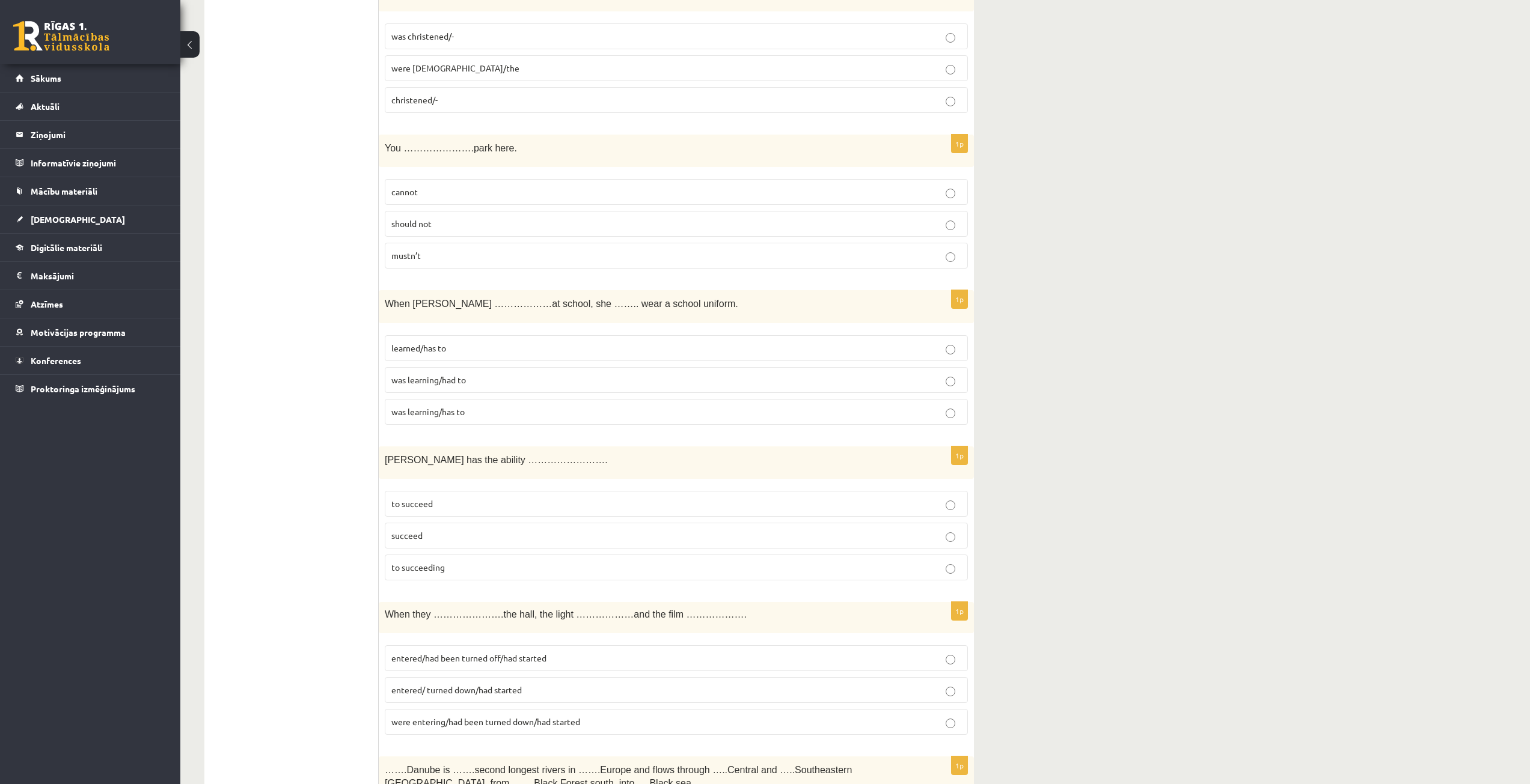
click at [442, 546] on label "succeed" at bounding box center [676, 536] width 583 height 26
drag, startPoint x: 381, startPoint y: 453, endPoint x: 465, endPoint y: 564, distance: 139.2
click at [465, 564] on div "1p Tara has the ability ……………………. to succeed succeed to succeeding" at bounding box center [676, 518] width 595 height 144
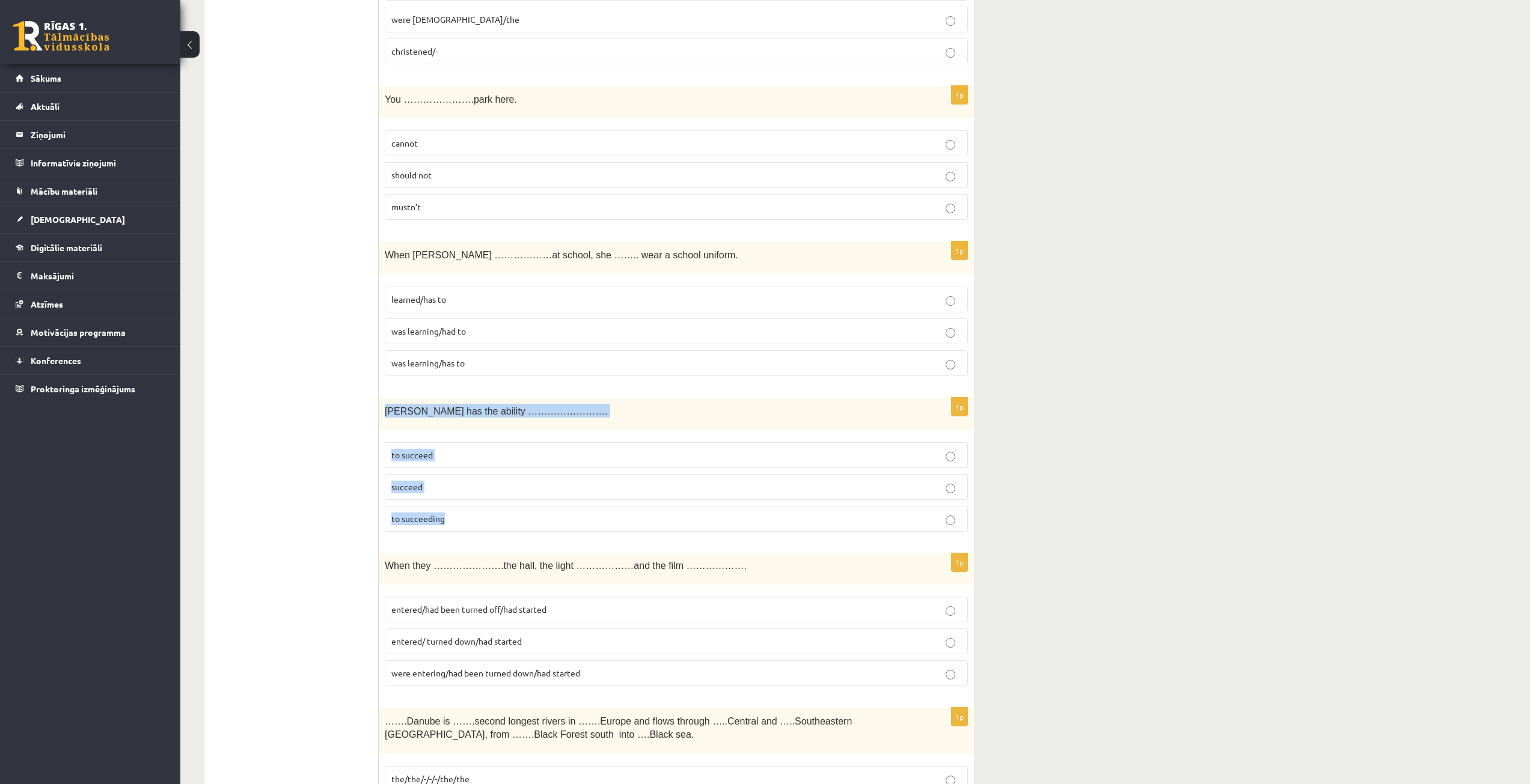
scroll to position [3485, 0]
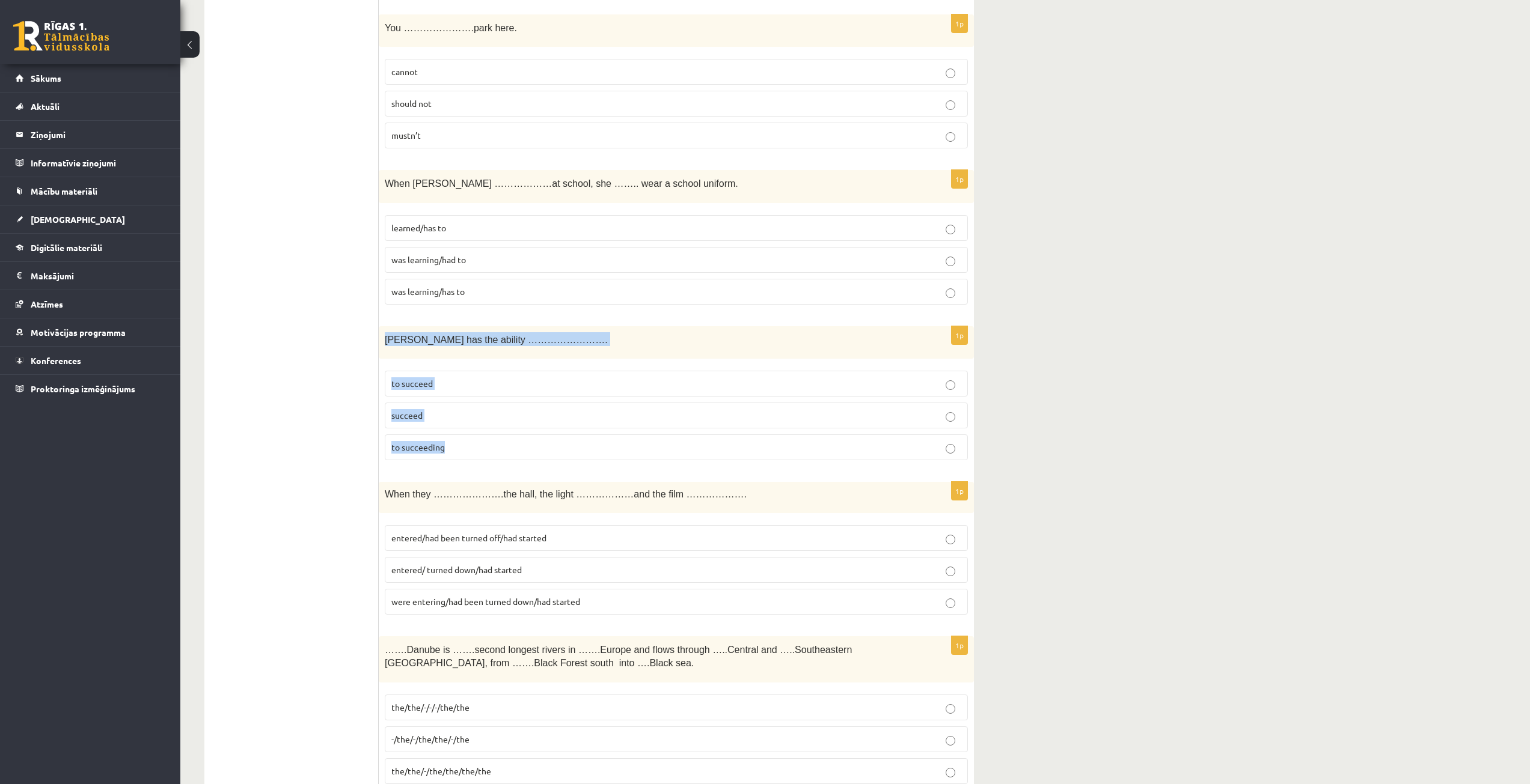
click at [538, 389] on p "to succeed" at bounding box center [676, 383] width 570 height 13
click at [502, 419] on p "succeed" at bounding box center [676, 415] width 570 height 13
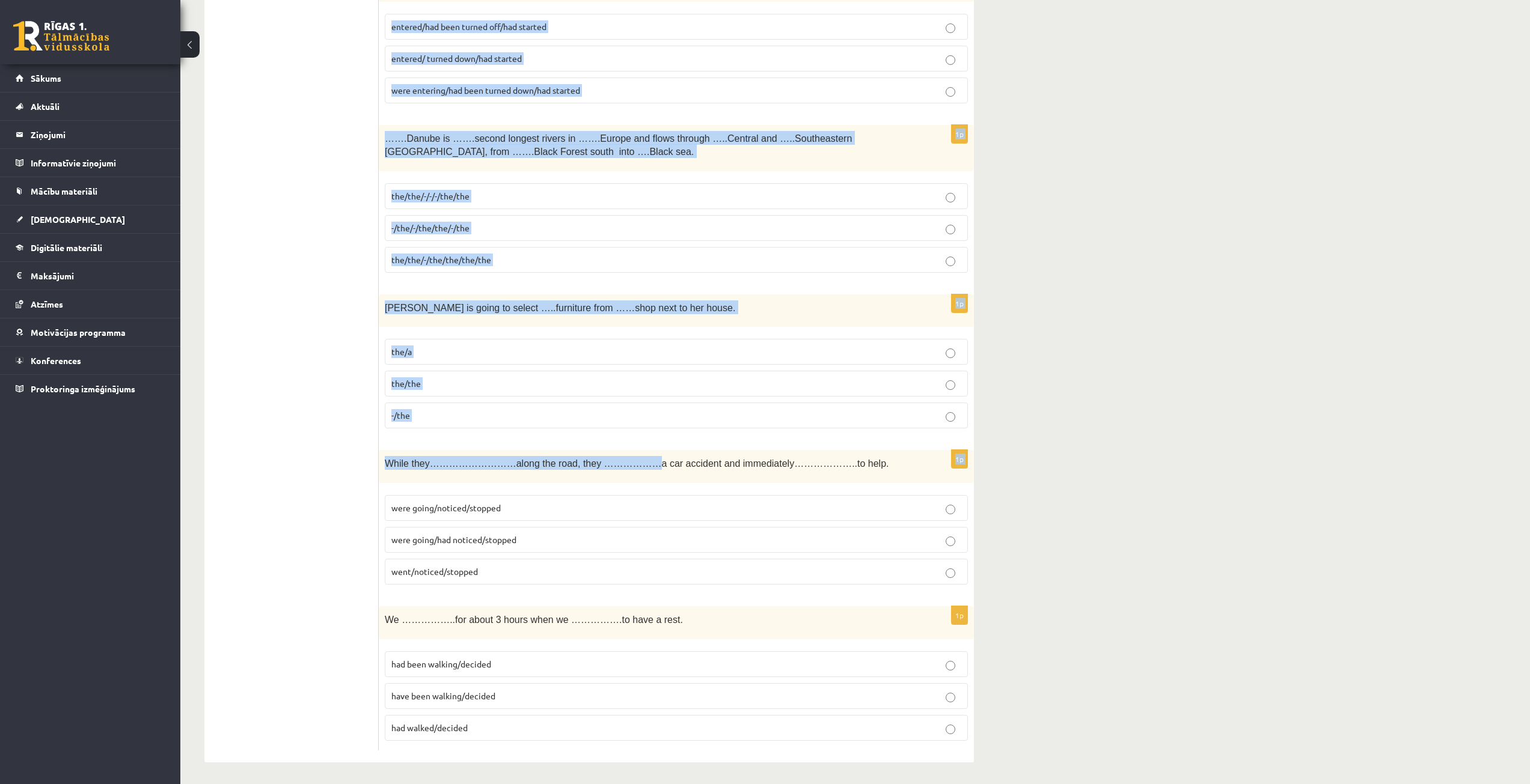
scroll to position [4000, 0]
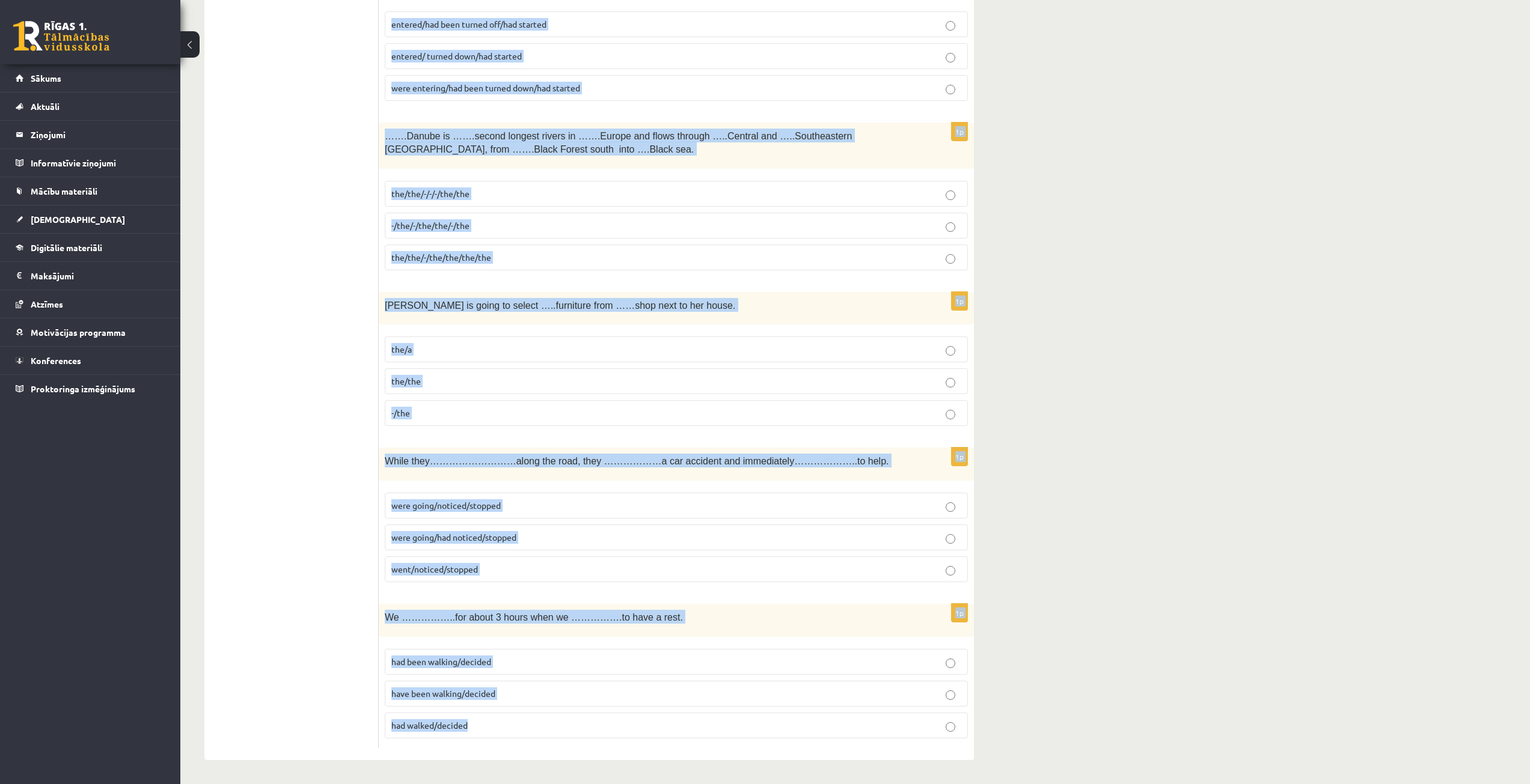
drag, startPoint x: 385, startPoint y: 193, endPoint x: 724, endPoint y: 722, distance: 628.3
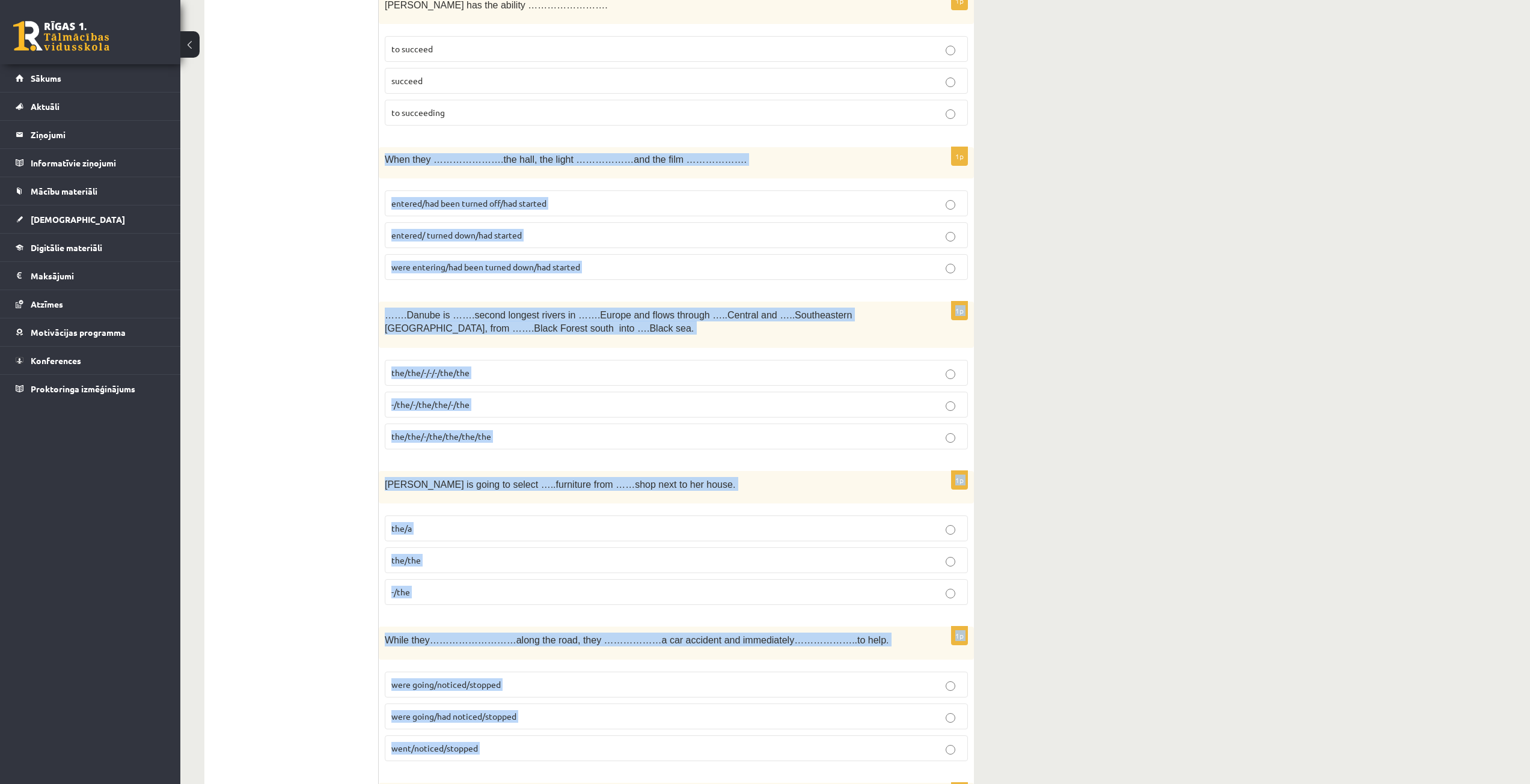
scroll to position [3820, 0]
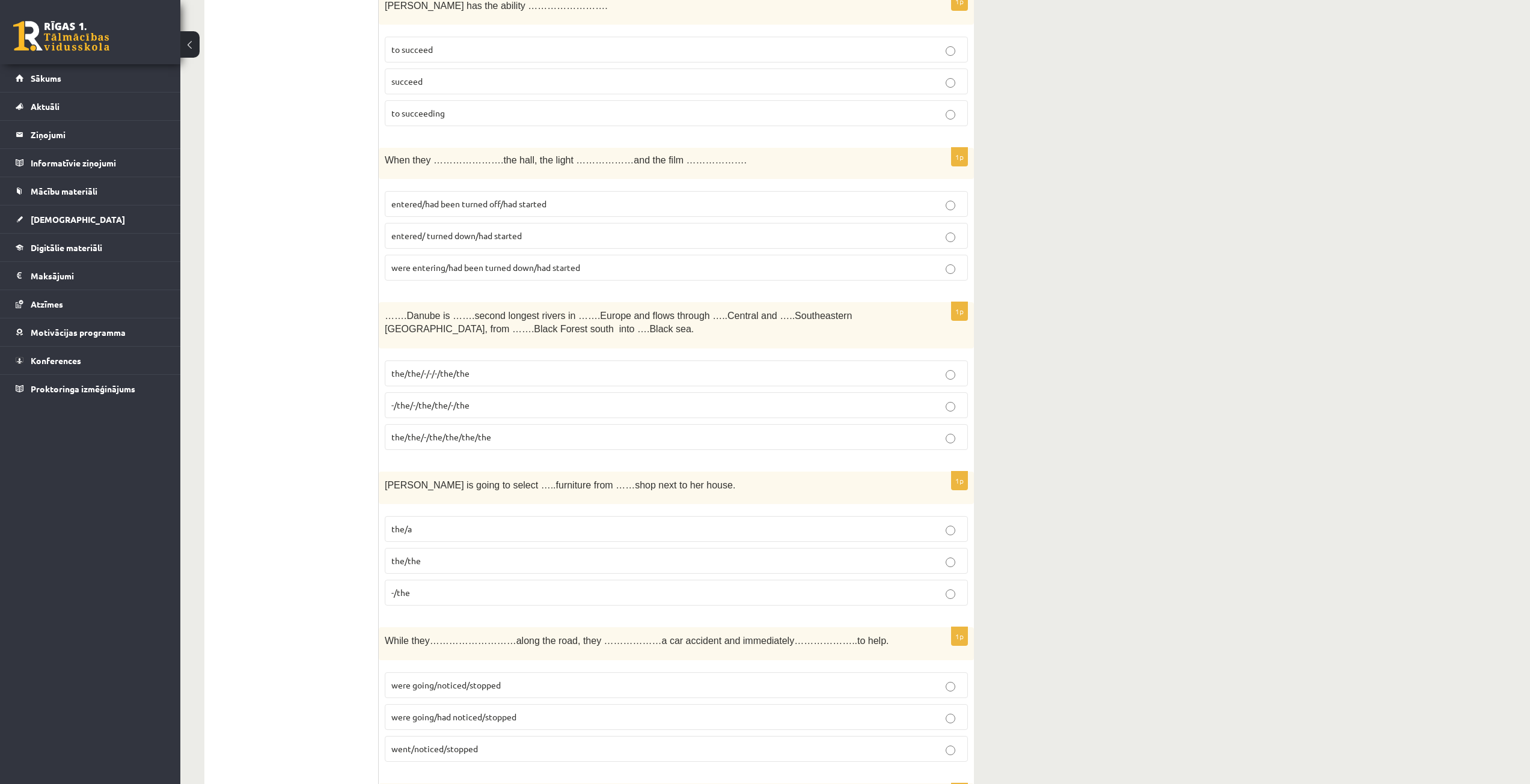
click at [494, 230] on p "entered/ turned down/had started" at bounding box center [676, 235] width 570 height 13
click at [488, 397] on label "-/the/-/the/the/-/the" at bounding box center [676, 405] width 583 height 26
click at [401, 372] on span "the/the/-/-/-/the/the" at bounding box center [431, 373] width 79 height 11
click at [458, 429] on label "the/the/-/the/the/the/the" at bounding box center [676, 437] width 583 height 26
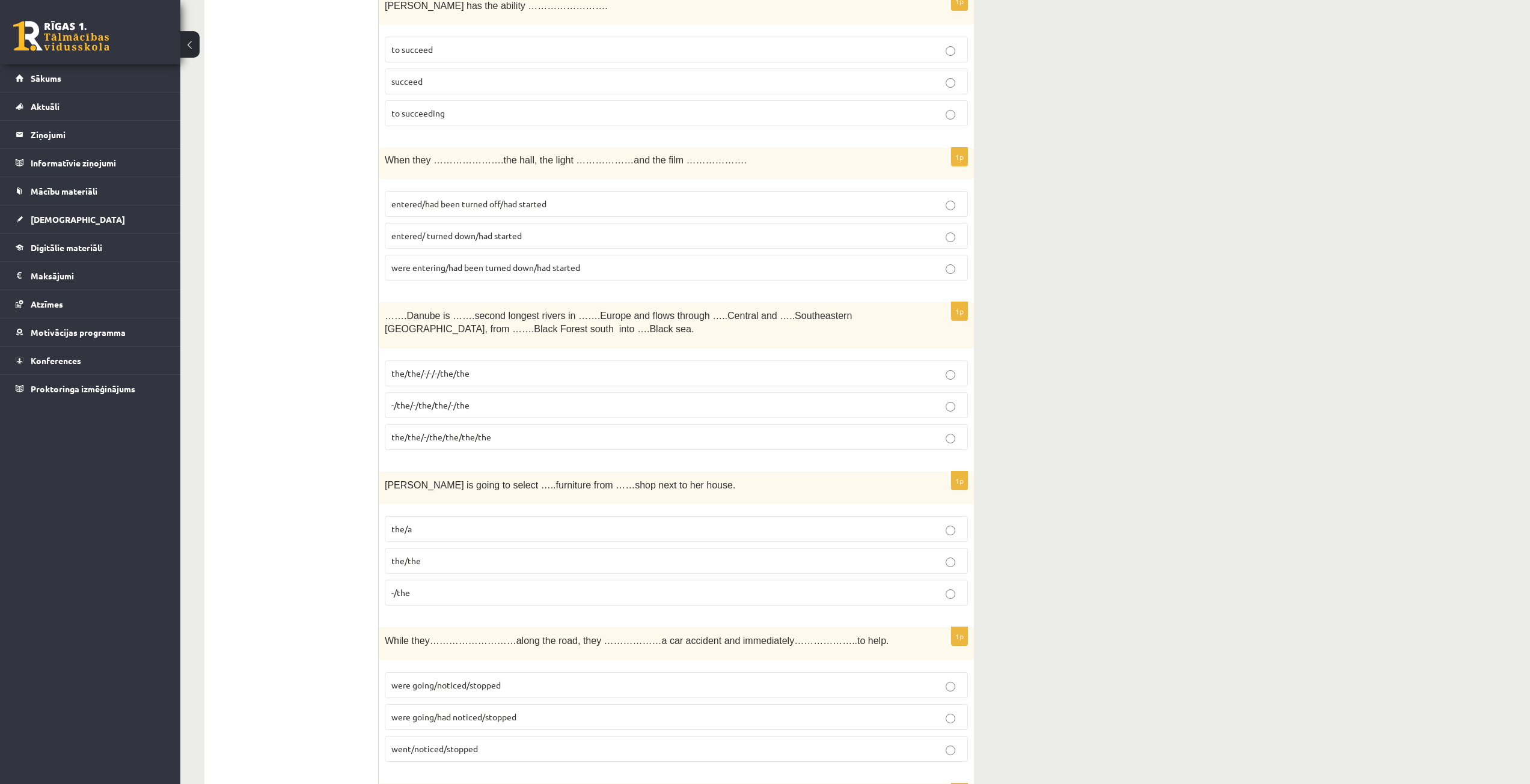
click at [449, 533] on p "the/a" at bounding box center [676, 529] width 570 height 13
click at [554, 691] on p "were going/noticed/stopped" at bounding box center [676, 685] width 570 height 13
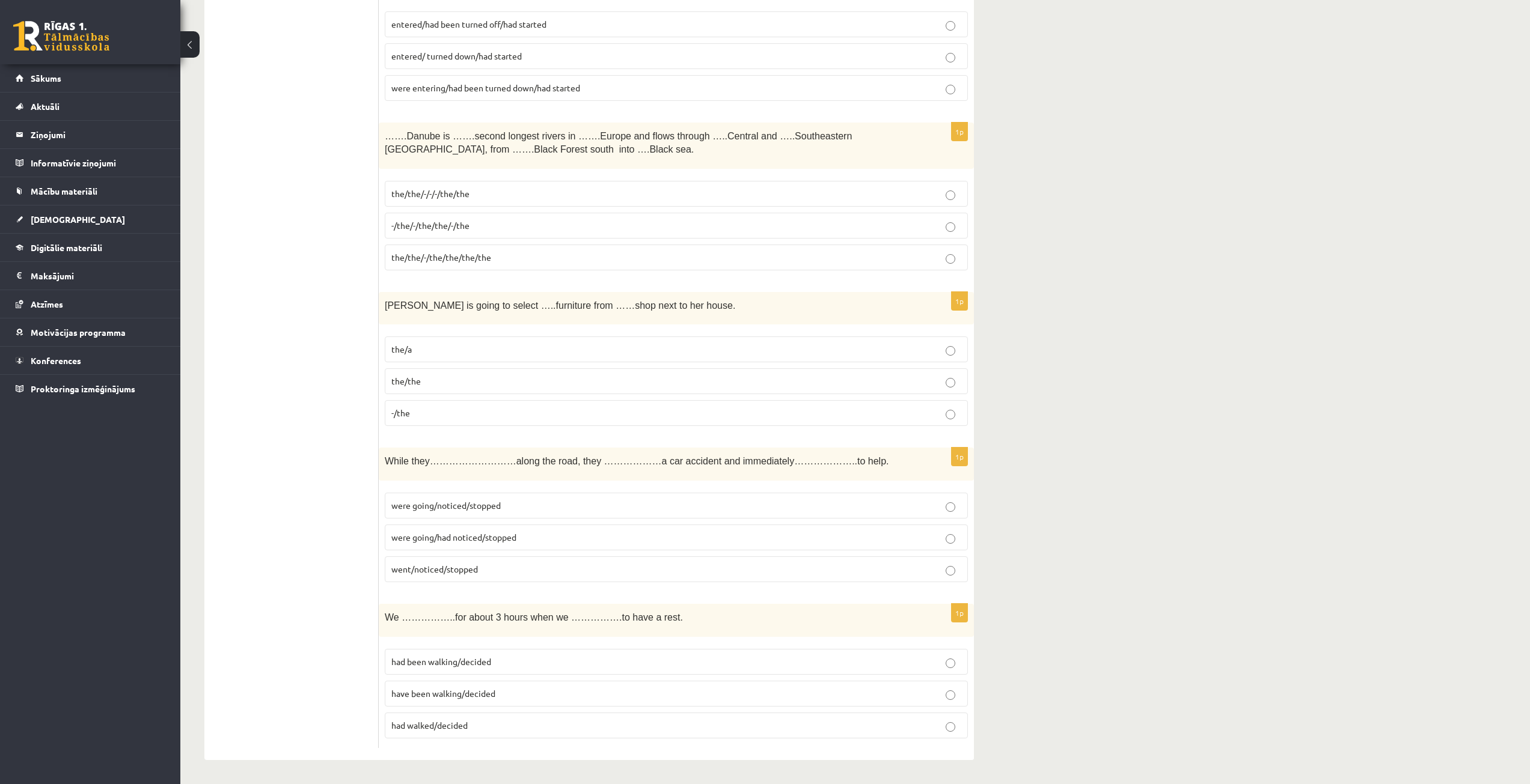
scroll to position [4000, 0]
click at [638, 662] on p "had been walking/decided" at bounding box center [676, 662] width 570 height 13
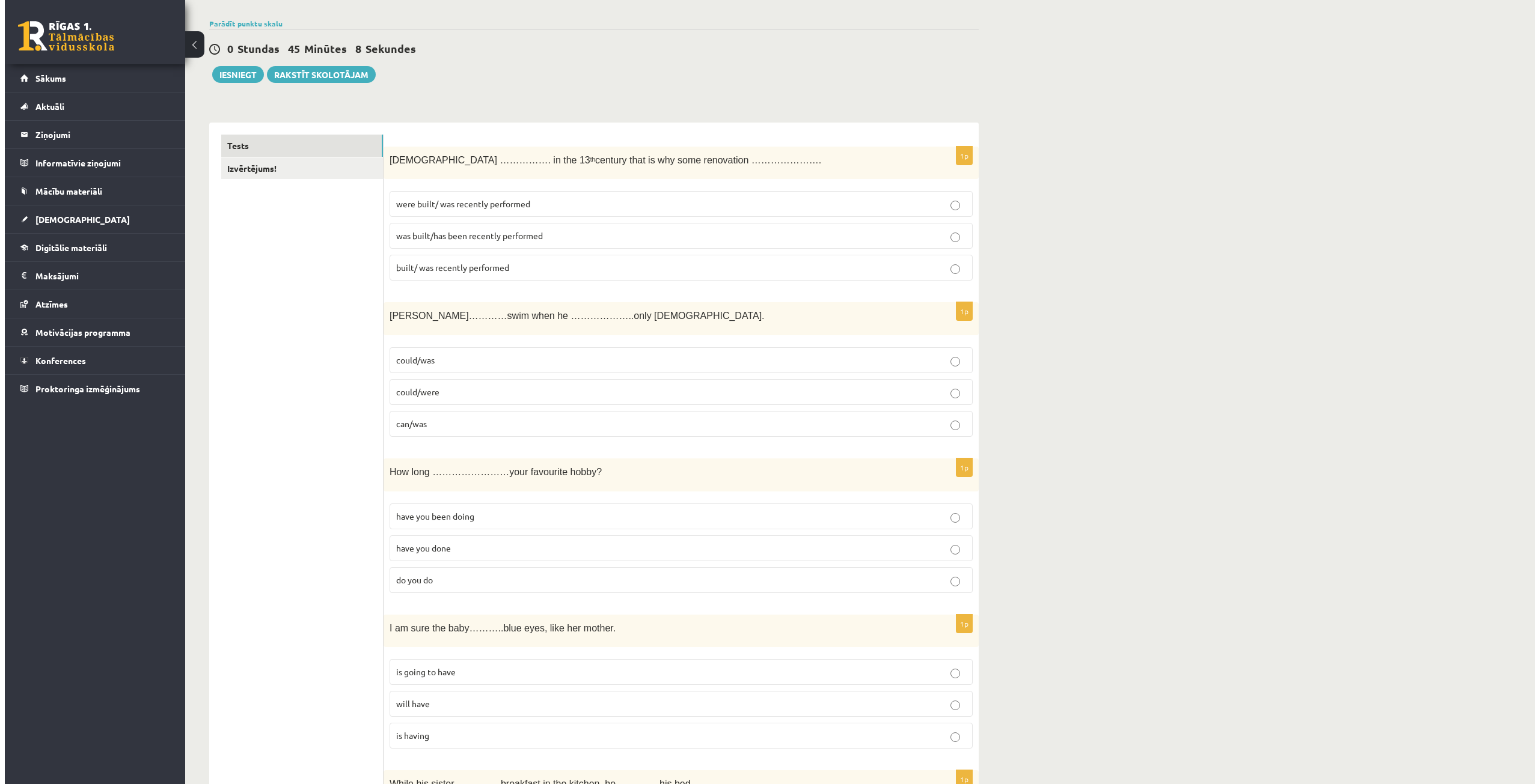
scroll to position [0, 0]
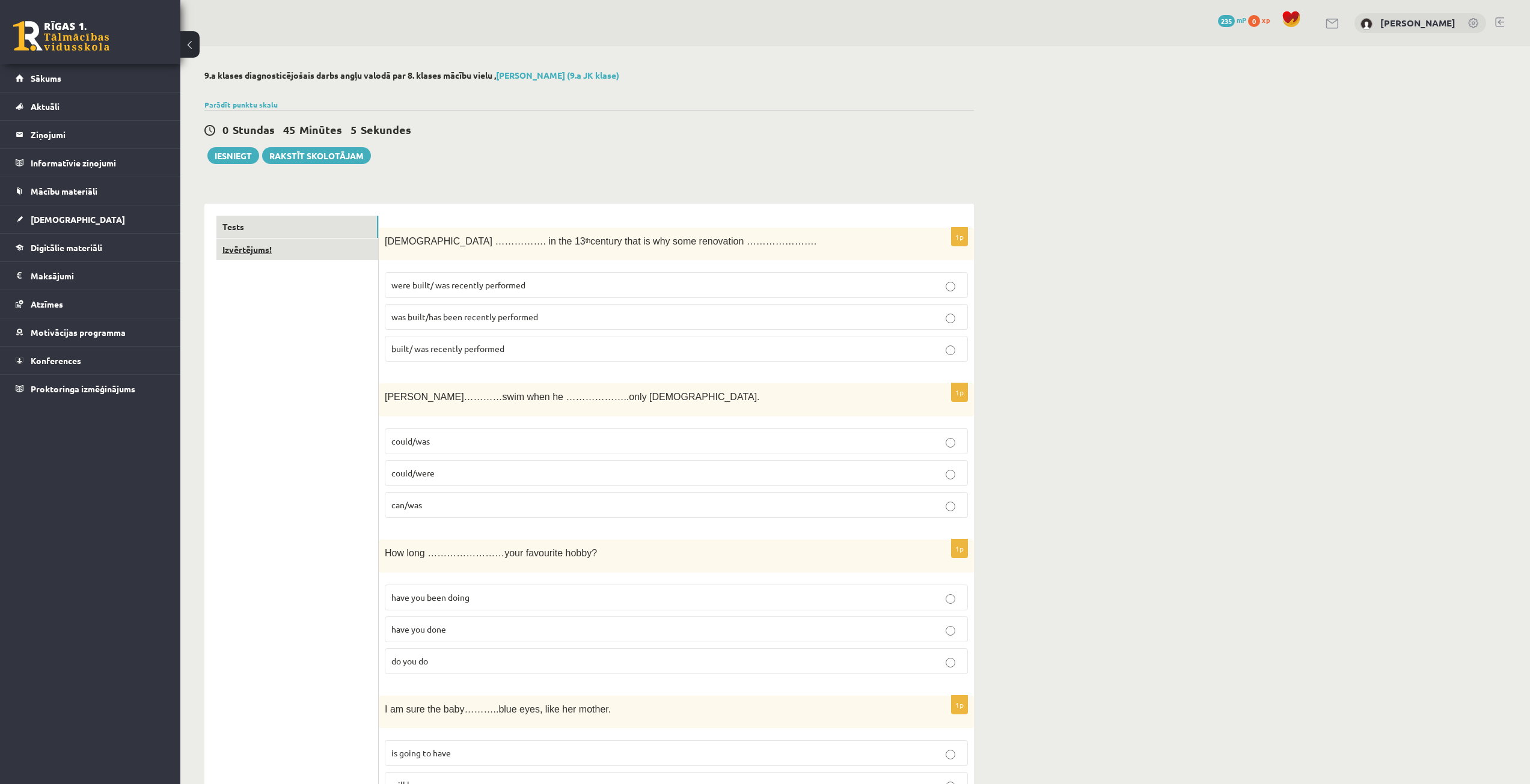
click at [298, 250] on link "Izvērtējums!" at bounding box center [297, 250] width 162 height 22
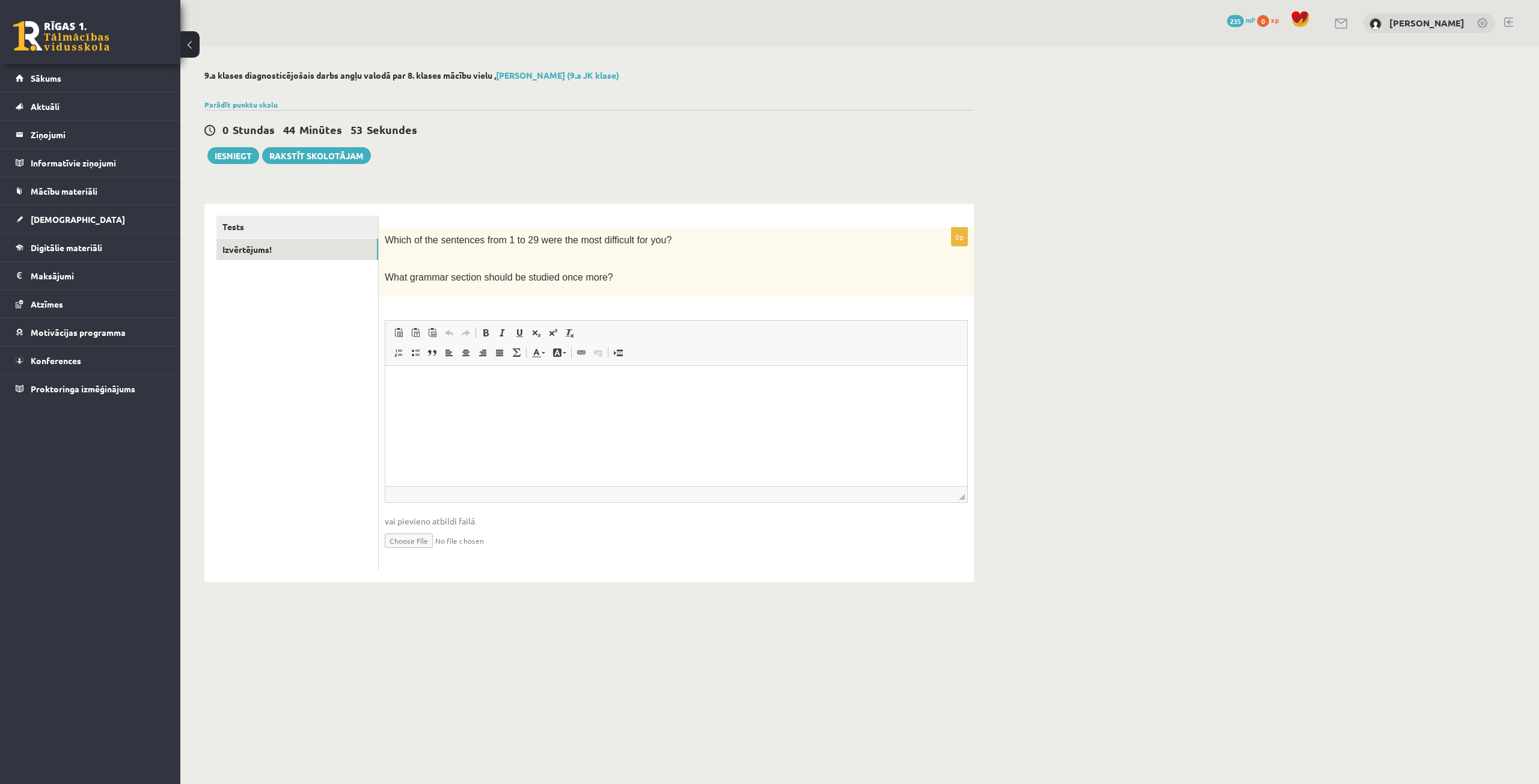
click at [1093, 304] on div "9.a klases diagnosticējošais darbs angļu valodā par 8. klases mācību vielu , Al…" at bounding box center [859, 327] width 1358 height 560
click at [257, 218] on link "Tests" at bounding box center [297, 227] width 162 height 22
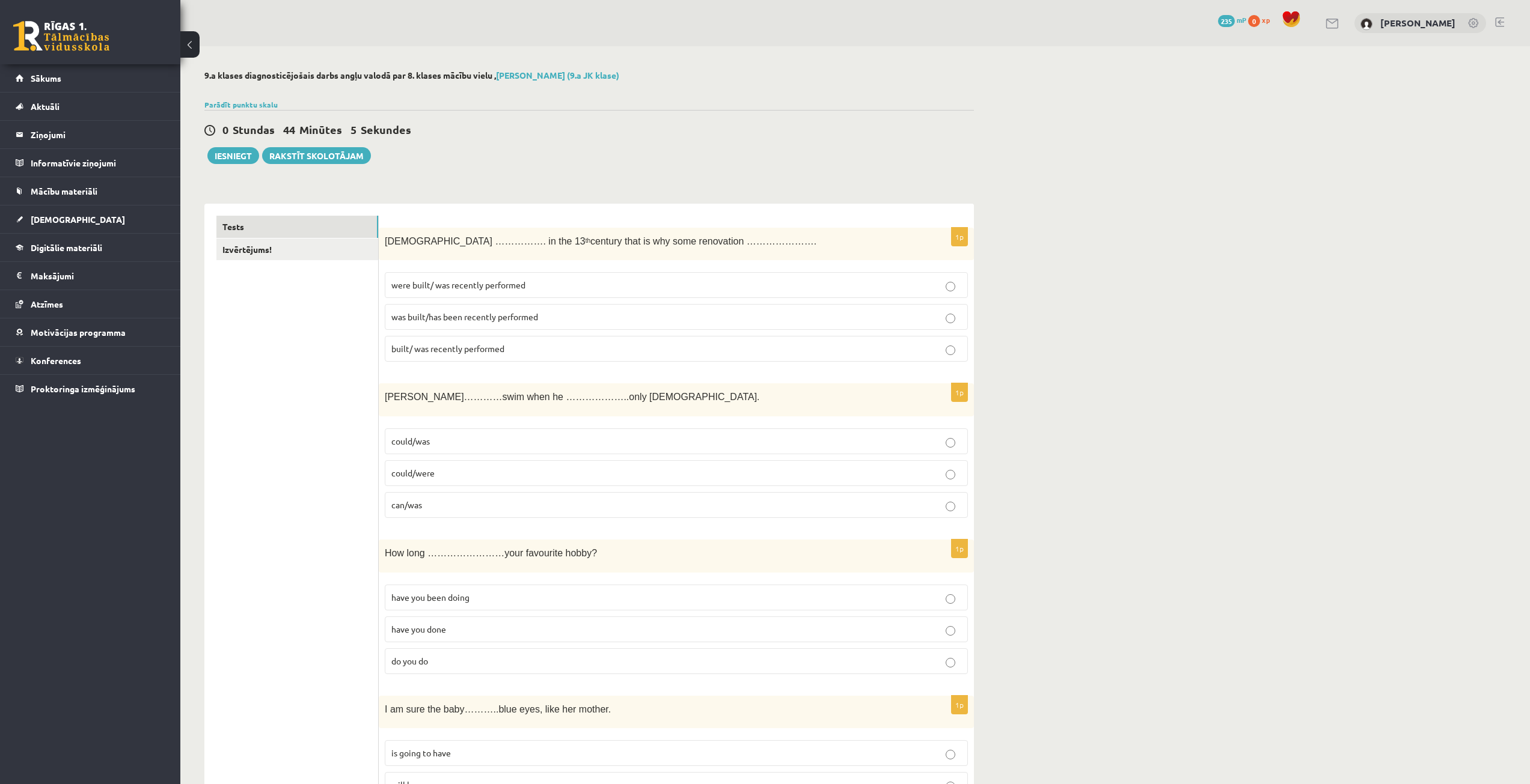
scroll to position [60, 0]
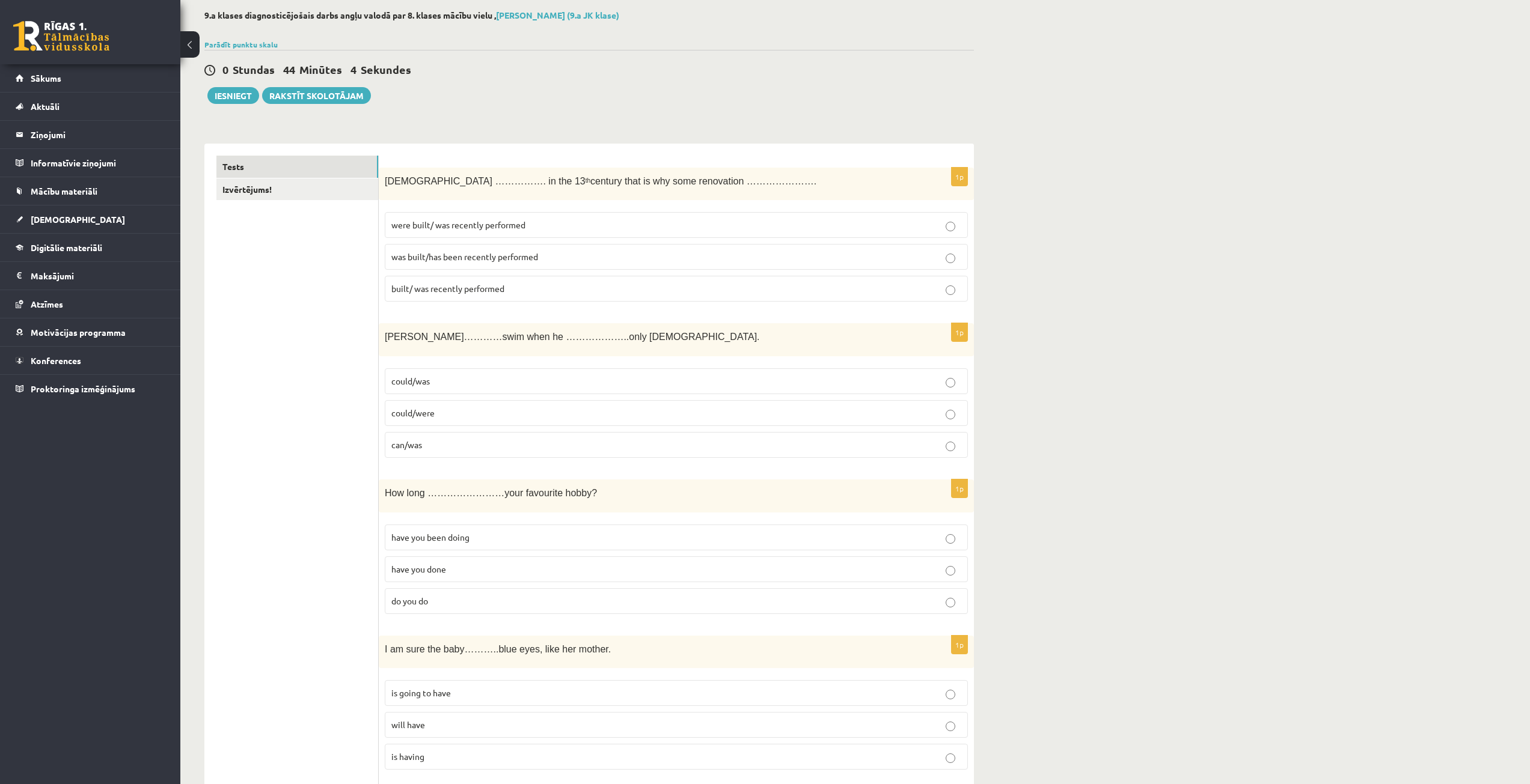
click at [719, 569] on p "have you done" at bounding box center [676, 569] width 570 height 13
click at [716, 532] on p "have you been doing" at bounding box center [676, 537] width 570 height 13
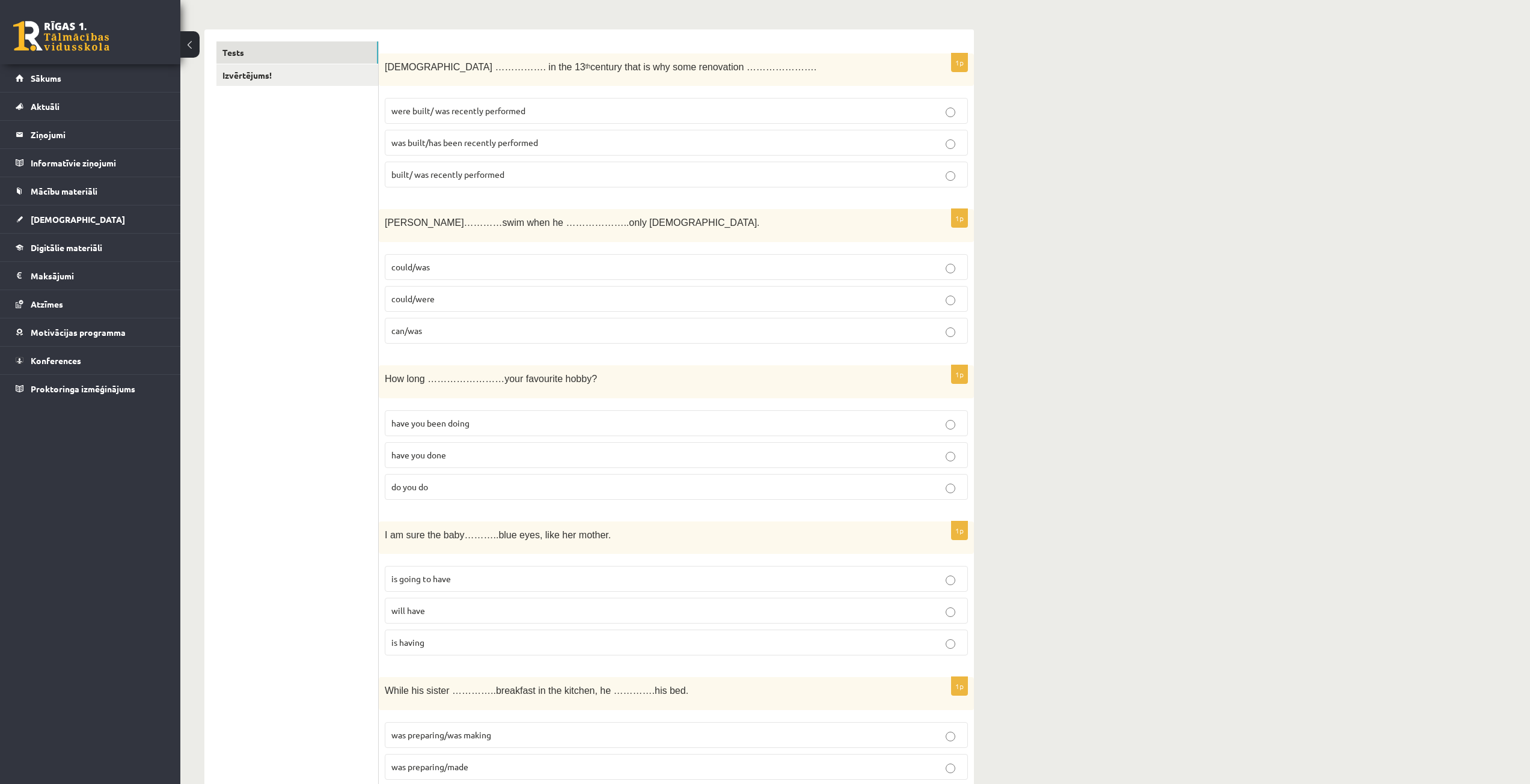
scroll to position [181, 0]
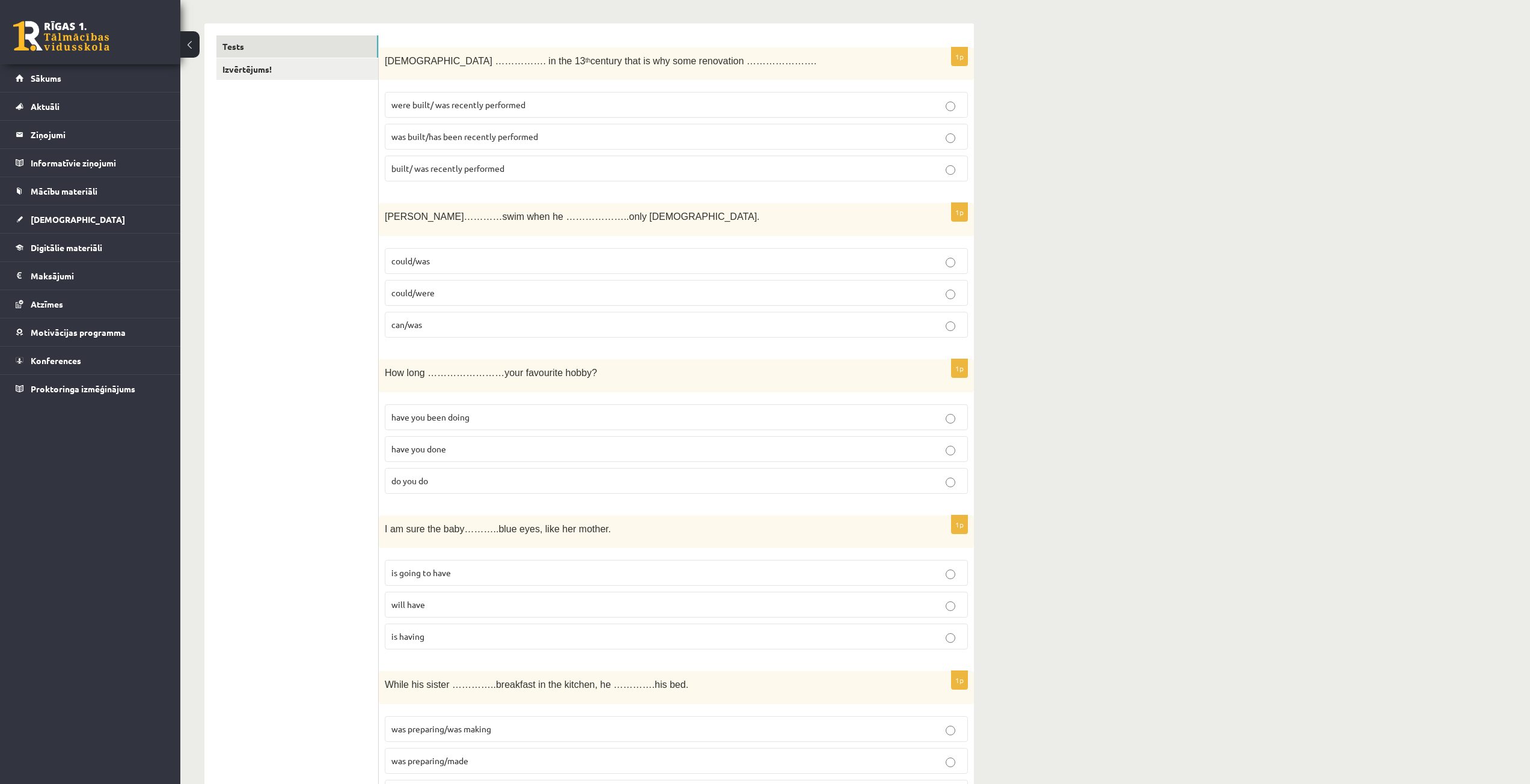
click at [739, 633] on p "is having" at bounding box center [676, 636] width 570 height 13
click at [423, 754] on label "was preparing/made" at bounding box center [676, 761] width 583 height 26
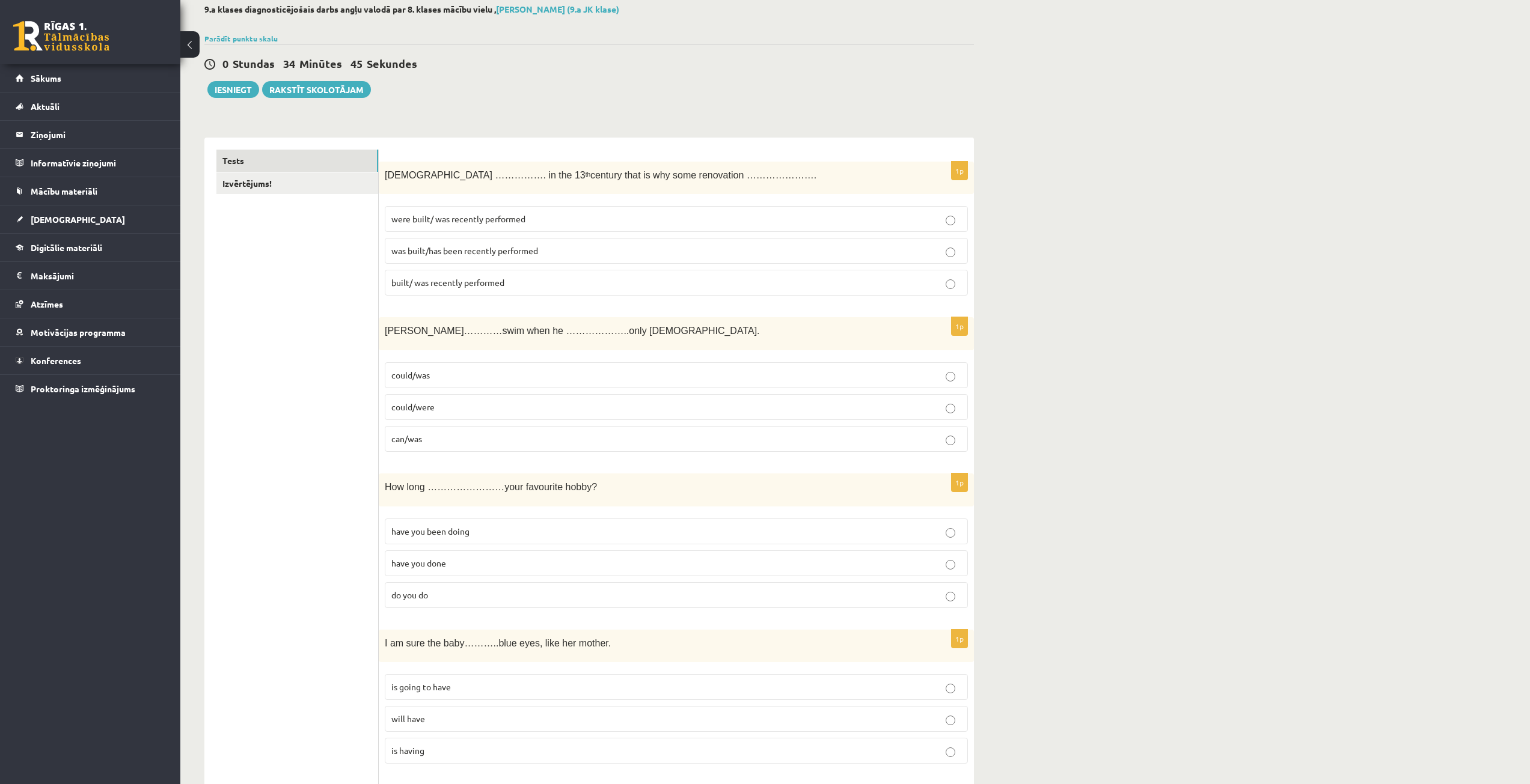
scroll to position [0, 0]
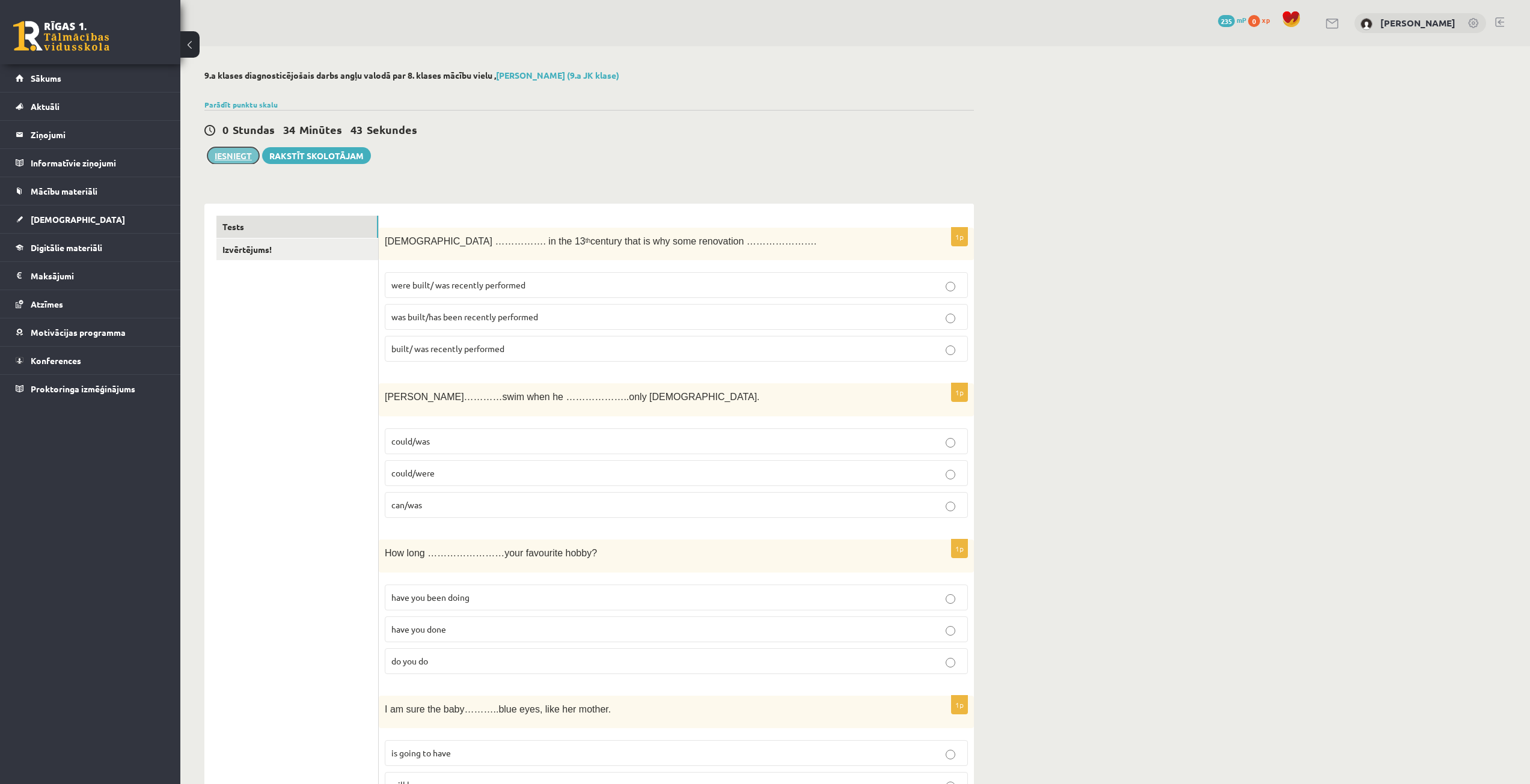
click at [231, 162] on button "Iesniegt" at bounding box center [233, 155] width 52 height 17
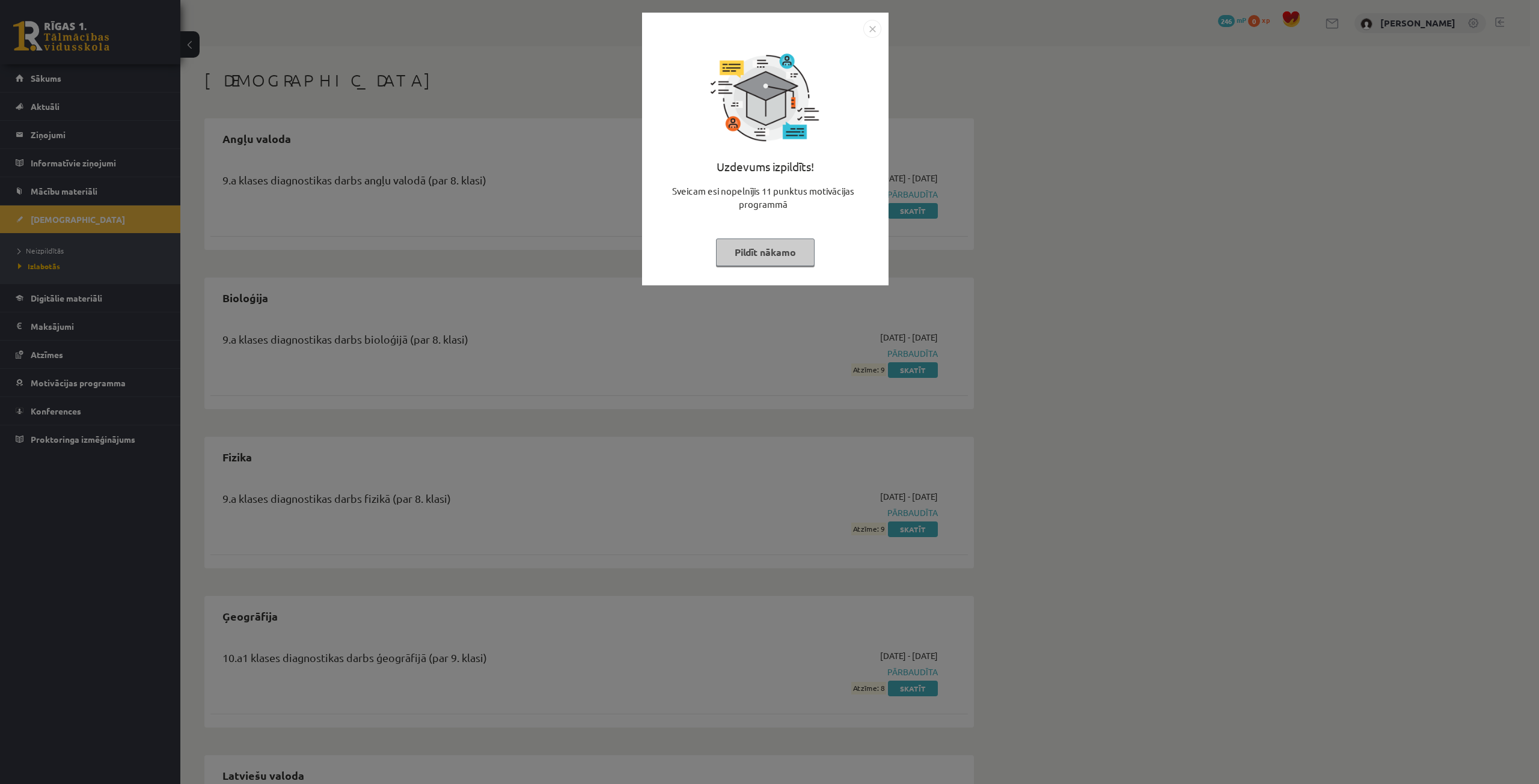
click at [763, 247] on button "Pildīt nākamo" at bounding box center [765, 252] width 99 height 28
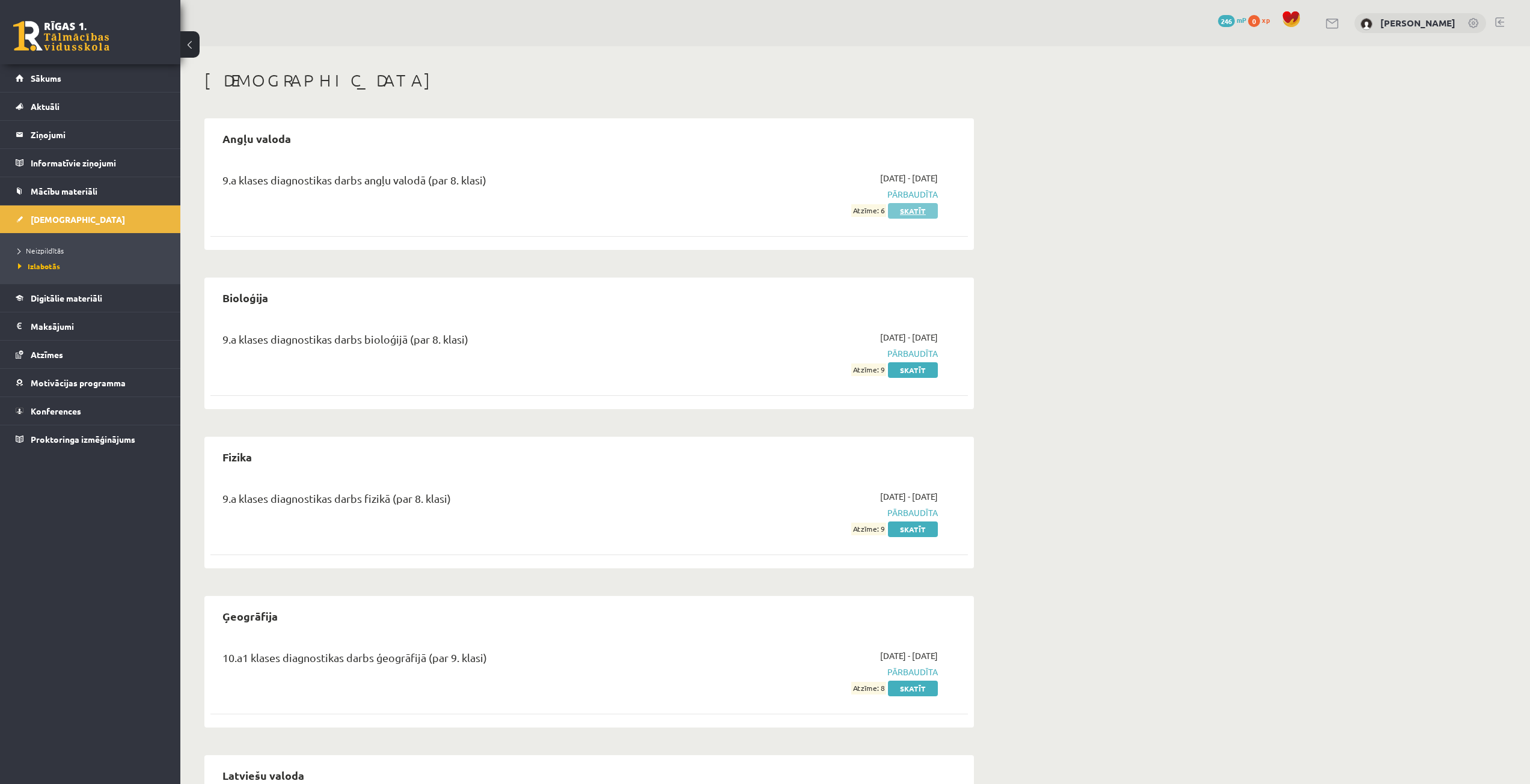
click at [909, 216] on link "Skatīt" at bounding box center [913, 211] width 50 height 16
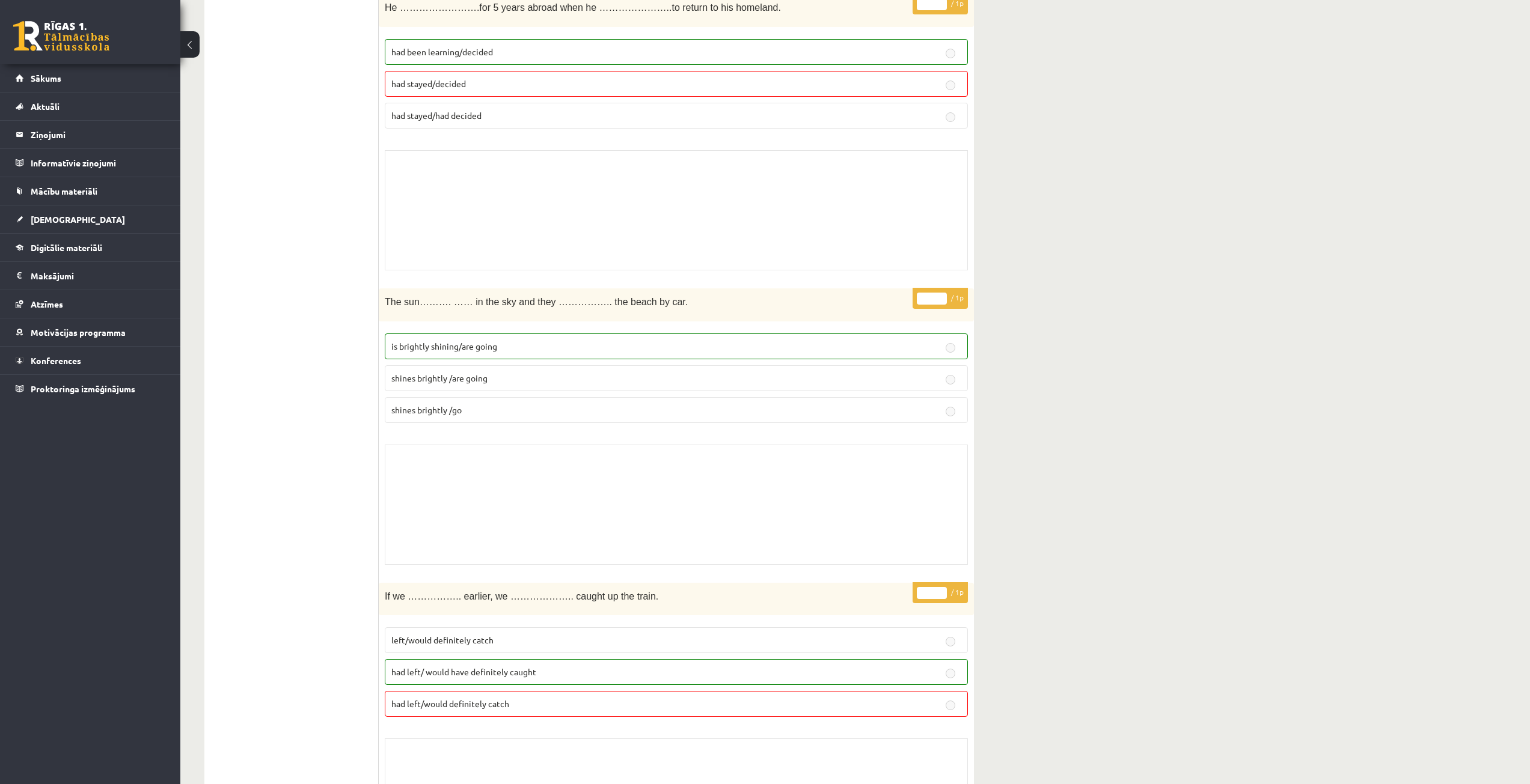
scroll to position [4387, 0]
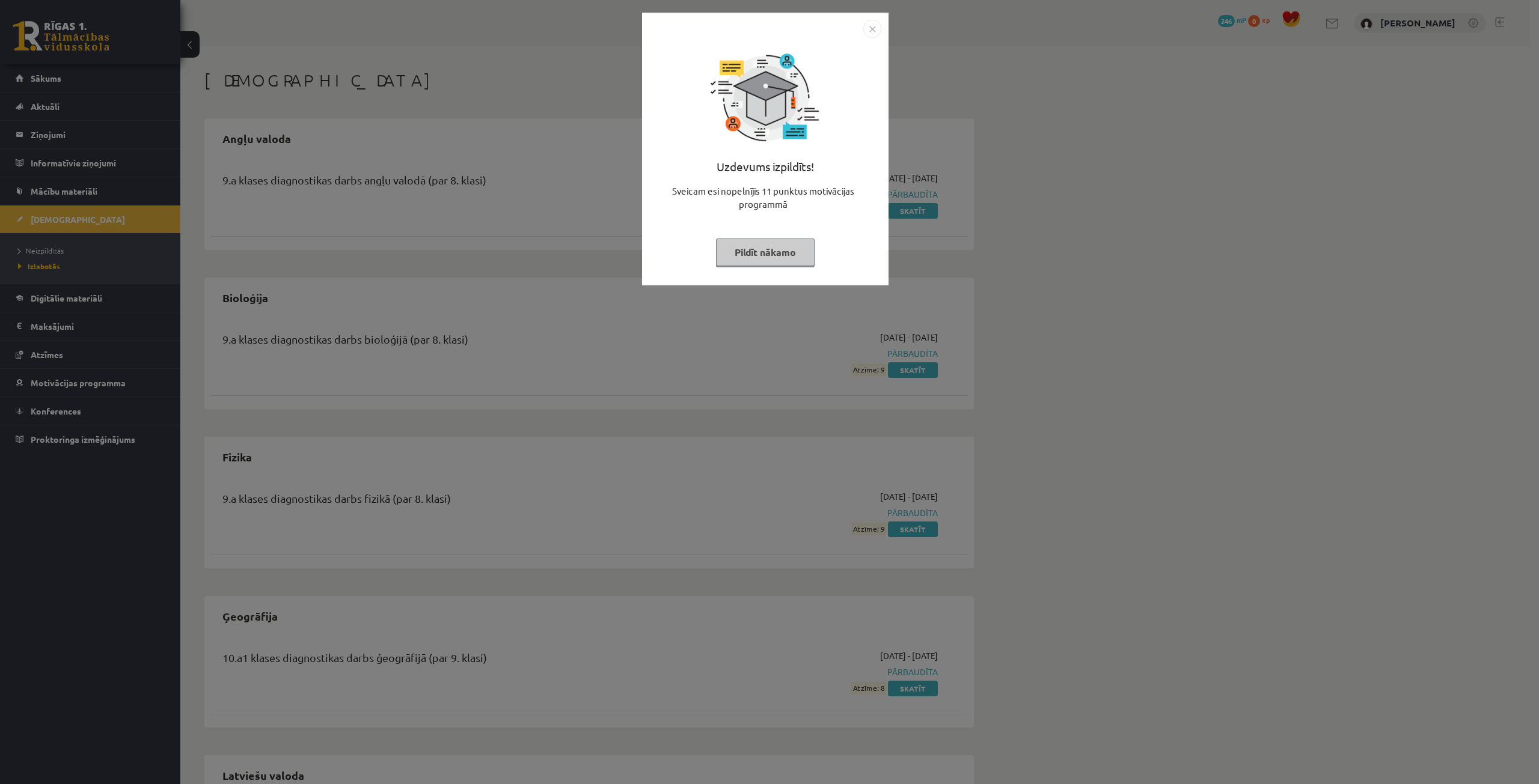
click at [756, 250] on button "Pildīt nākamo" at bounding box center [765, 252] width 99 height 28
